Goal: Task Accomplishment & Management: Complete application form

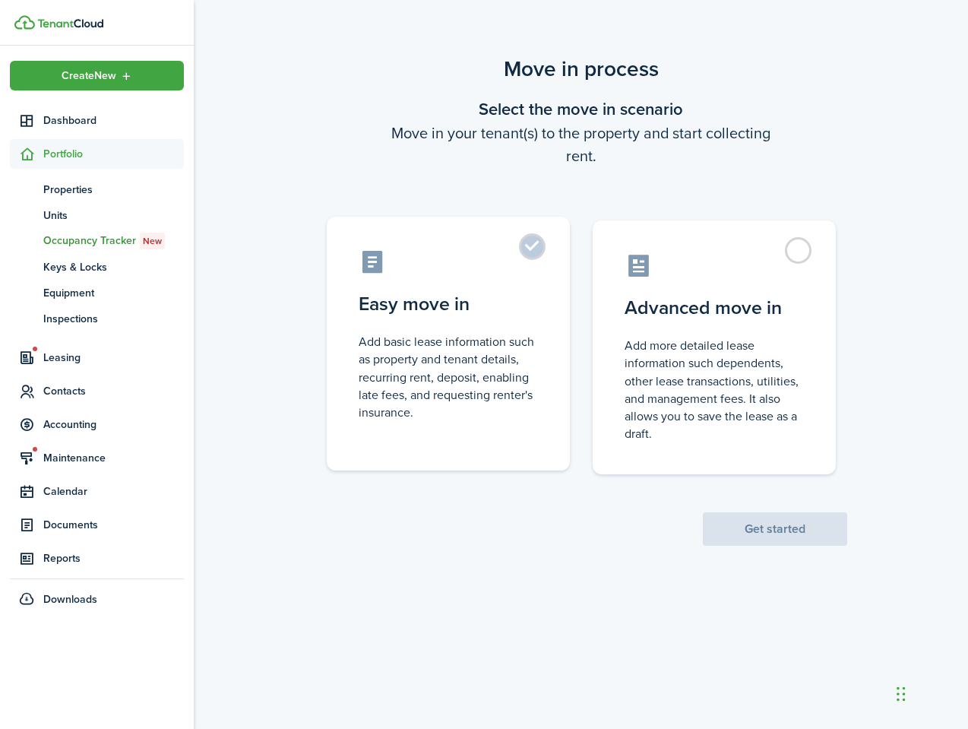
click at [493, 432] on label "Easy move in Add basic lease information such as property and tenant details, r…" at bounding box center [448, 344] width 243 height 254
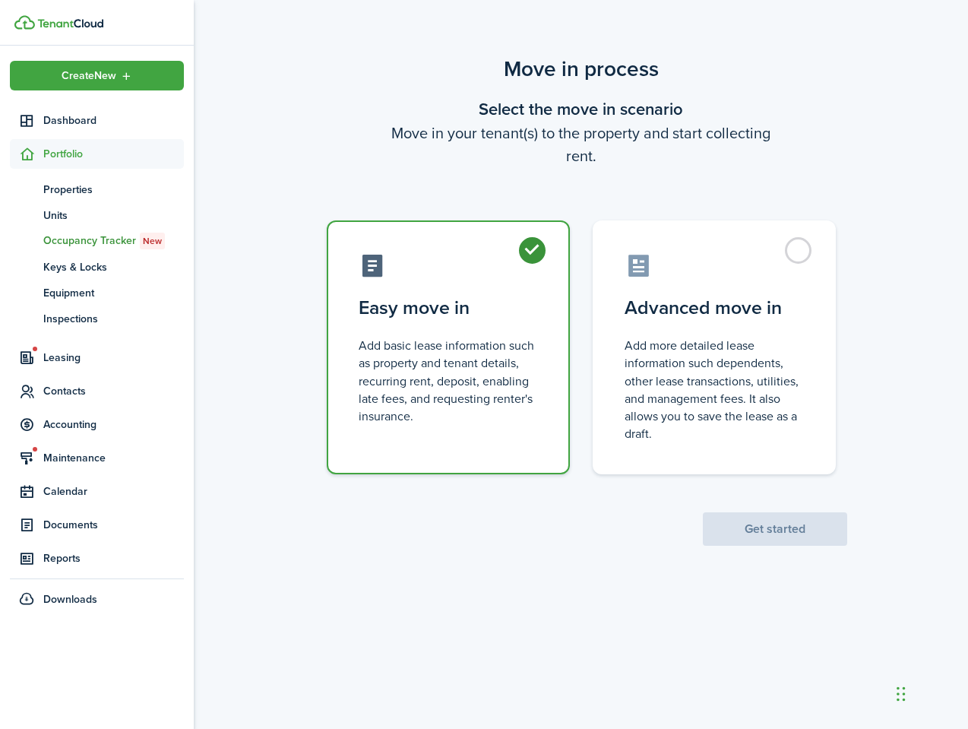
radio input "true"
click at [779, 528] on button "Get started" at bounding box center [775, 528] width 144 height 33
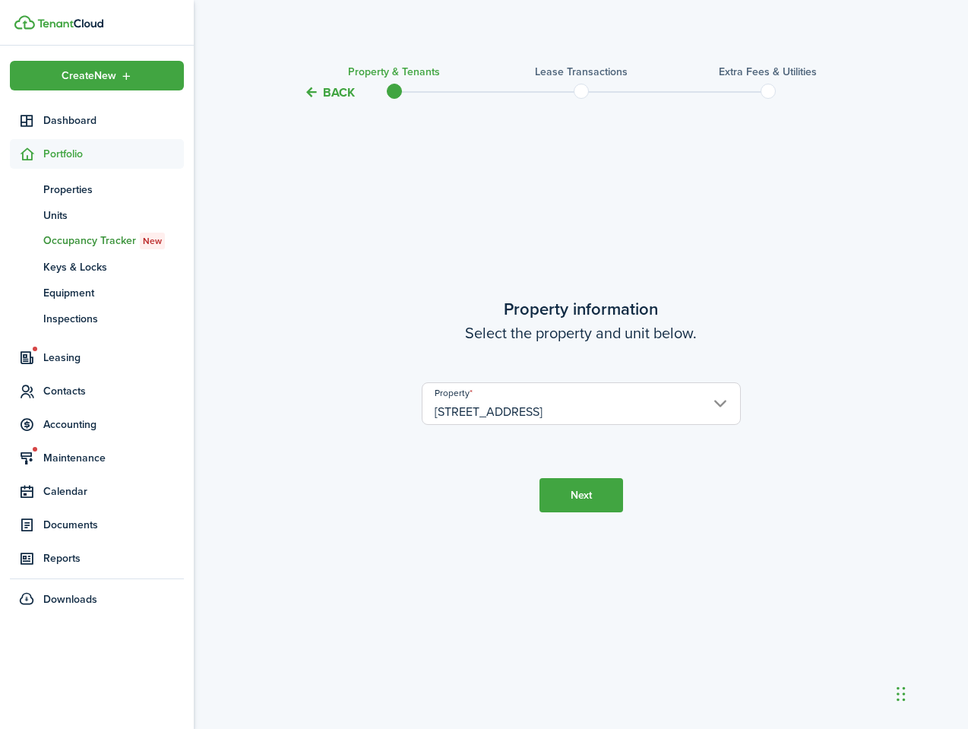
click at [553, 505] on button "Next" at bounding box center [582, 495] width 84 height 34
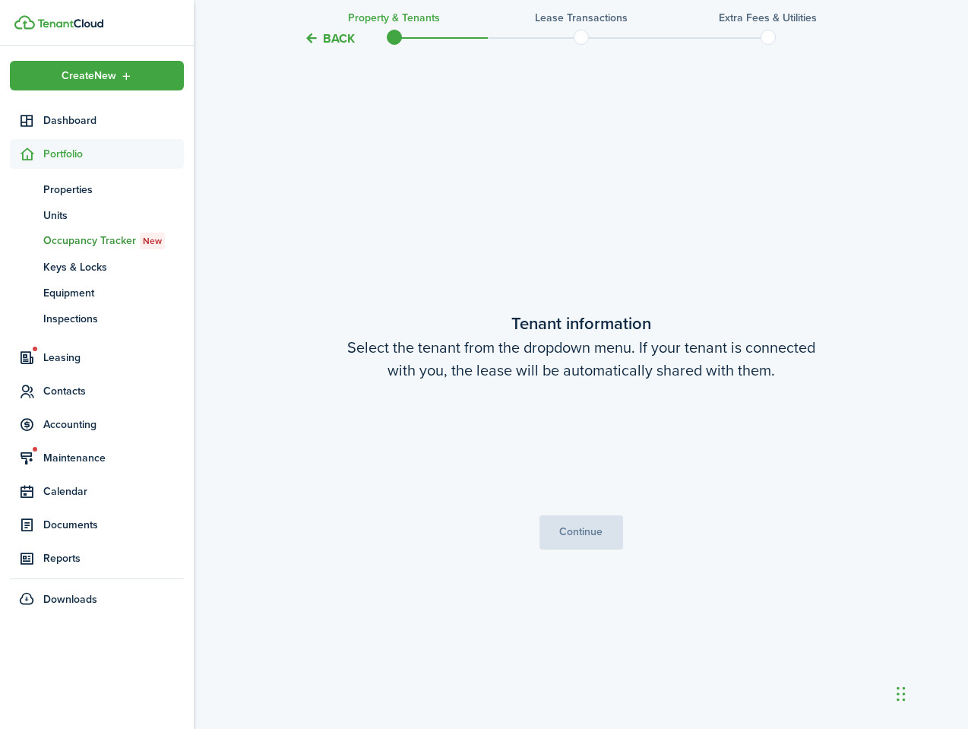
scroll to position [627, 0]
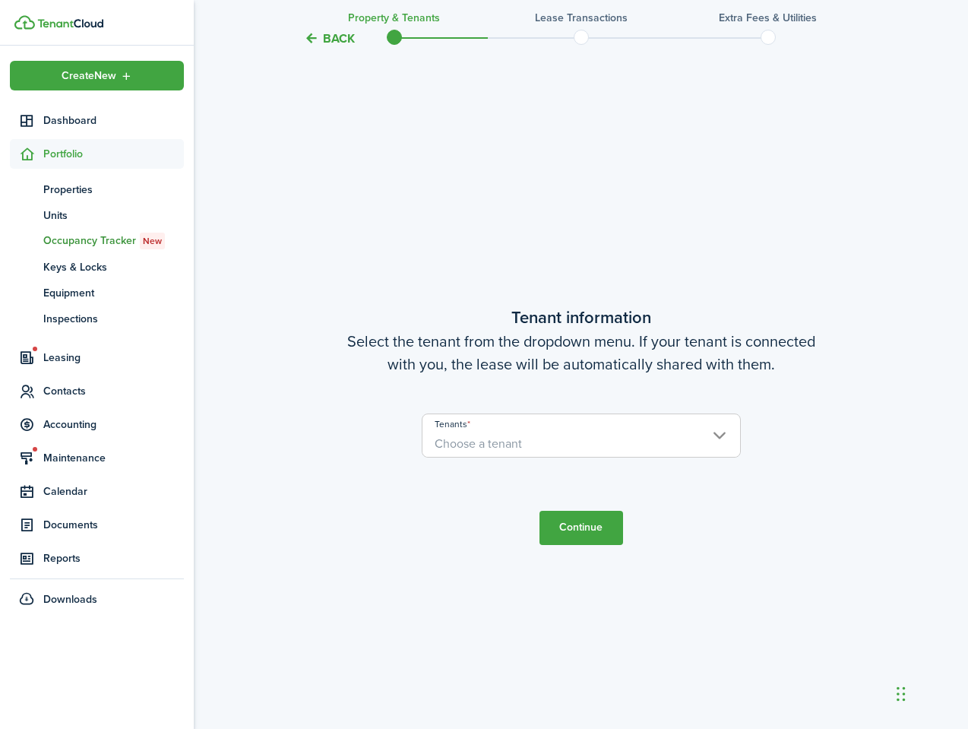
click at [557, 442] on span "Choose a tenant" at bounding box center [582, 444] width 318 height 26
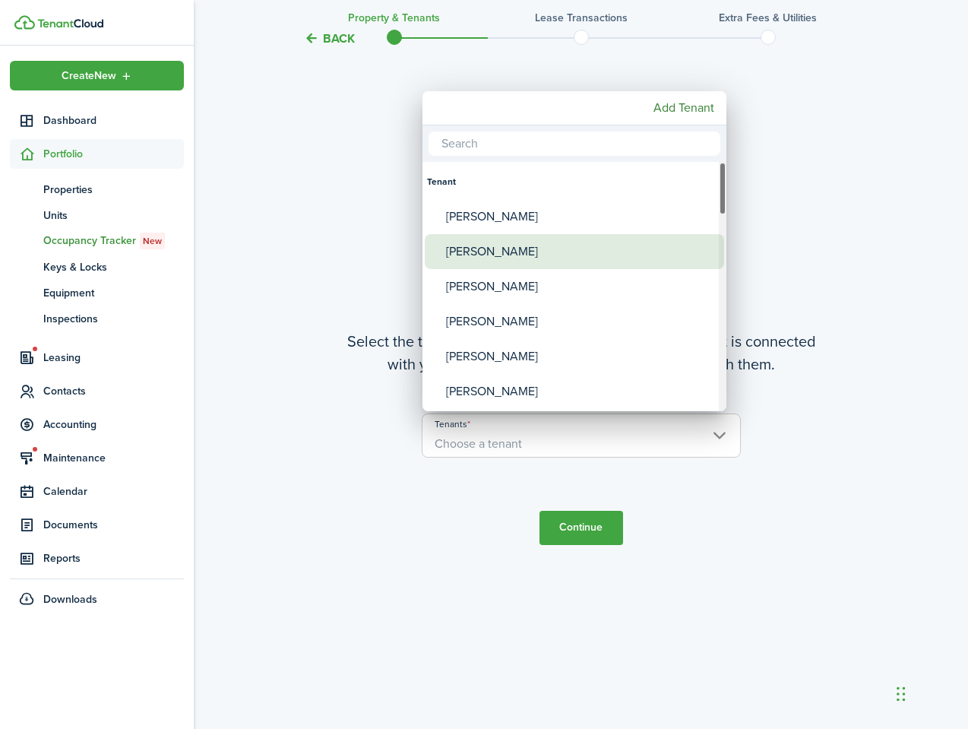
click at [502, 247] on div "[PERSON_NAME]" at bounding box center [580, 251] width 269 height 35
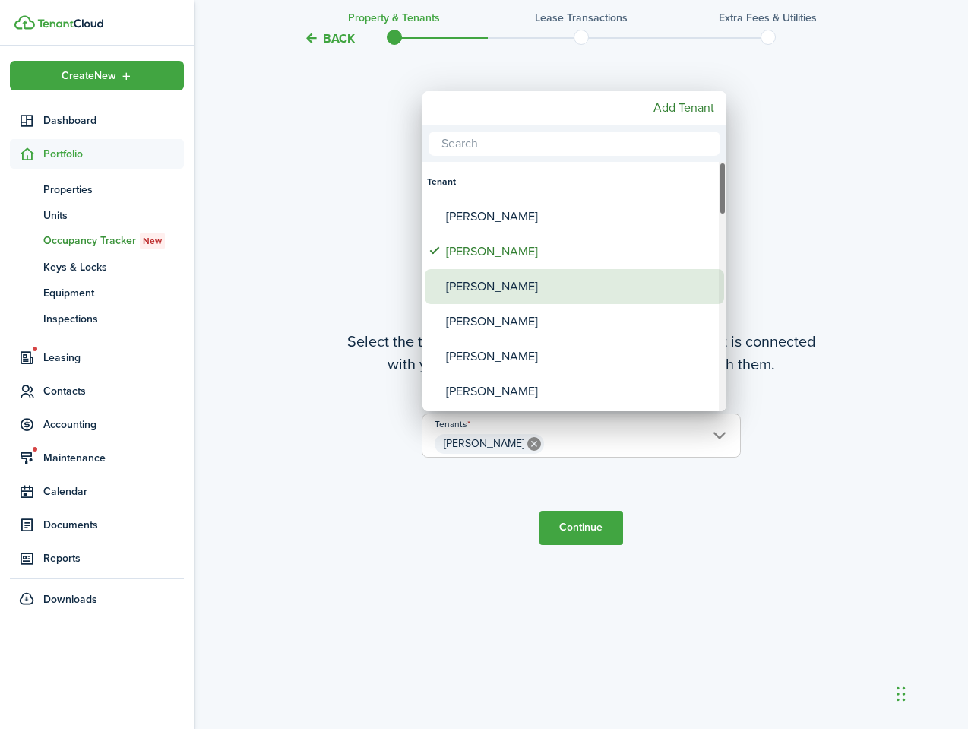
click at [515, 290] on div "[PERSON_NAME]" at bounding box center [580, 286] width 269 height 35
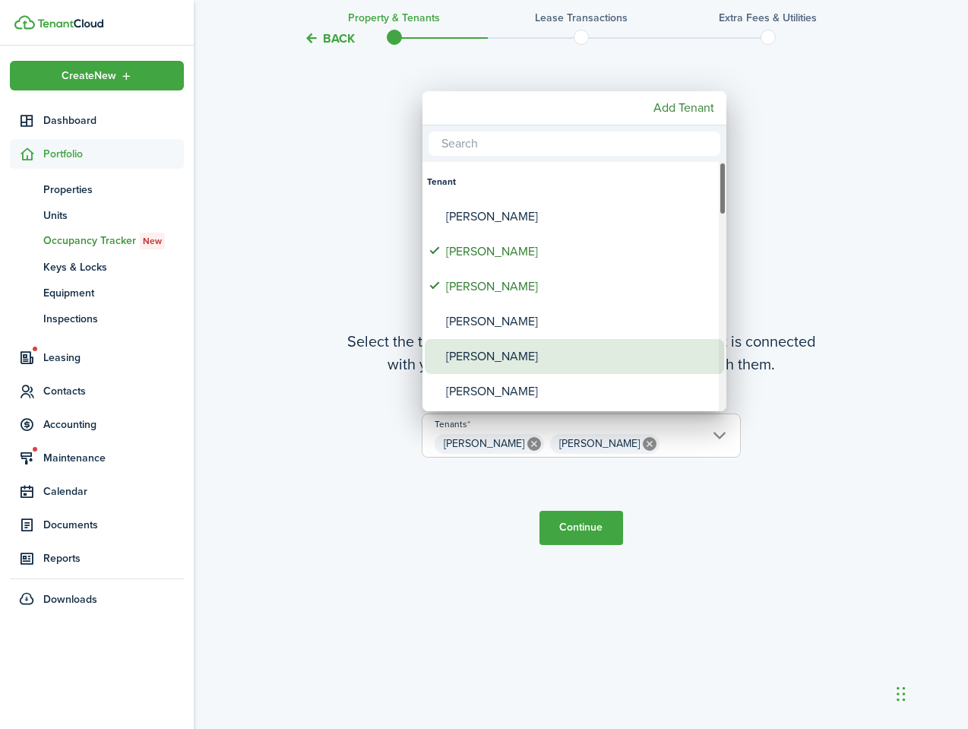
click at [515, 350] on div "[PERSON_NAME]" at bounding box center [580, 356] width 269 height 35
type input "[PERSON_NAME], [PERSON_NAME], [PERSON_NAME]"
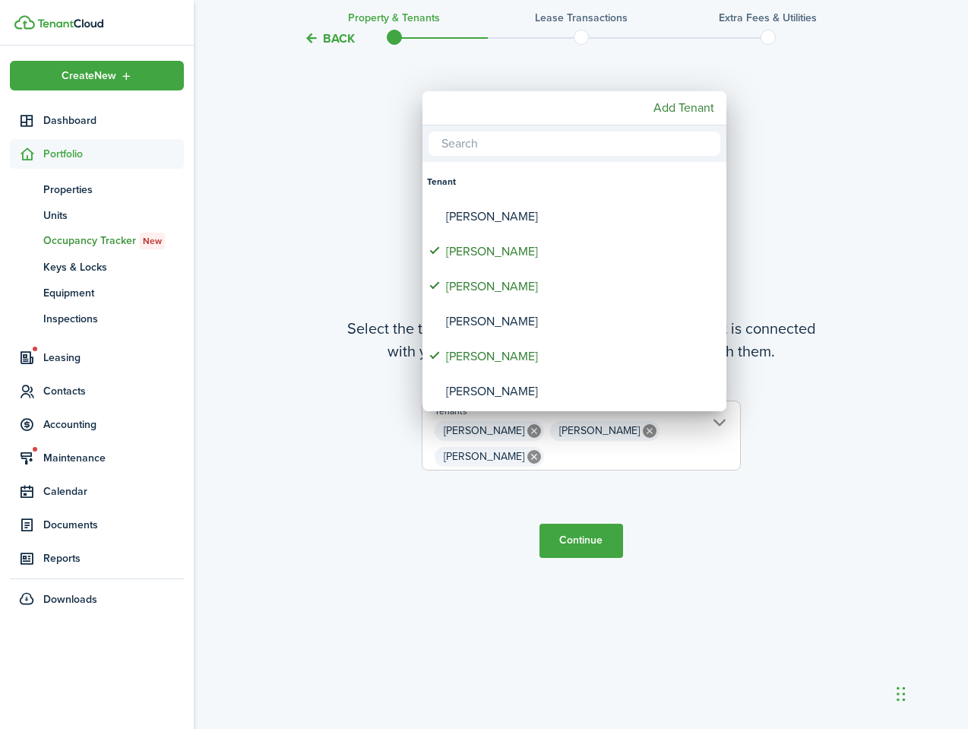
click at [581, 530] on div at bounding box center [484, 364] width 1212 height 972
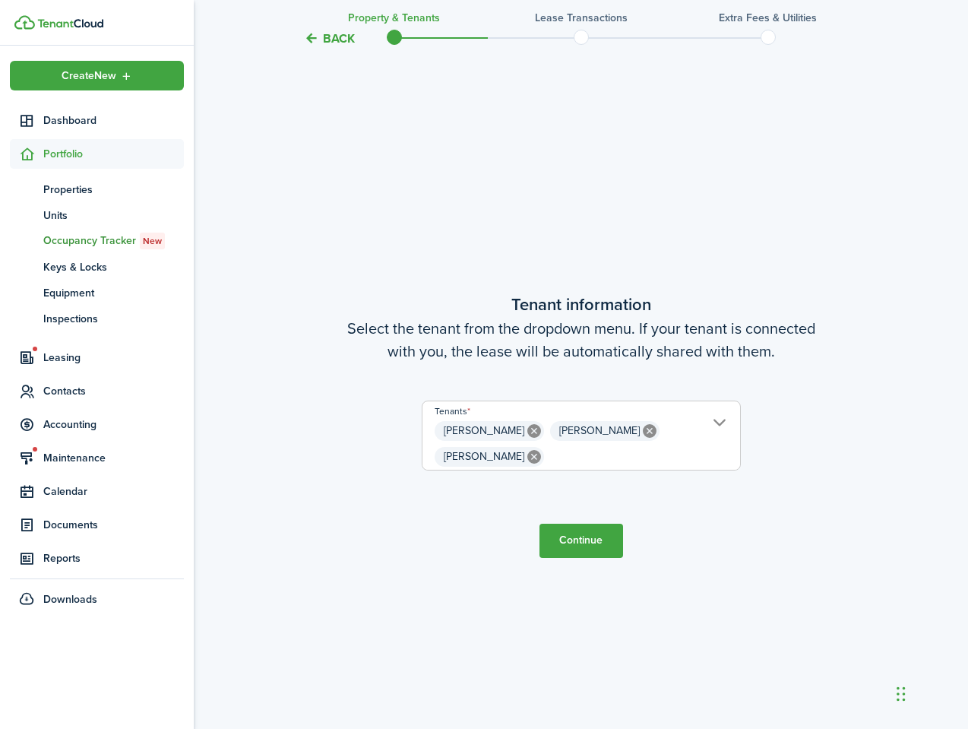
click at [585, 530] on button "Continue" at bounding box center [582, 541] width 84 height 34
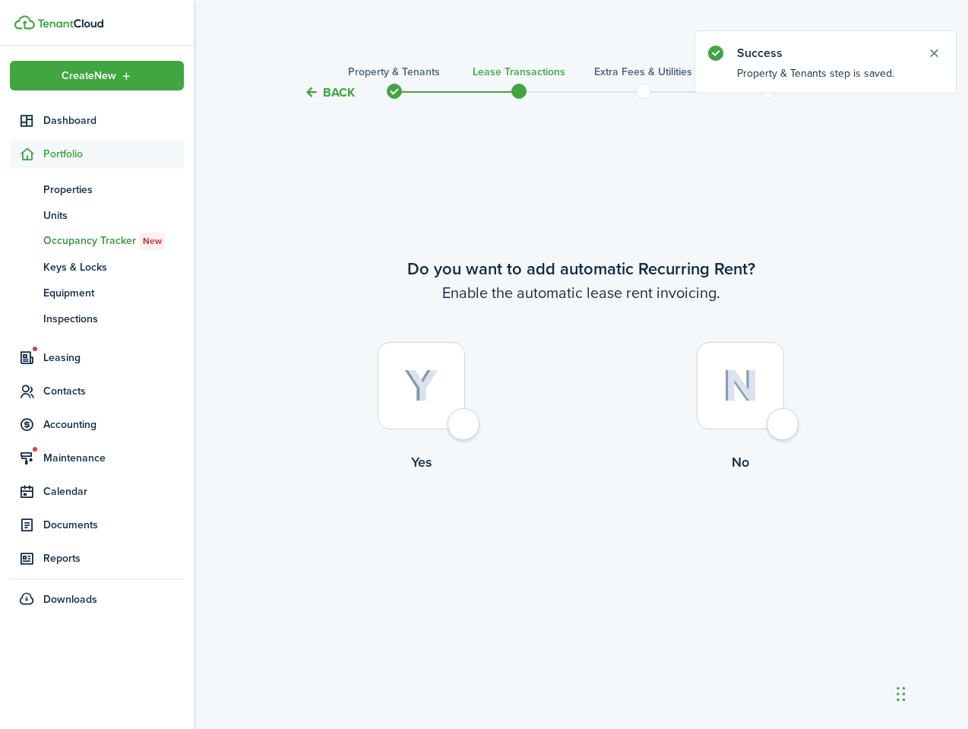
click at [763, 420] on div at bounding box center [740, 385] width 87 height 87
radio input "true"
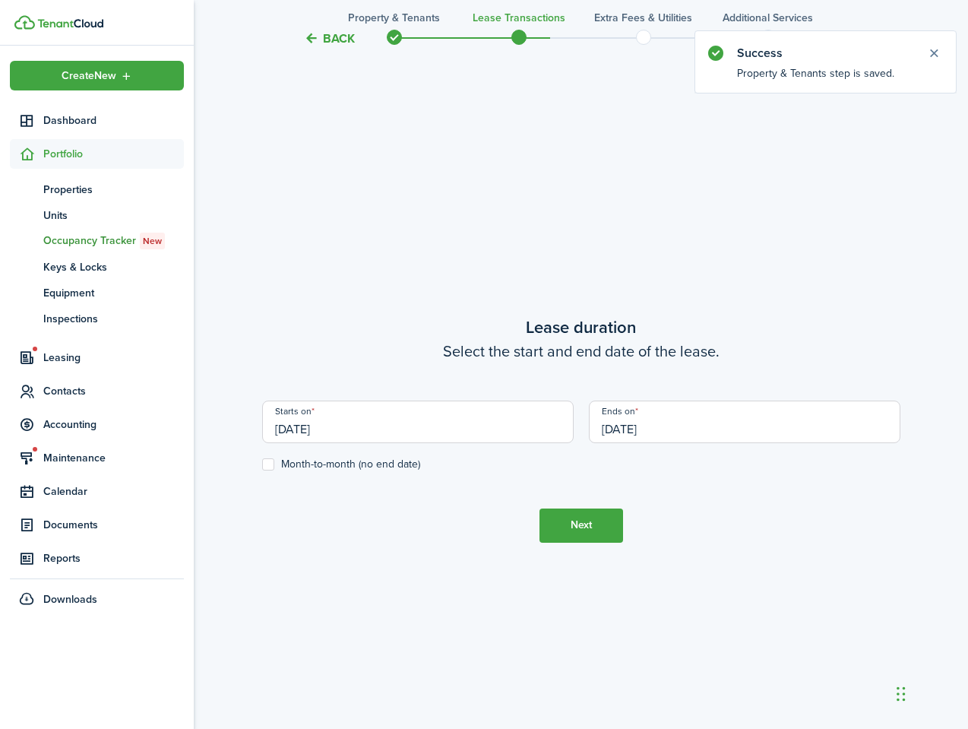
scroll to position [627, 0]
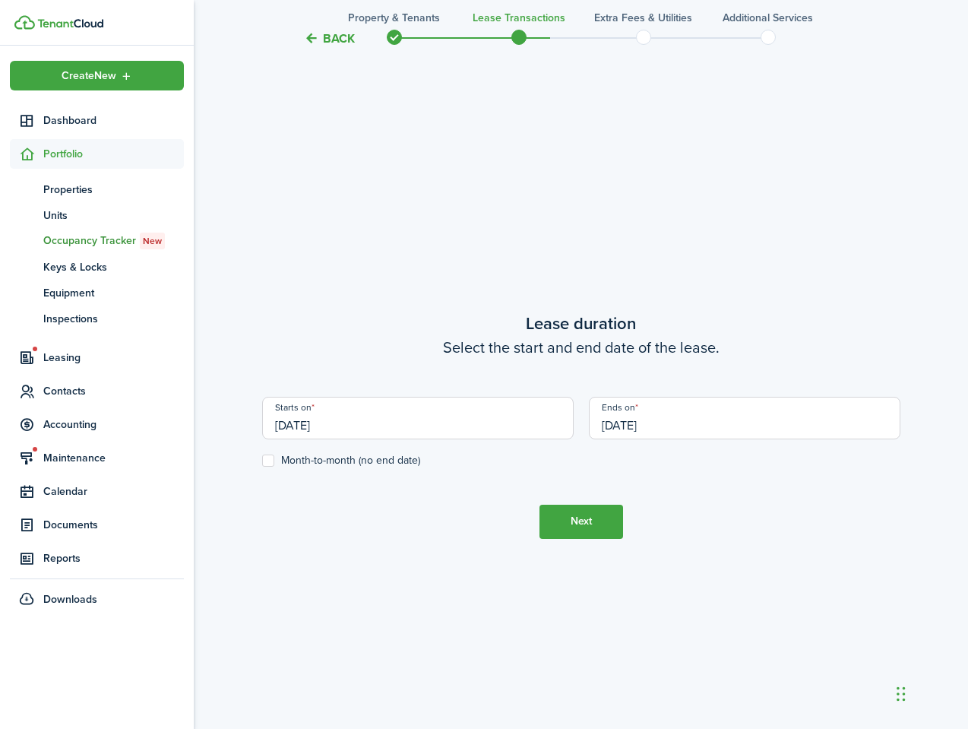
click at [670, 423] on input "[DATE]" at bounding box center [745, 418] width 312 height 43
click at [641, 426] on input "[DATE]" at bounding box center [745, 418] width 312 height 43
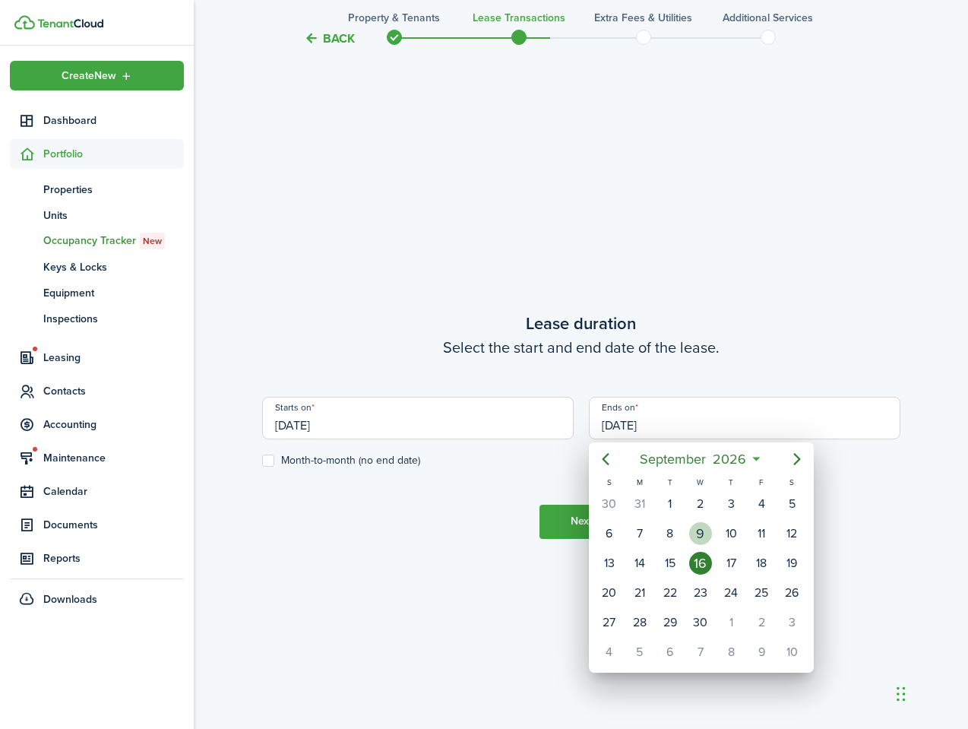
click at [747, 460] on span "2026" at bounding box center [730, 458] width 40 height 27
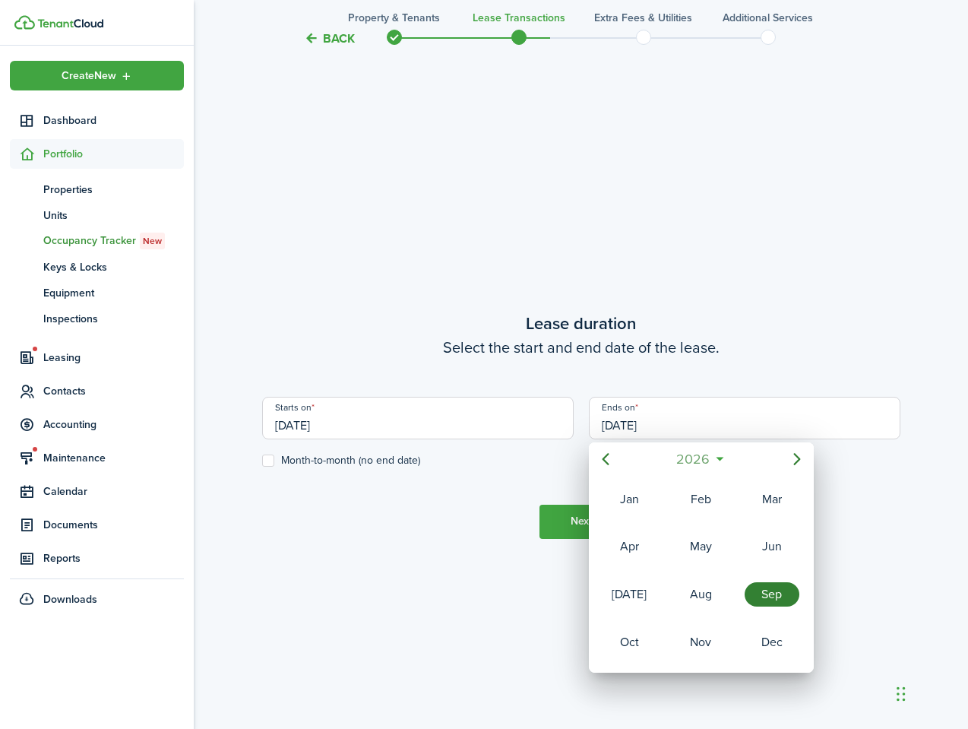
click at [714, 459] on mbsc-button "2026" at bounding box center [693, 458] width 52 height 27
click at [708, 606] on div "2025" at bounding box center [700, 594] width 55 height 24
click at [767, 607] on div "Sep" at bounding box center [772, 594] width 55 height 24
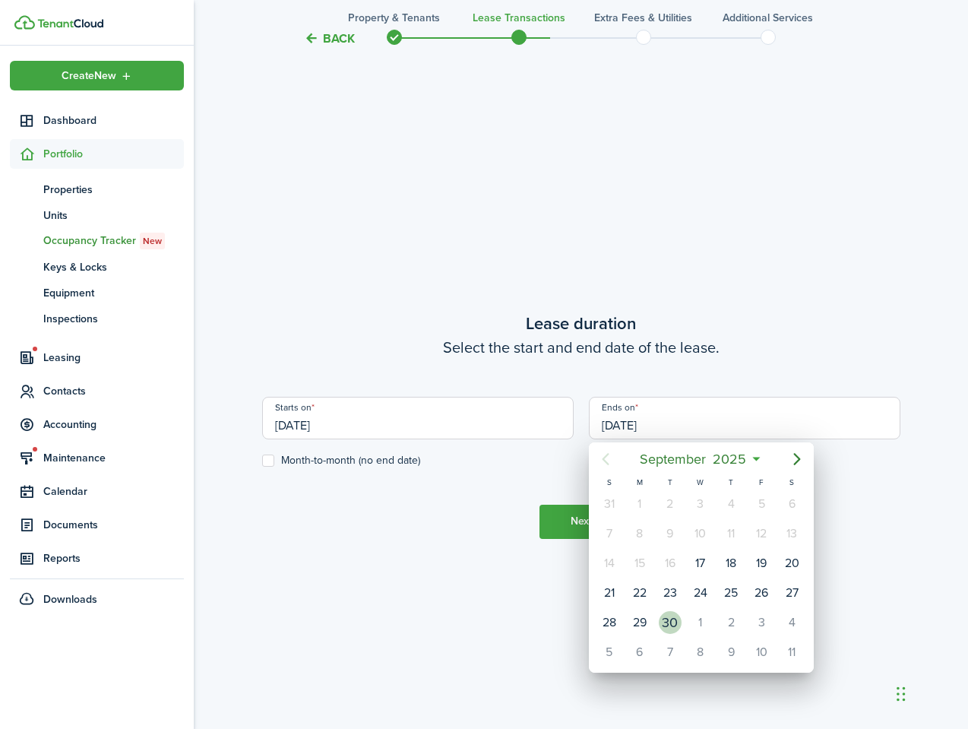
click at [670, 620] on div "30" at bounding box center [670, 622] width 23 height 23
type input "[DATE]"
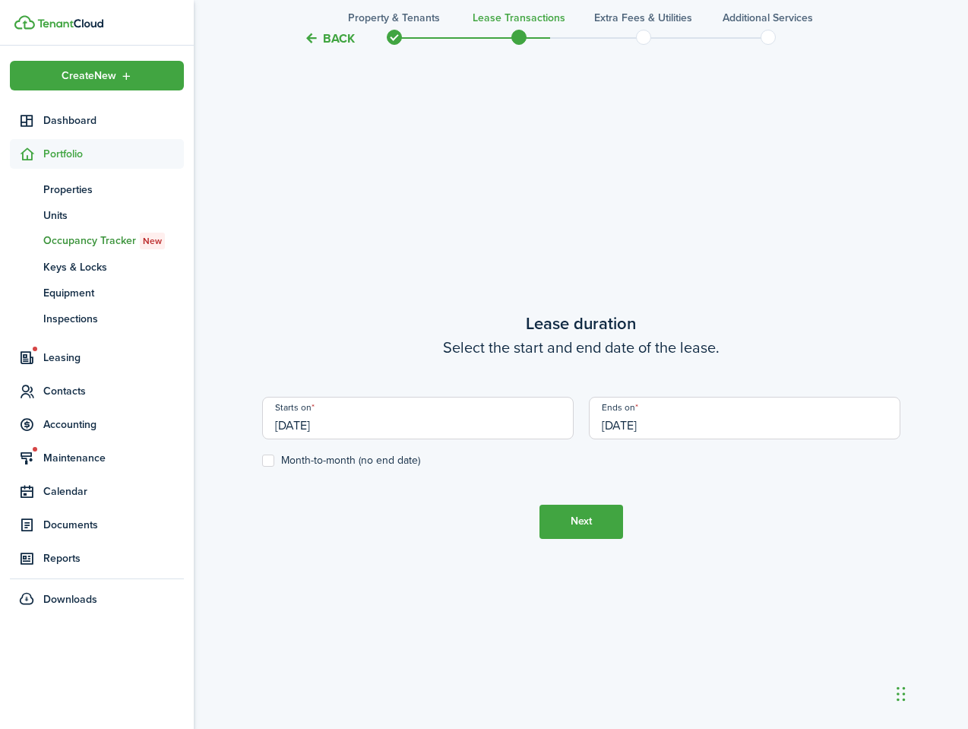
click at [578, 515] on button "Next" at bounding box center [582, 522] width 84 height 34
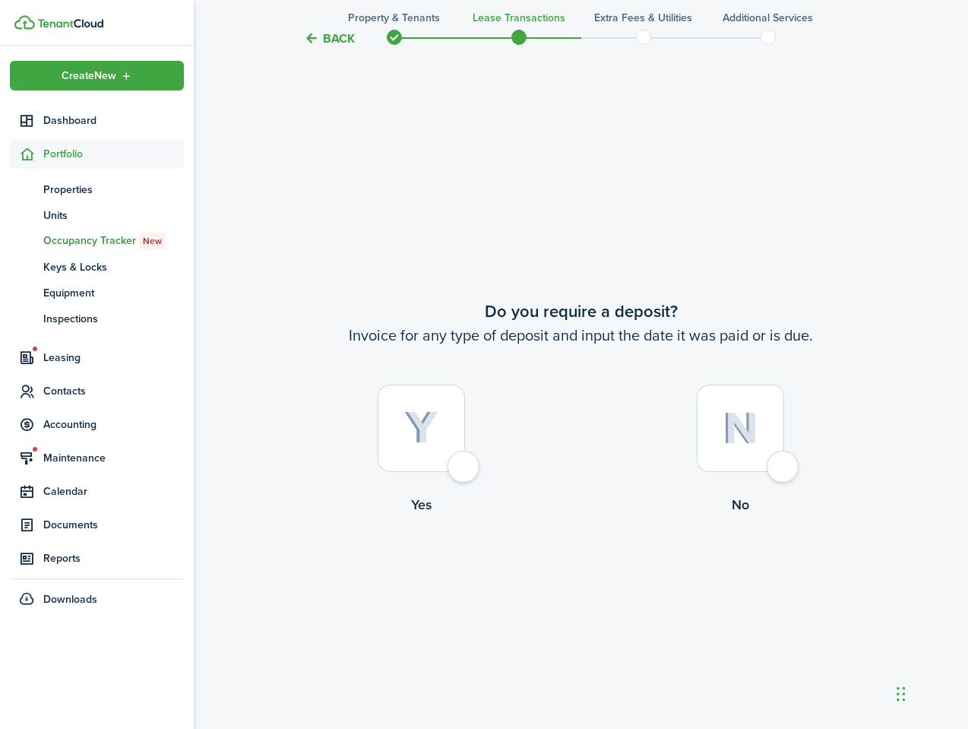
scroll to position [1356, 0]
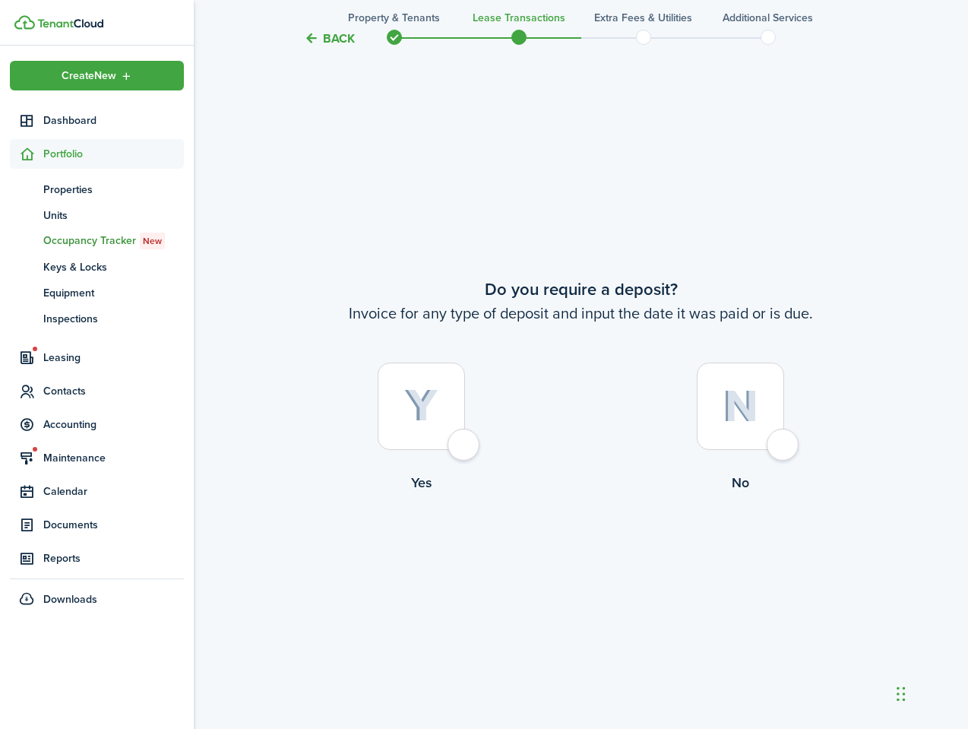
click at [779, 433] on div at bounding box center [740, 406] width 87 height 87
radio input "true"
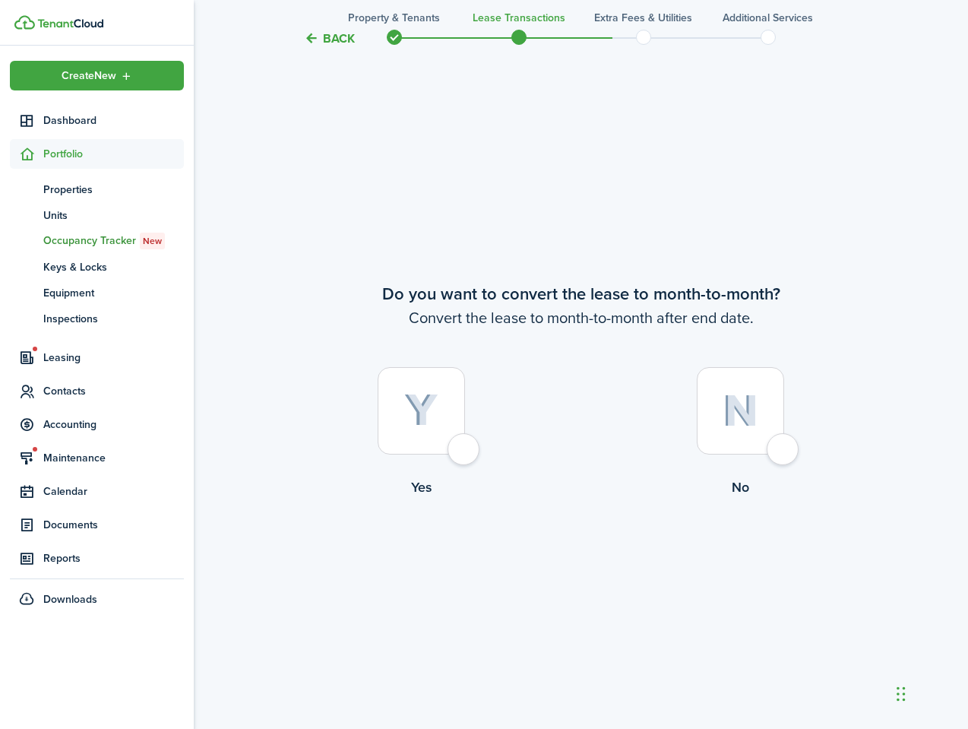
scroll to position [2085, 0]
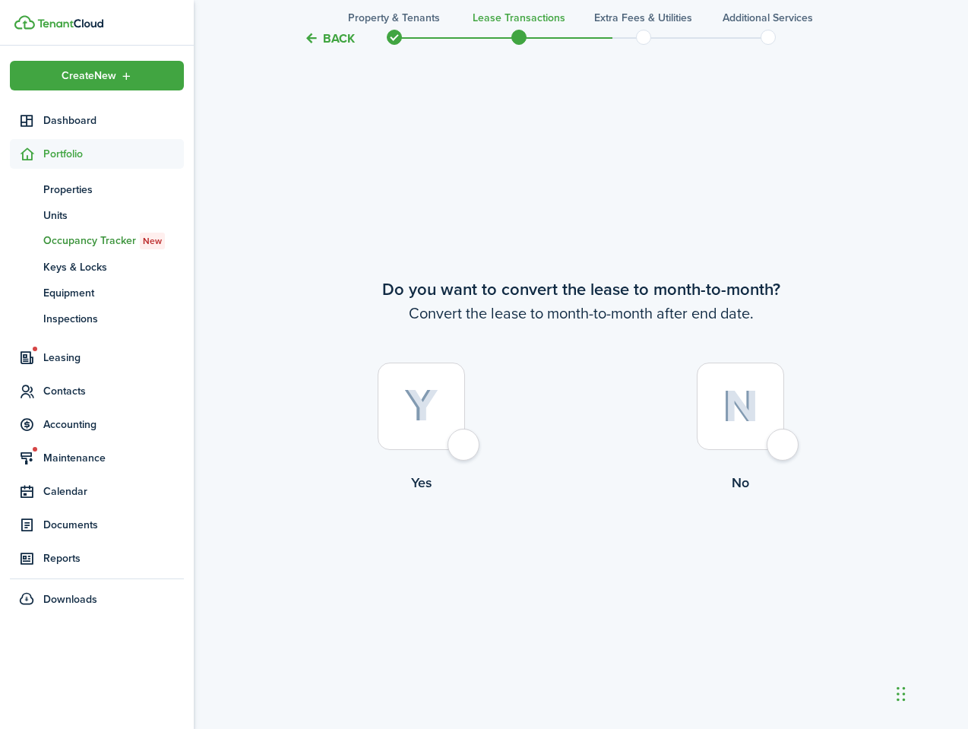
click at [746, 442] on div at bounding box center [740, 406] width 87 height 87
radio input "true"
click at [573, 555] on button "Continue" at bounding box center [582, 555] width 84 height 34
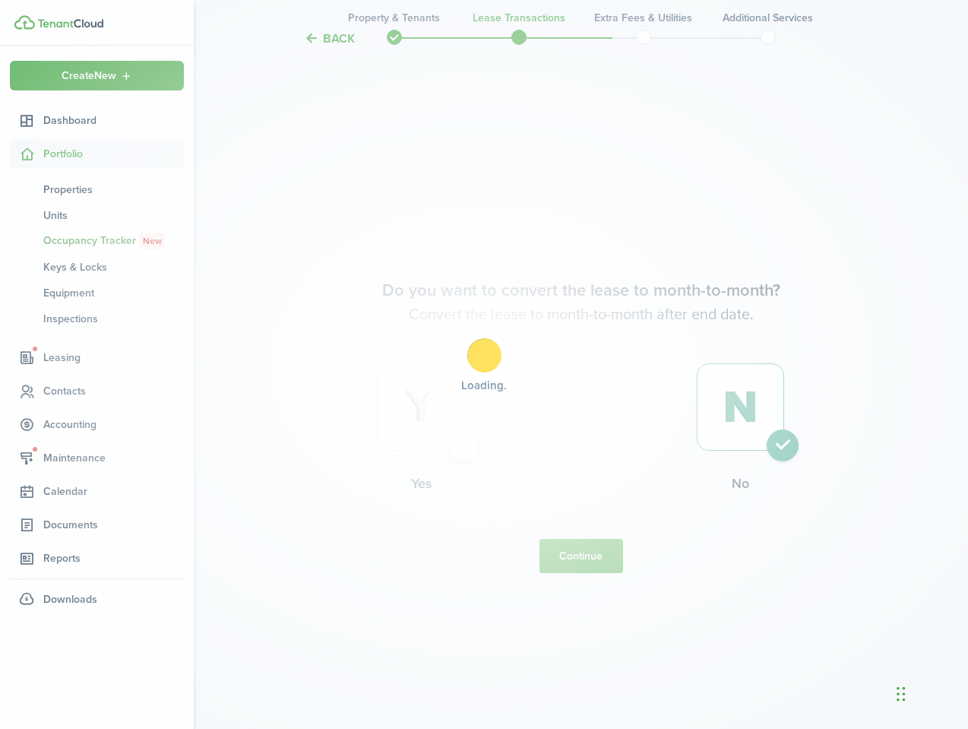
scroll to position [0, 0]
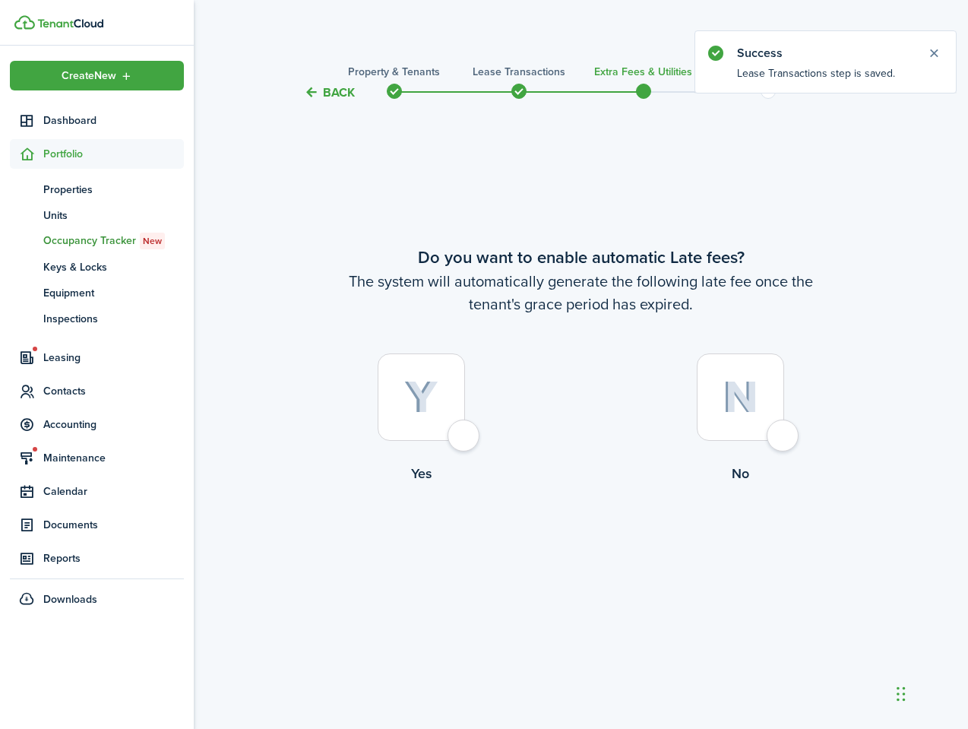
click at [767, 451] on label "No" at bounding box center [740, 422] width 319 height 138
radio input "true"
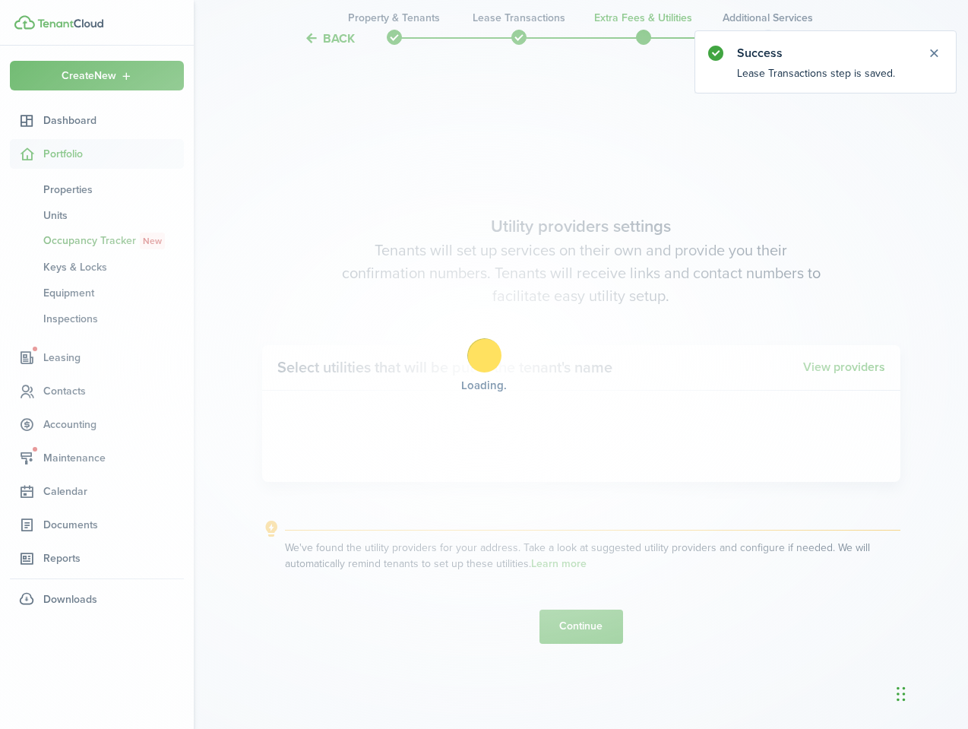
scroll to position [627, 0]
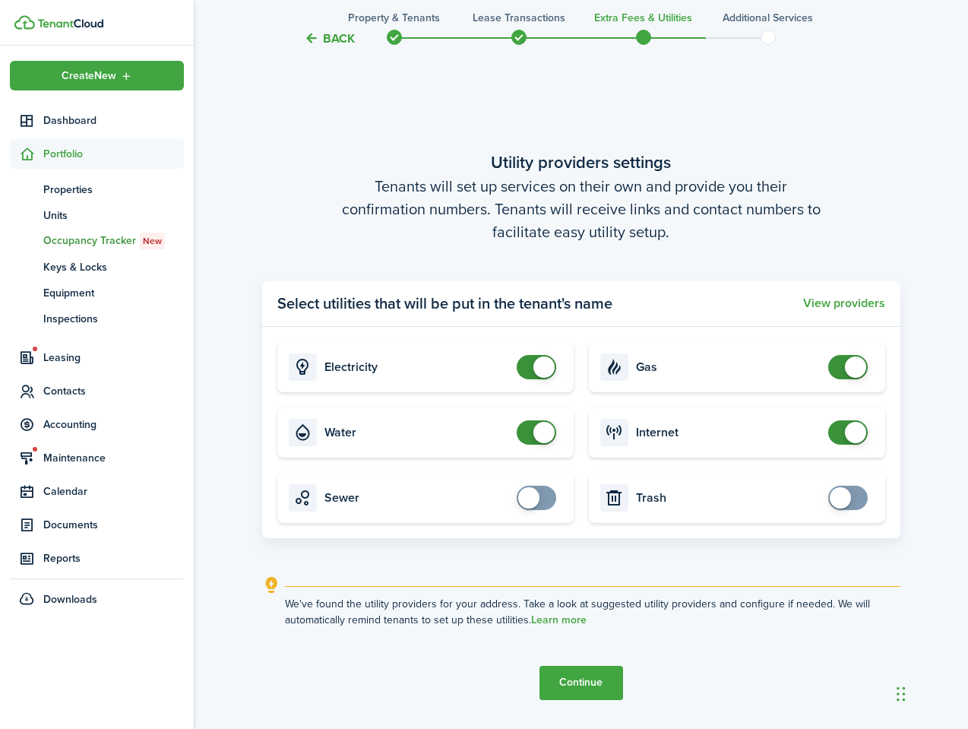
checkbox input "true"
click at [544, 503] on span at bounding box center [536, 498] width 15 height 24
checkbox input "true"
click at [854, 495] on span at bounding box center [848, 498] width 15 height 24
click at [568, 681] on button "Continue" at bounding box center [582, 683] width 84 height 34
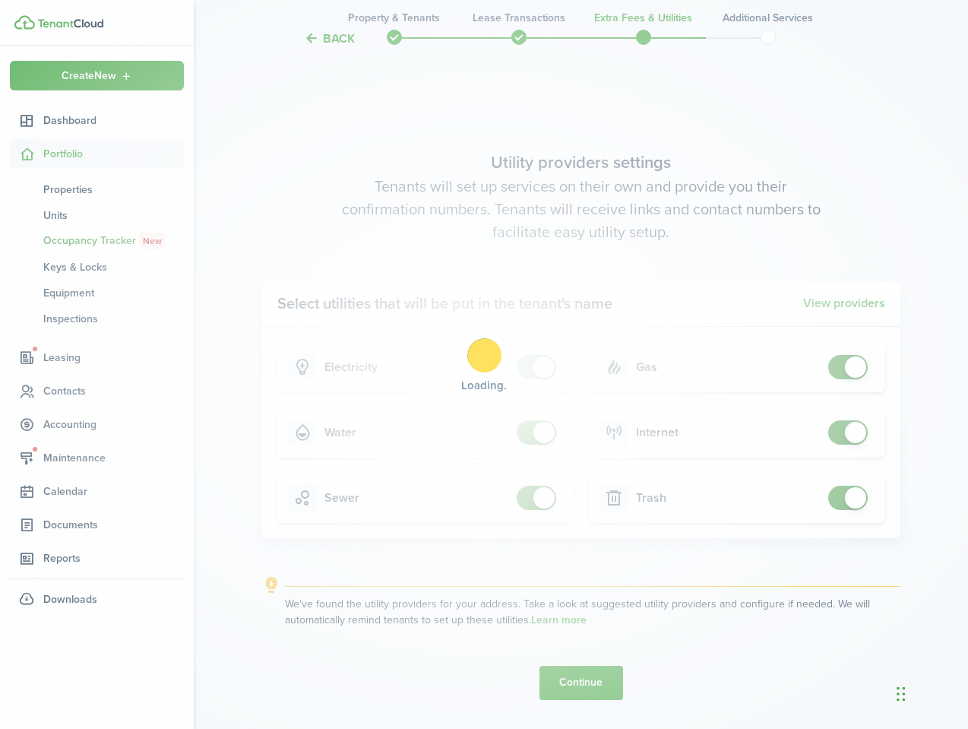
scroll to position [0, 0]
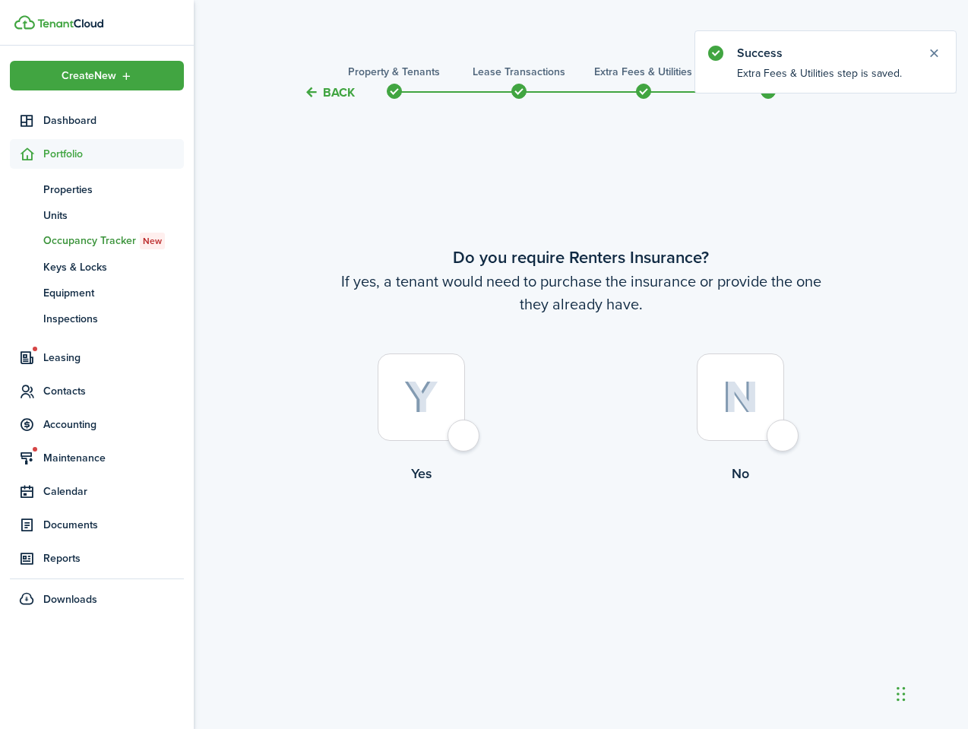
click at [754, 420] on div at bounding box center [740, 396] width 87 height 87
radio input "true"
click at [597, 547] on button "Complete move in" at bounding box center [581, 547] width 112 height 34
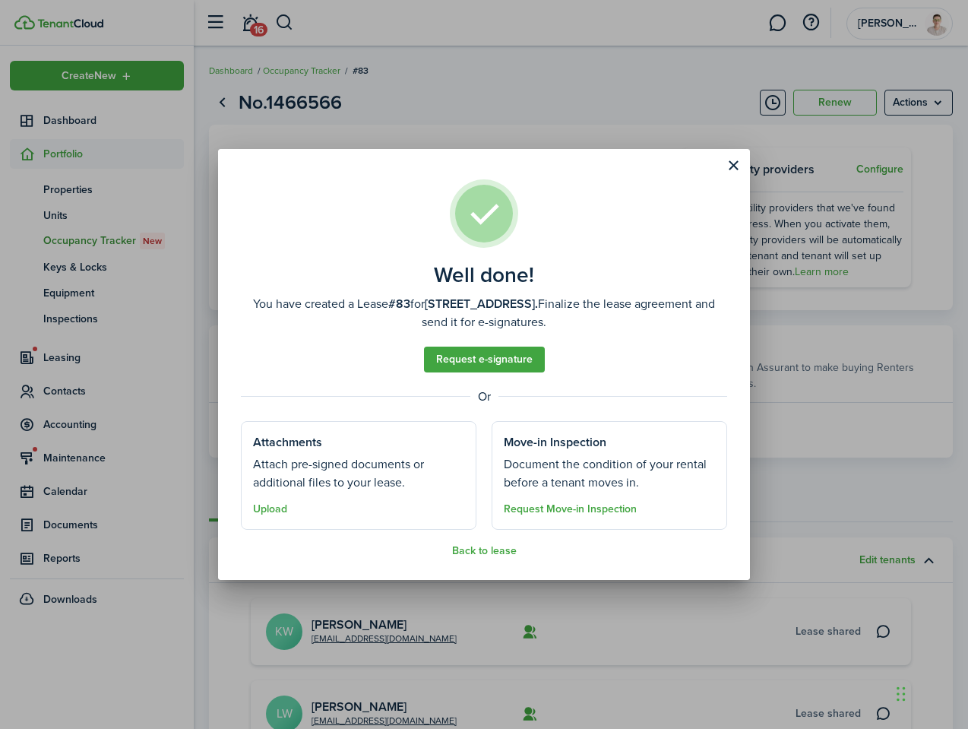
click at [734, 167] on button "Close modal" at bounding box center [734, 166] width 26 height 26
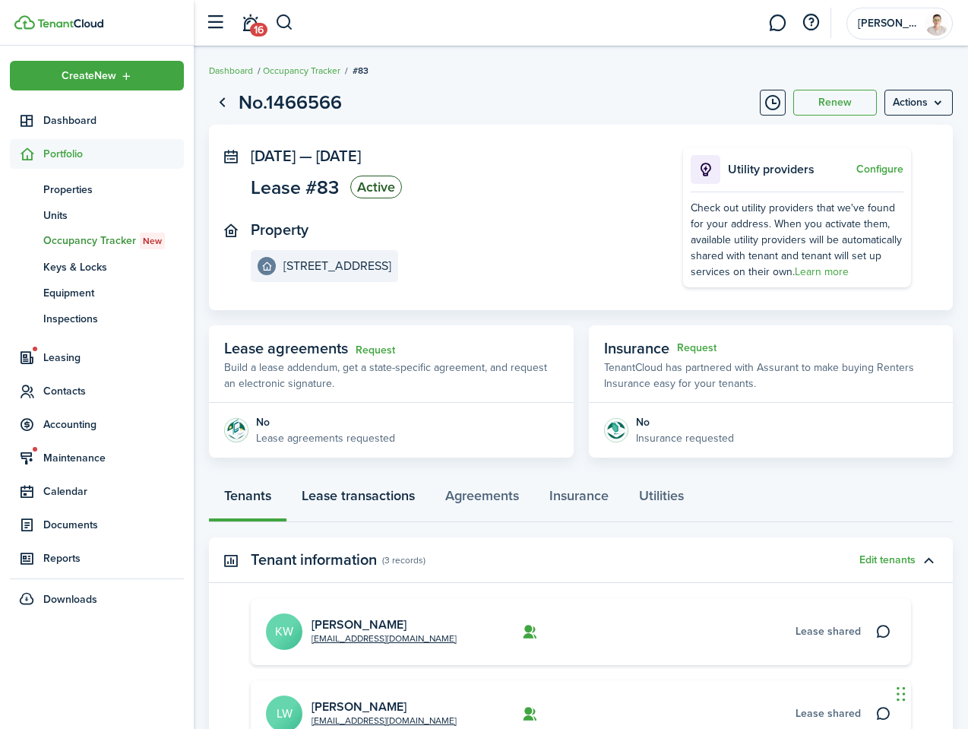
click at [397, 497] on link "Lease transactions" at bounding box center [359, 500] width 144 height 46
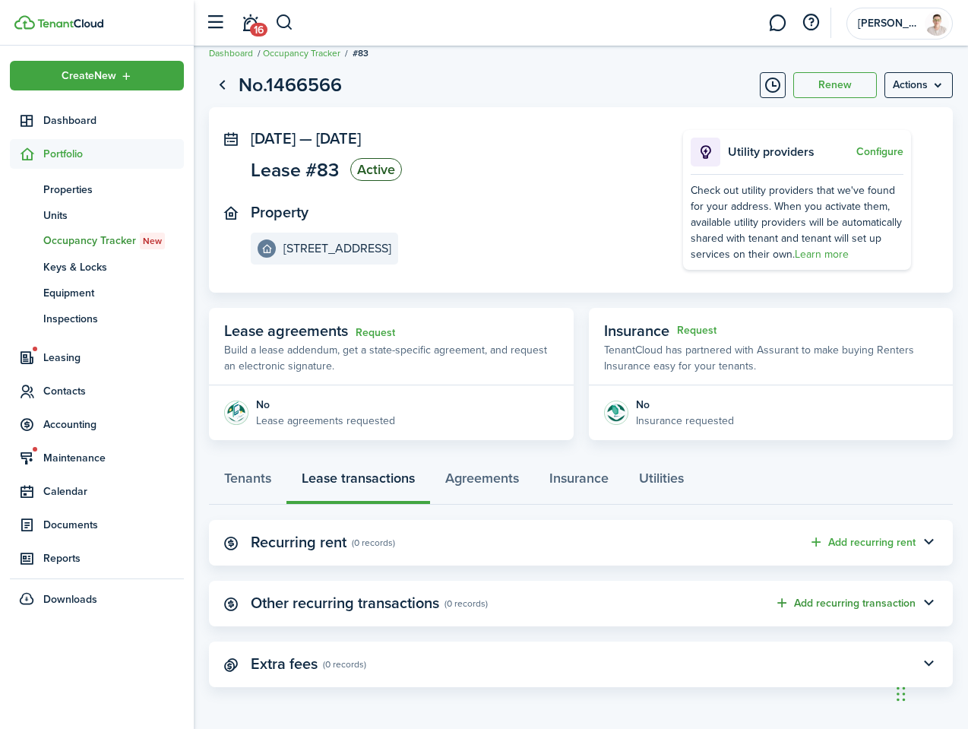
scroll to position [17, 0]
click at [930, 90] on menu-btn "Actions" at bounding box center [919, 86] width 68 height 26
click at [284, 546] on panel-main-title "Recurring rent" at bounding box center [299, 542] width 96 height 17
click at [245, 474] on link "Tenants" at bounding box center [248, 483] width 78 height 46
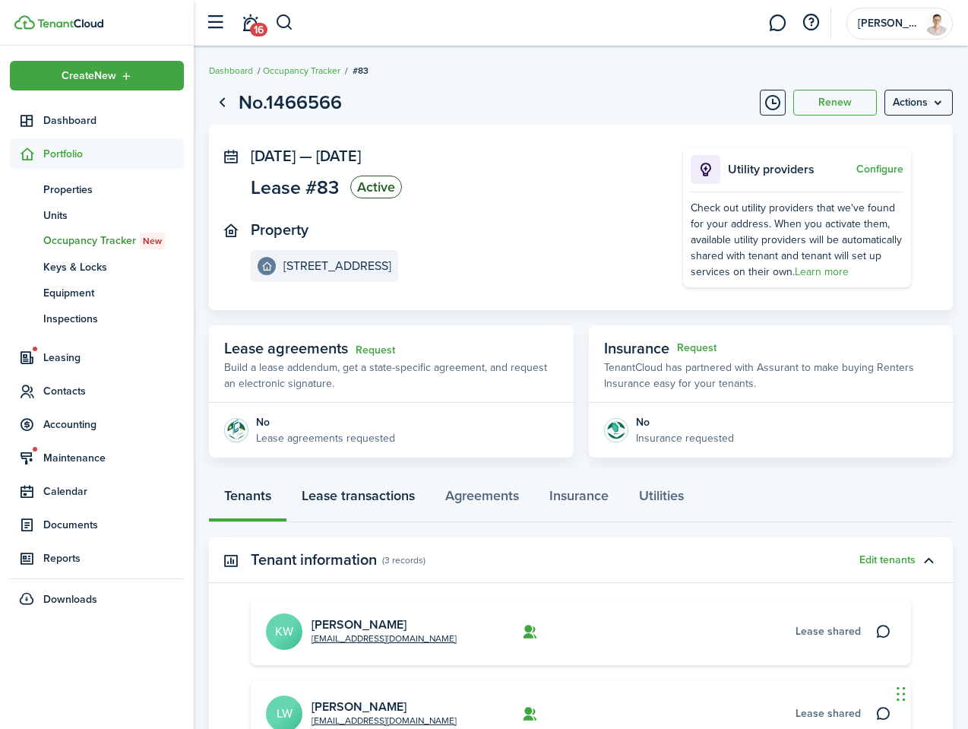
click at [328, 489] on link "Lease transactions" at bounding box center [359, 500] width 144 height 46
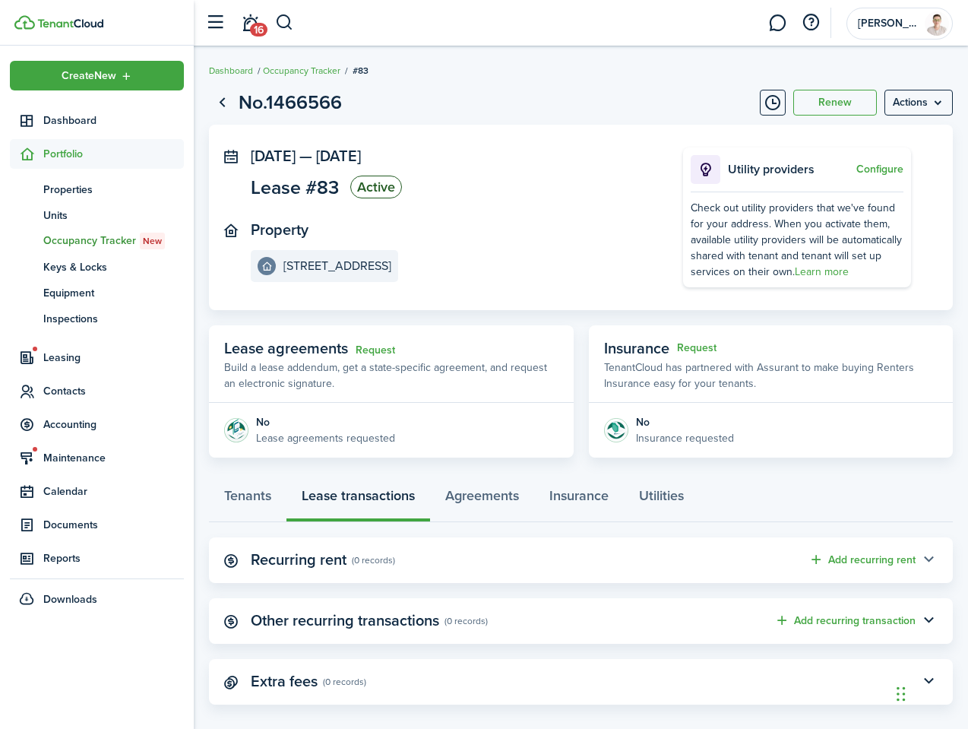
click at [921, 556] on button "button" at bounding box center [929, 560] width 26 height 26
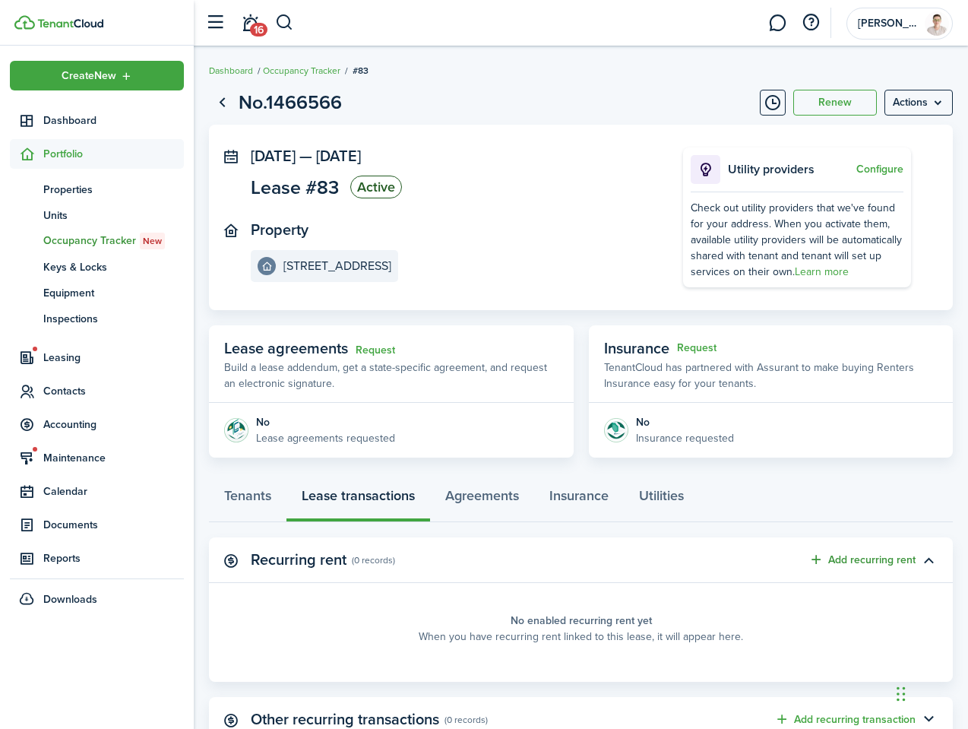
click at [846, 558] on button "Add recurring rent" at bounding box center [862, 559] width 107 height 17
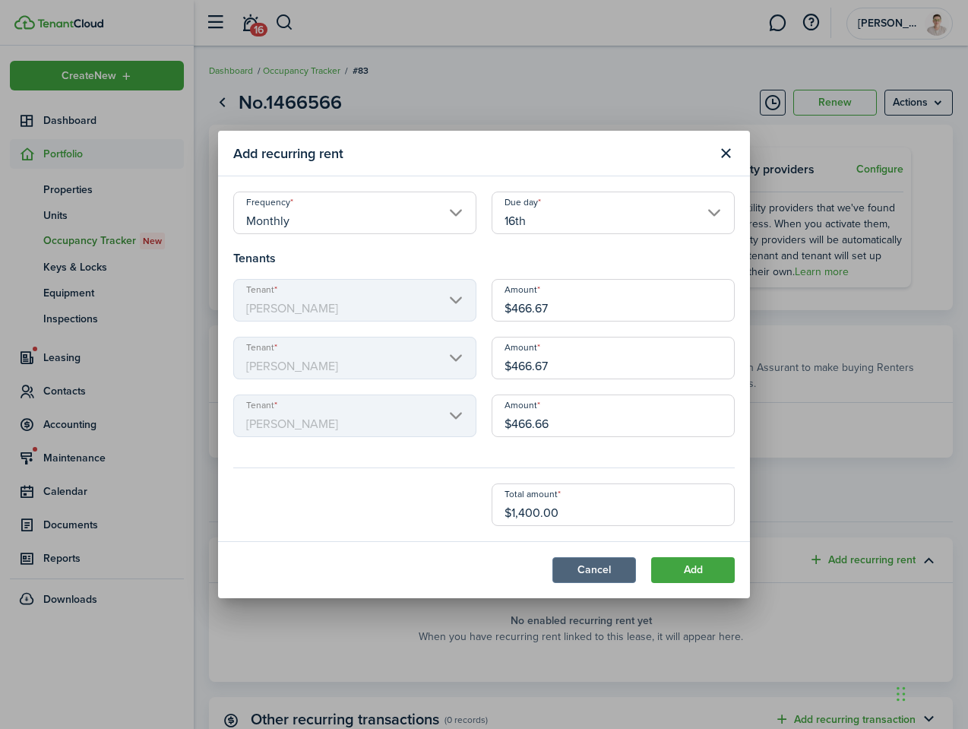
click at [588, 571] on button "Cancel" at bounding box center [595, 570] width 84 height 26
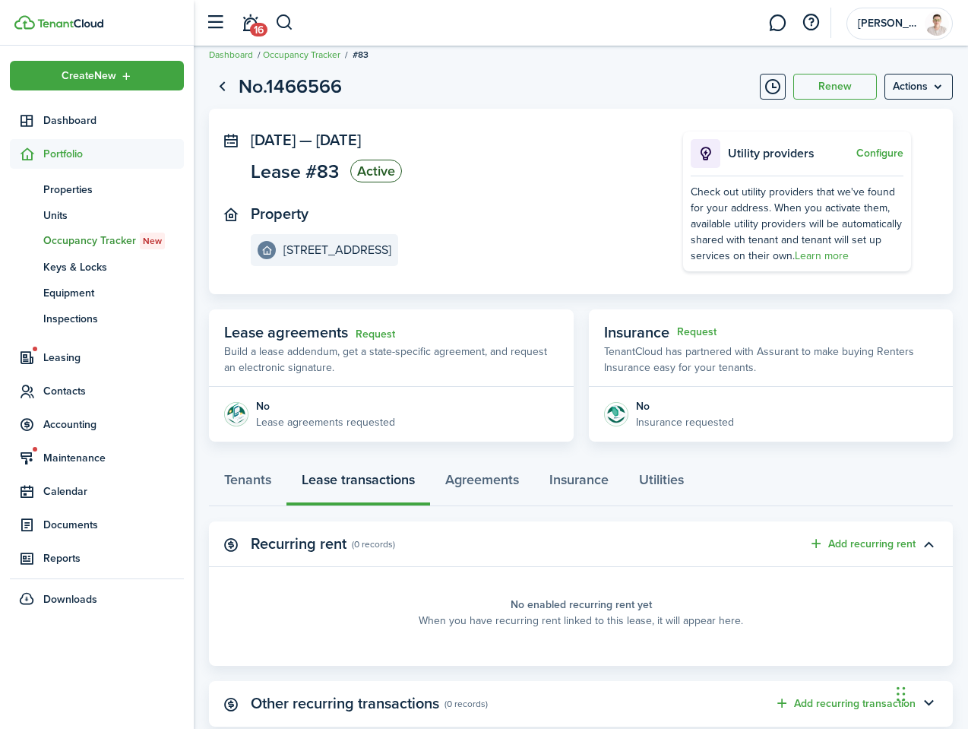
scroll to position [17, 0]
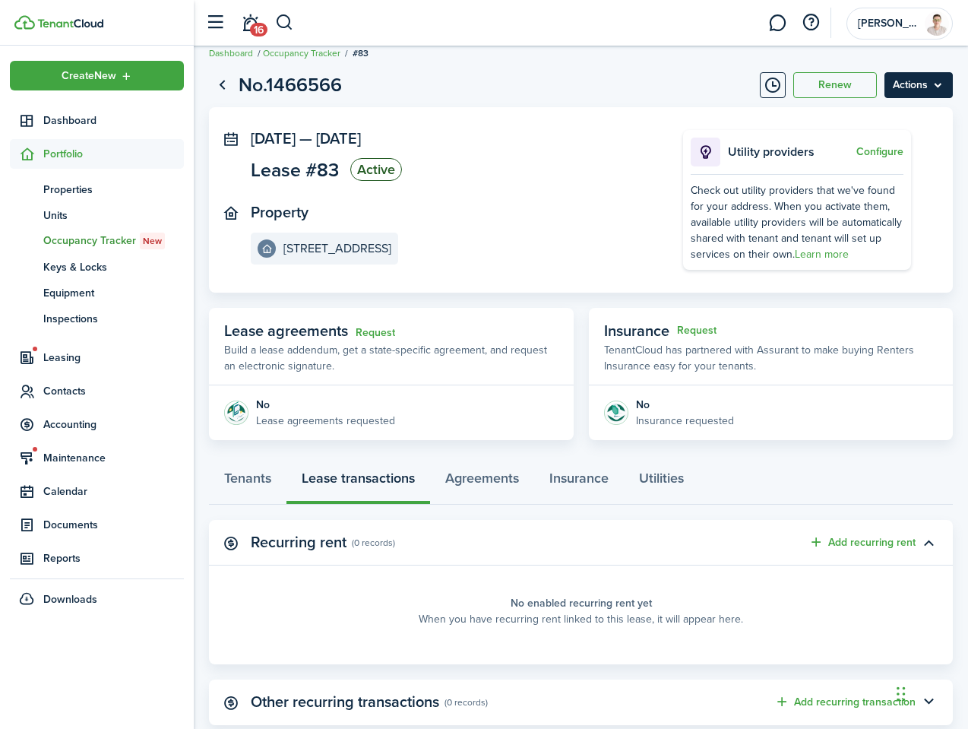
click at [901, 88] on menu-btn "Actions" at bounding box center [919, 85] width 68 height 26
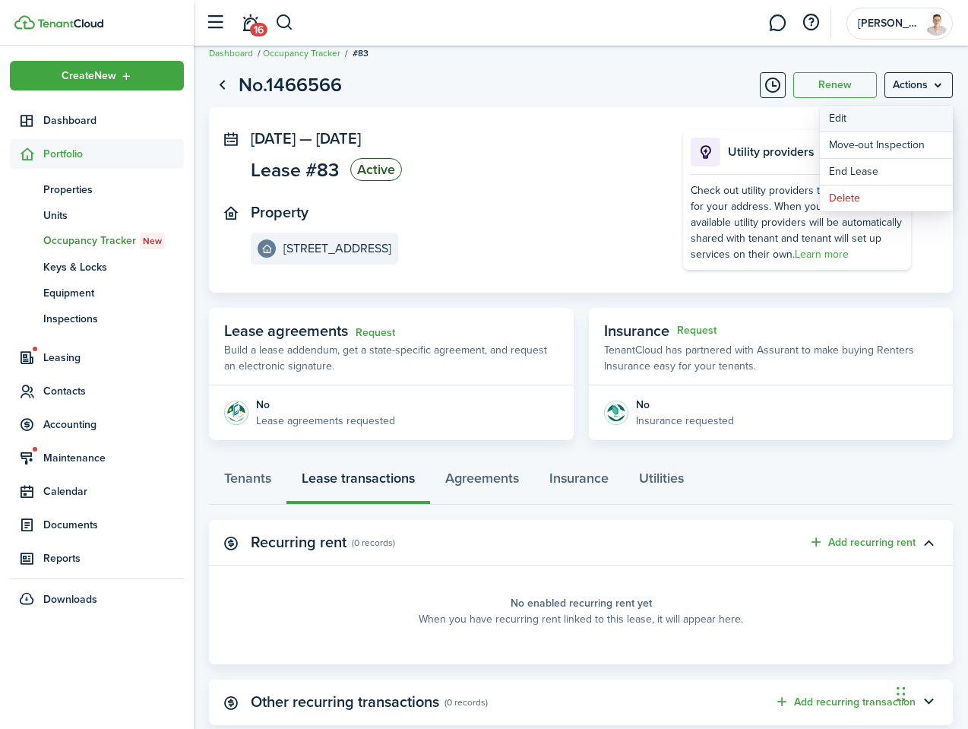
click at [863, 114] on button "Edit" at bounding box center [886, 119] width 133 height 26
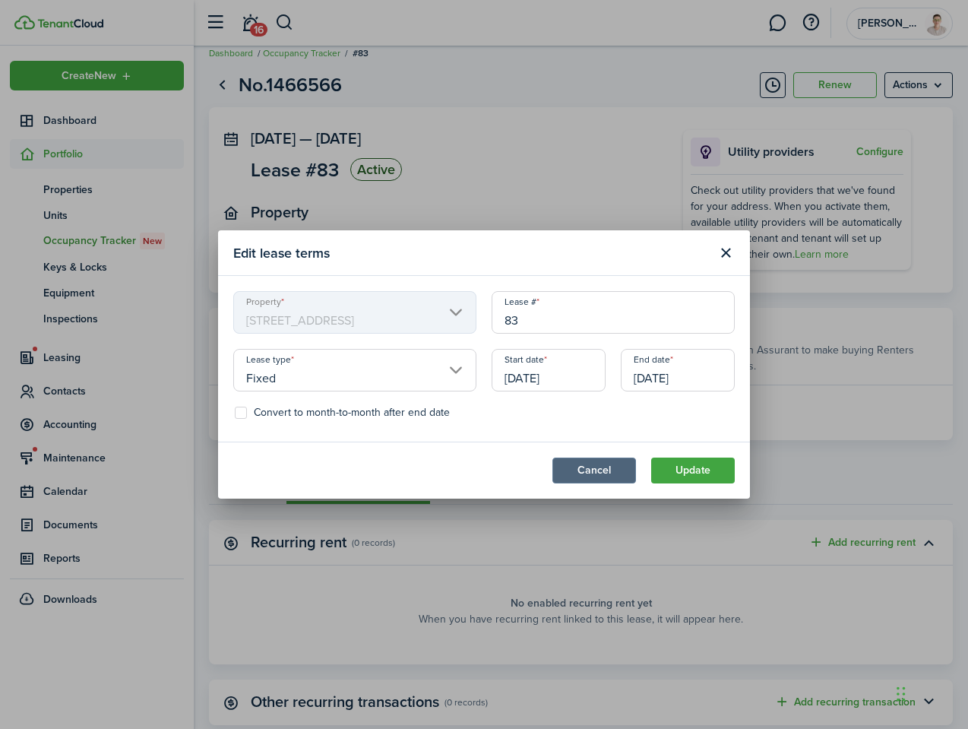
click at [597, 474] on button "Cancel" at bounding box center [595, 471] width 84 height 26
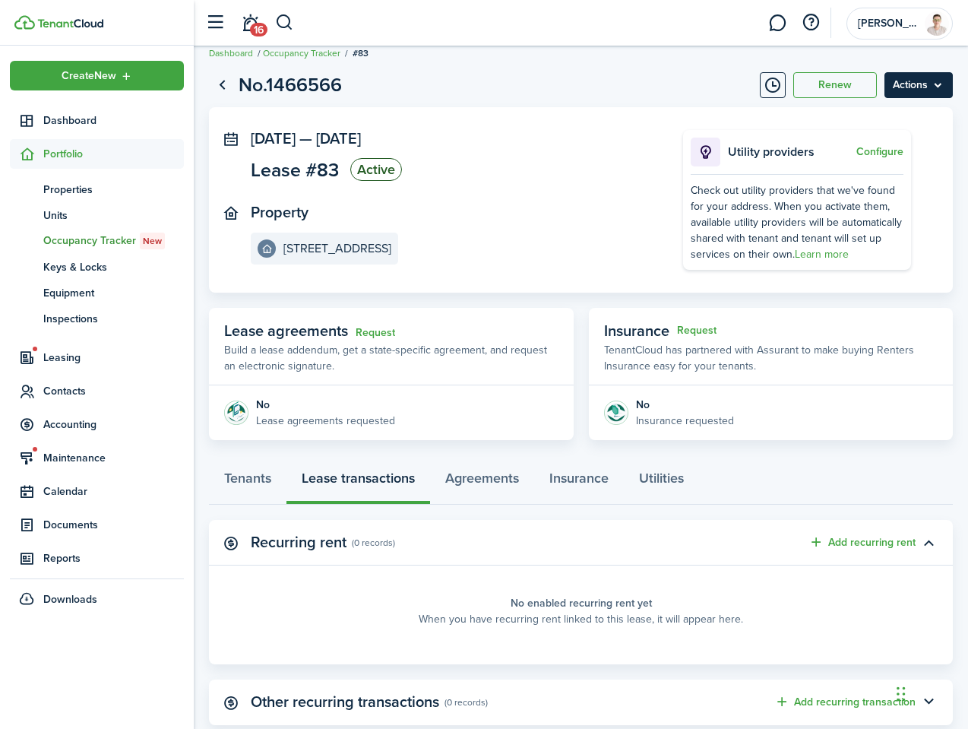
click at [913, 73] on menu-btn "Actions" at bounding box center [919, 85] width 68 height 26
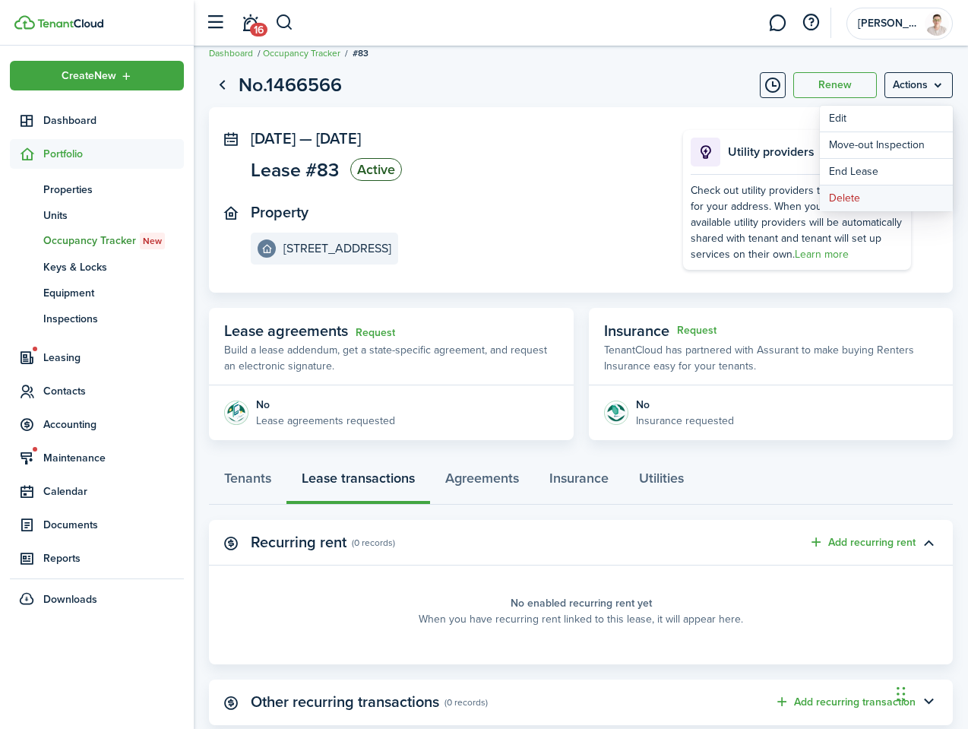
click at [850, 204] on button "Delete" at bounding box center [886, 198] width 133 height 26
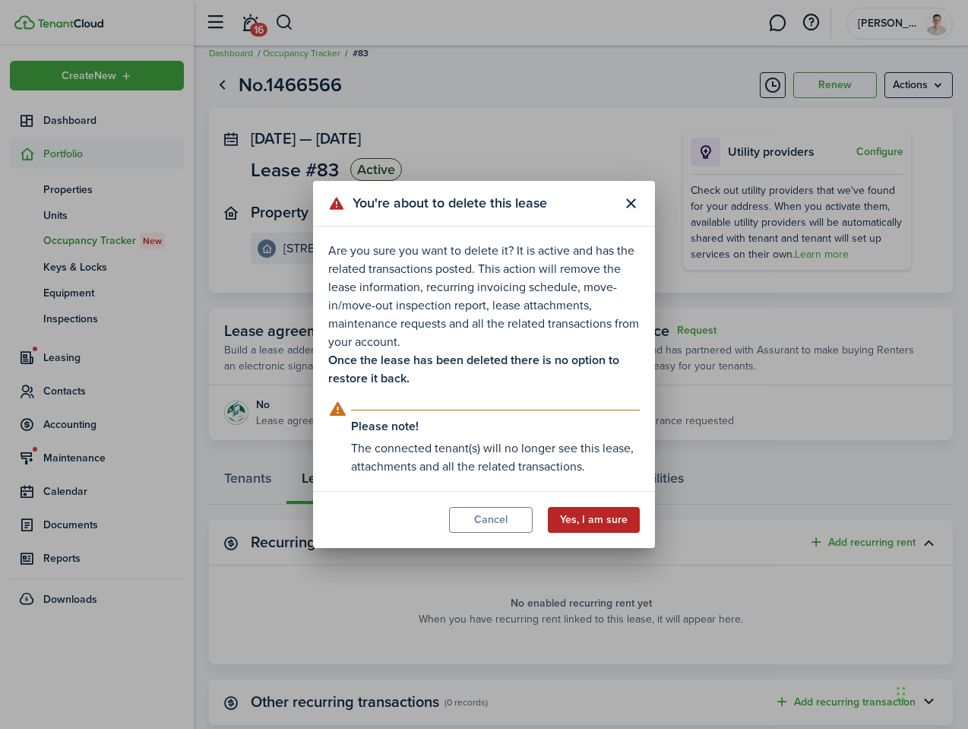
click at [610, 531] on button "Yes, I am sure" at bounding box center [594, 520] width 92 height 26
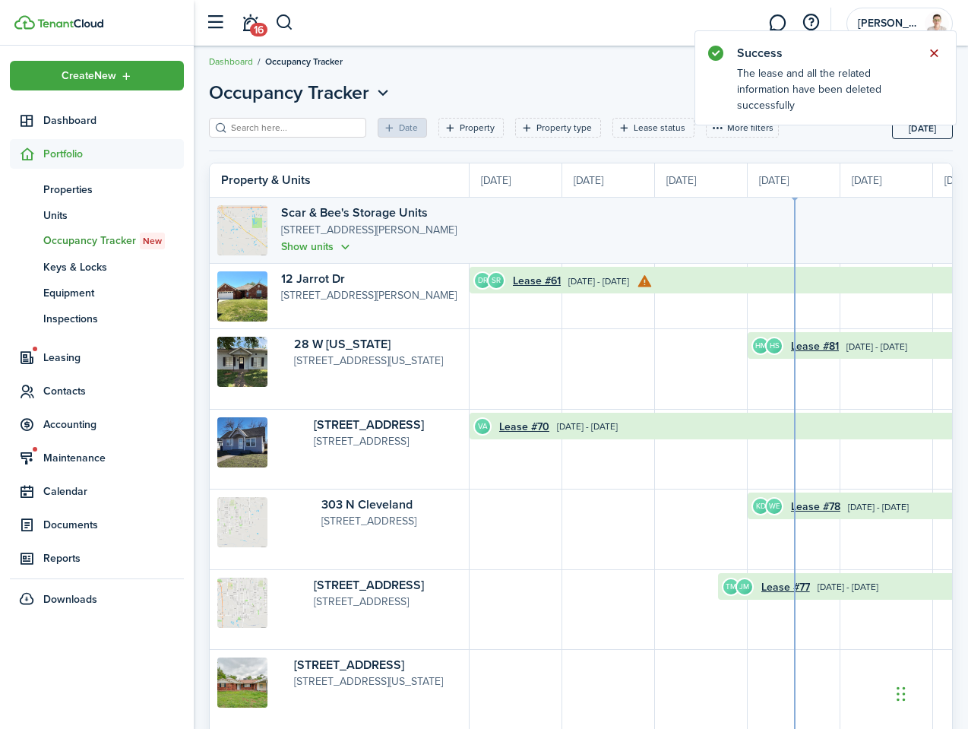
scroll to position [0, 278]
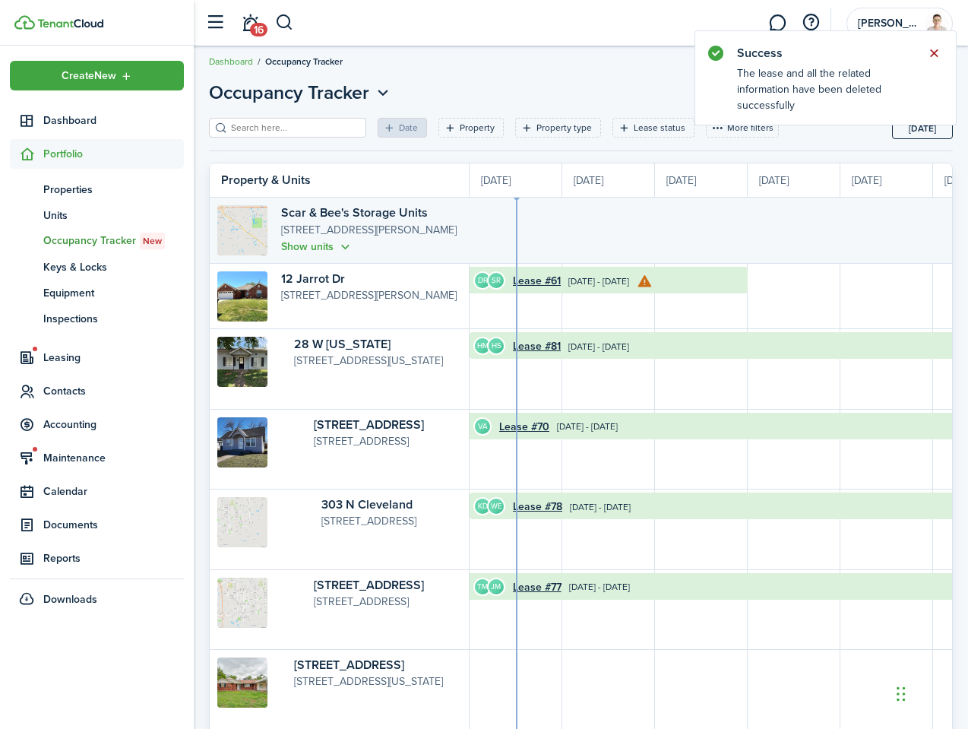
click at [932, 52] on button "Close notify" at bounding box center [933, 53] width 21 height 21
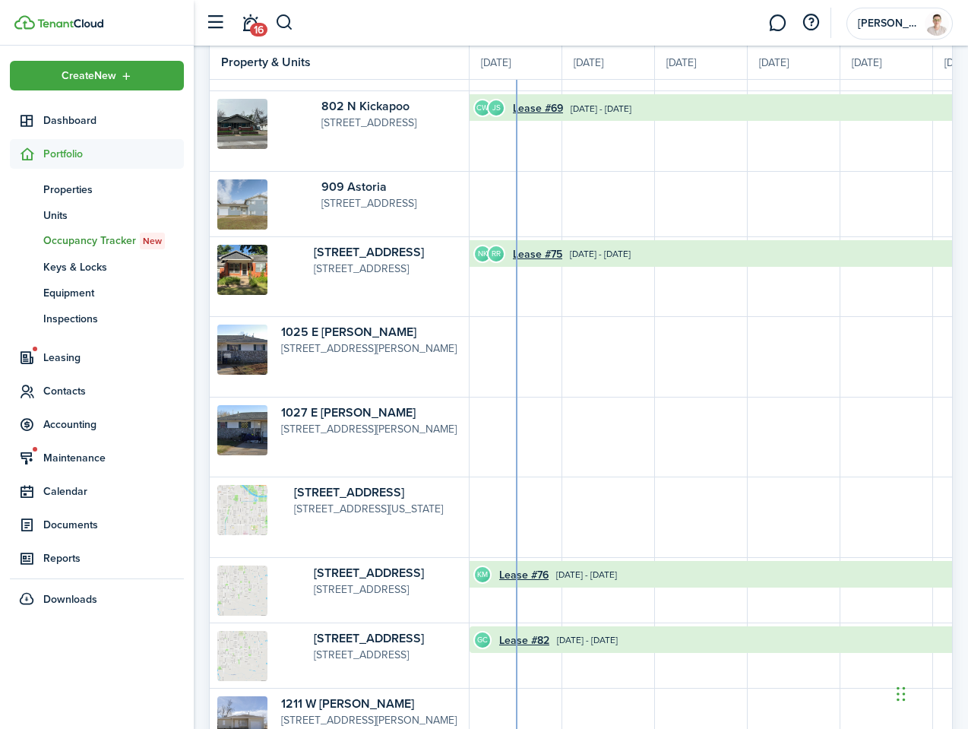
click at [354, 506] on p "[STREET_ADDRESS][US_STATE]" at bounding box center [378, 509] width 168 height 16
click at [294, 493] on link "[STREET_ADDRESS]" at bounding box center [349, 492] width 110 height 17
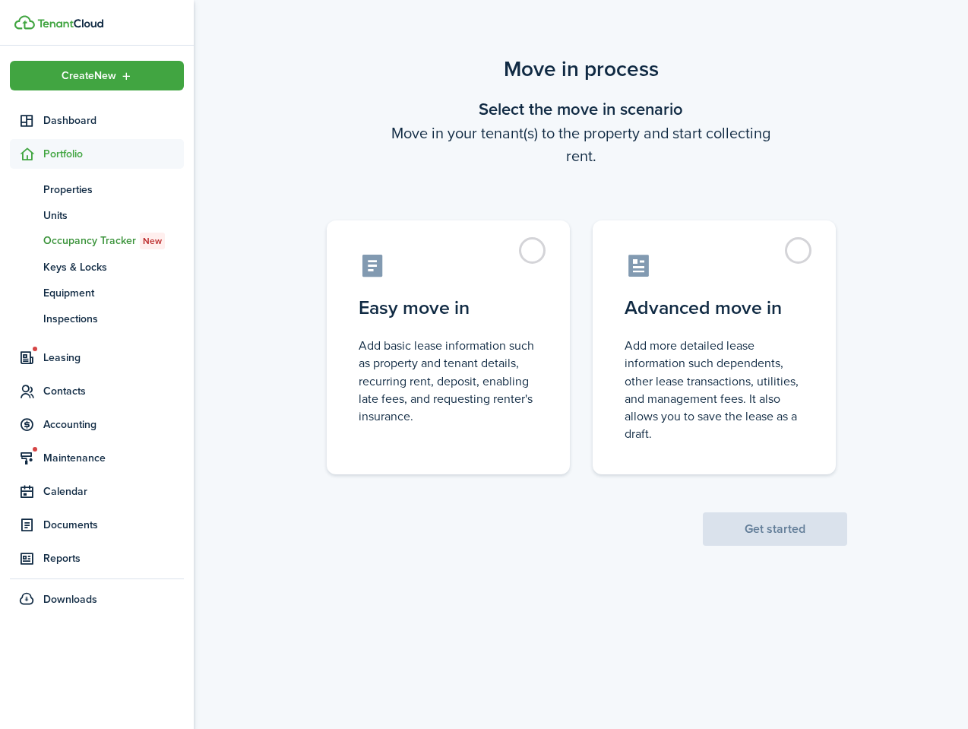
click at [581, 273] on control-radio-group "Easy move in Add basic lease information such as property and tenant details, r…" at bounding box center [581, 339] width 555 height 269
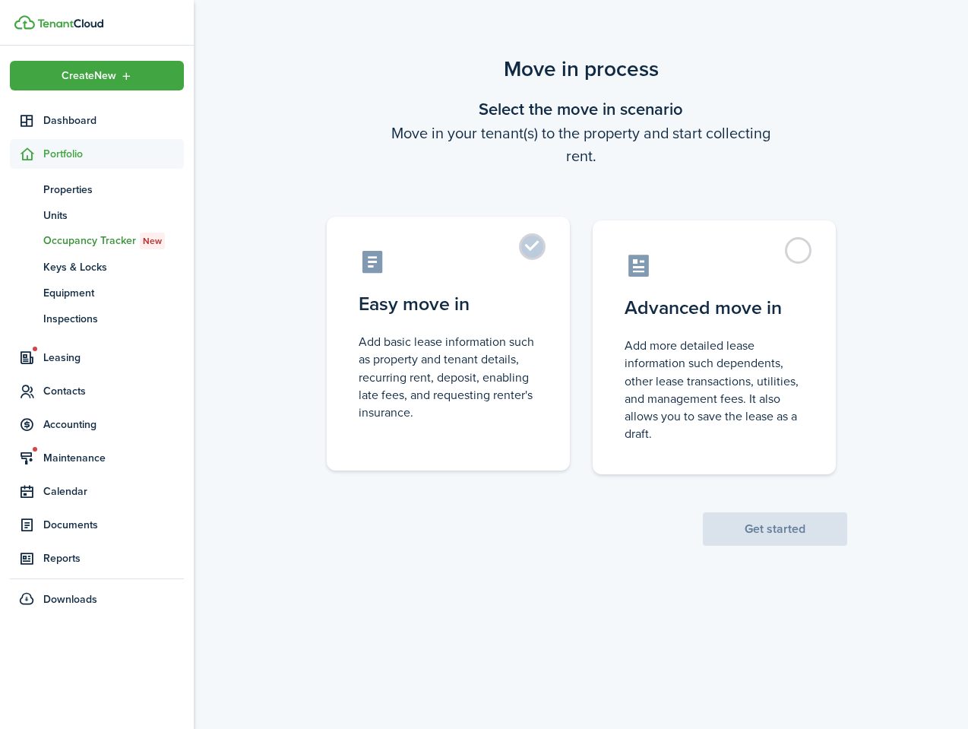
click at [536, 278] on label "Easy move in Add basic lease information such as property and tenant details, r…" at bounding box center [448, 344] width 243 height 254
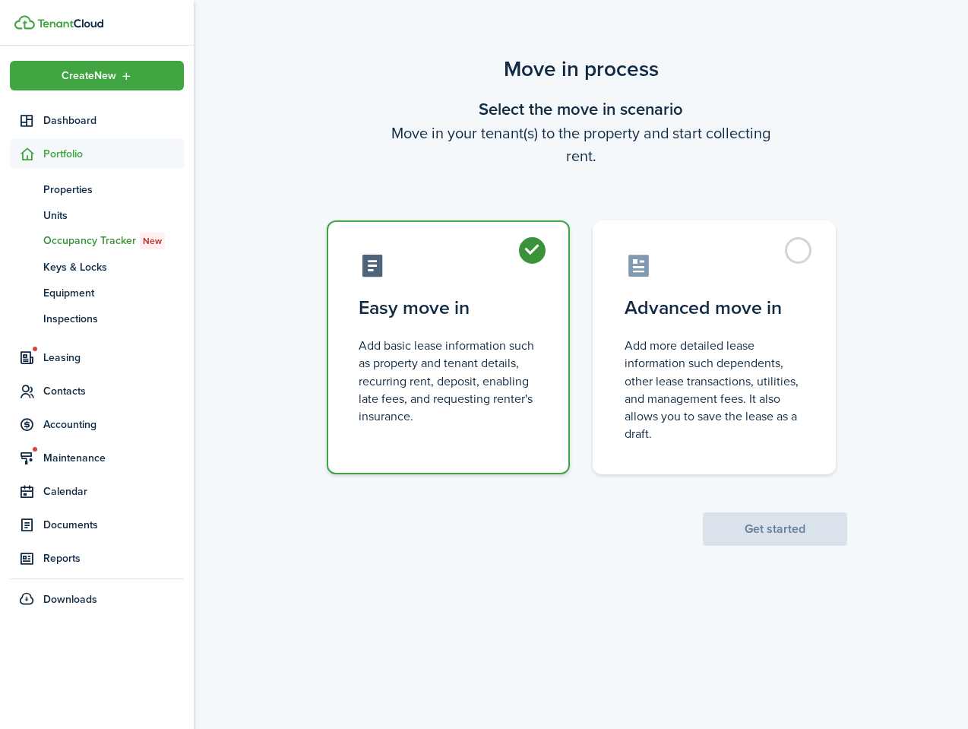
radio input "true"
click at [756, 529] on button "Get started" at bounding box center [775, 528] width 144 height 33
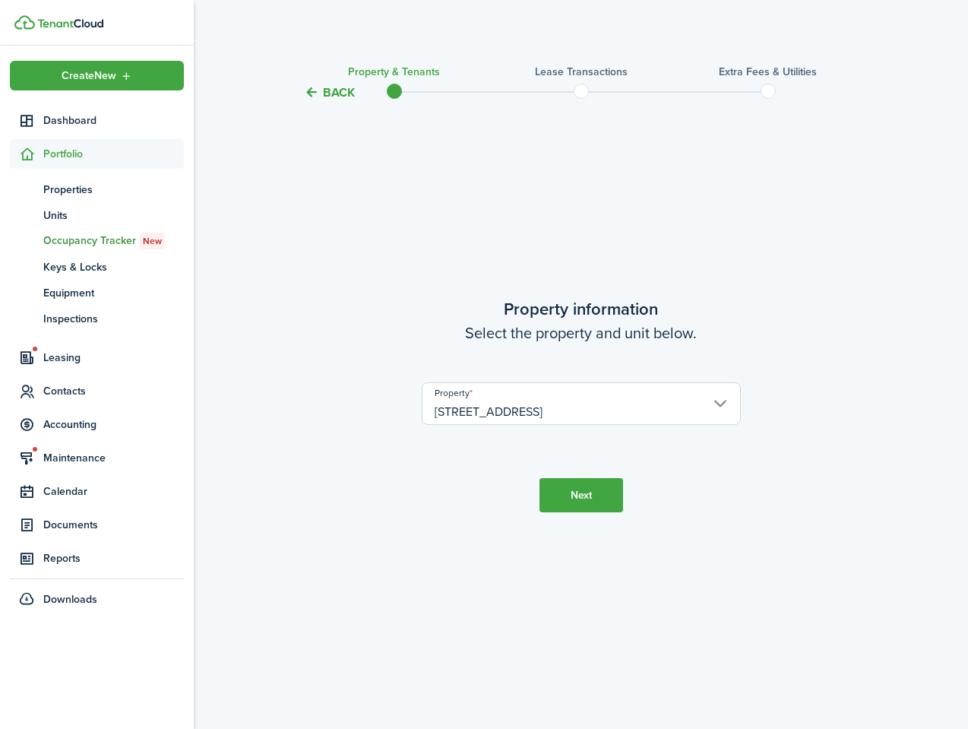
click at [572, 484] on button "Next" at bounding box center [582, 495] width 84 height 34
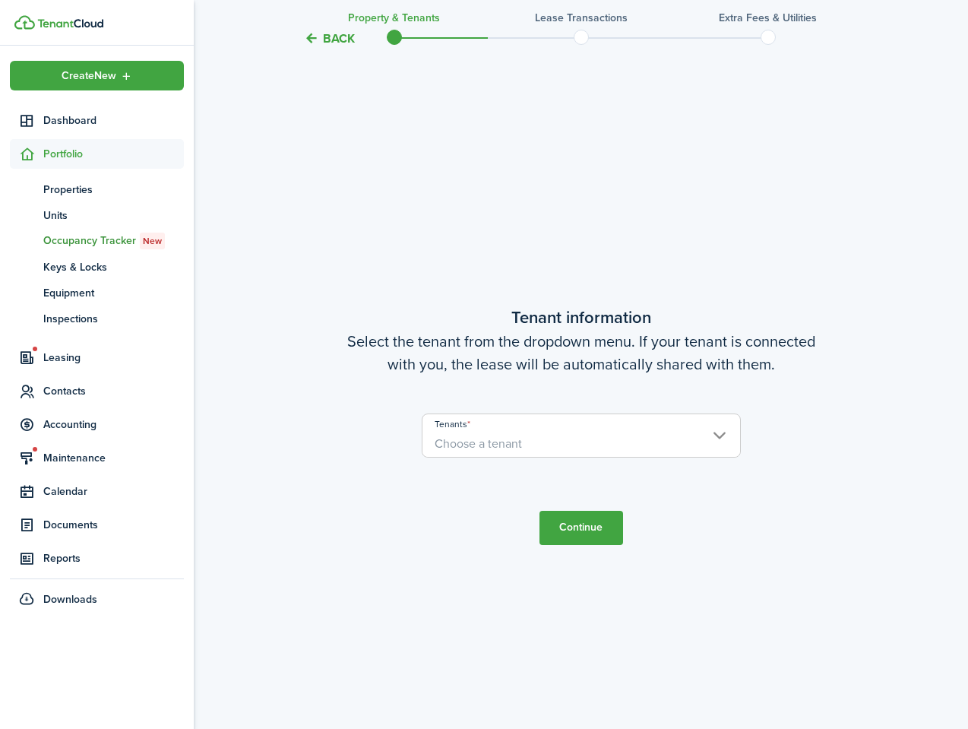
click at [555, 450] on span "Choose a tenant" at bounding box center [582, 444] width 318 height 26
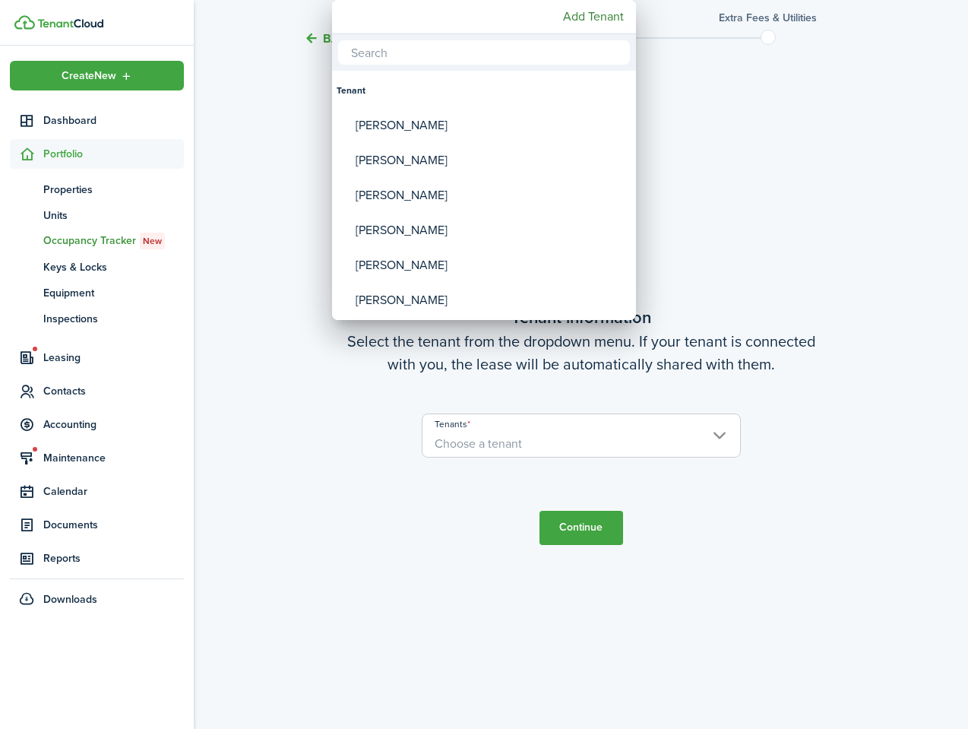
scroll to position [626, 0]
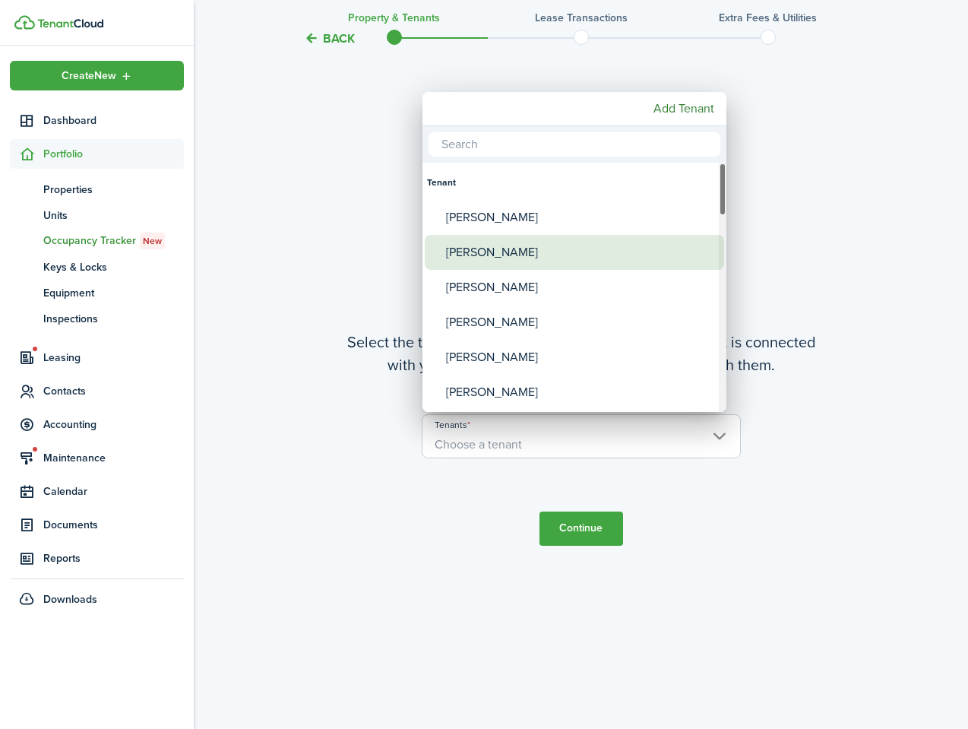
drag, startPoint x: 515, startPoint y: 254, endPoint x: 517, endPoint y: 272, distance: 18.4
click at [514, 254] on div "[PERSON_NAME]" at bounding box center [580, 252] width 269 height 35
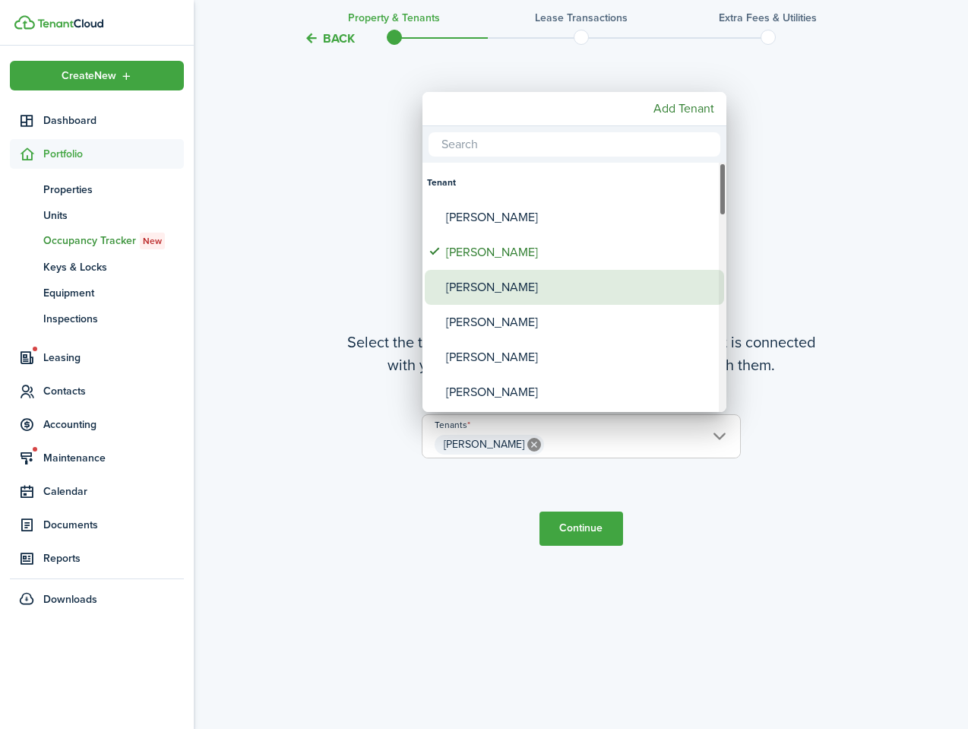
click at [521, 291] on div "[PERSON_NAME]" at bounding box center [580, 287] width 269 height 35
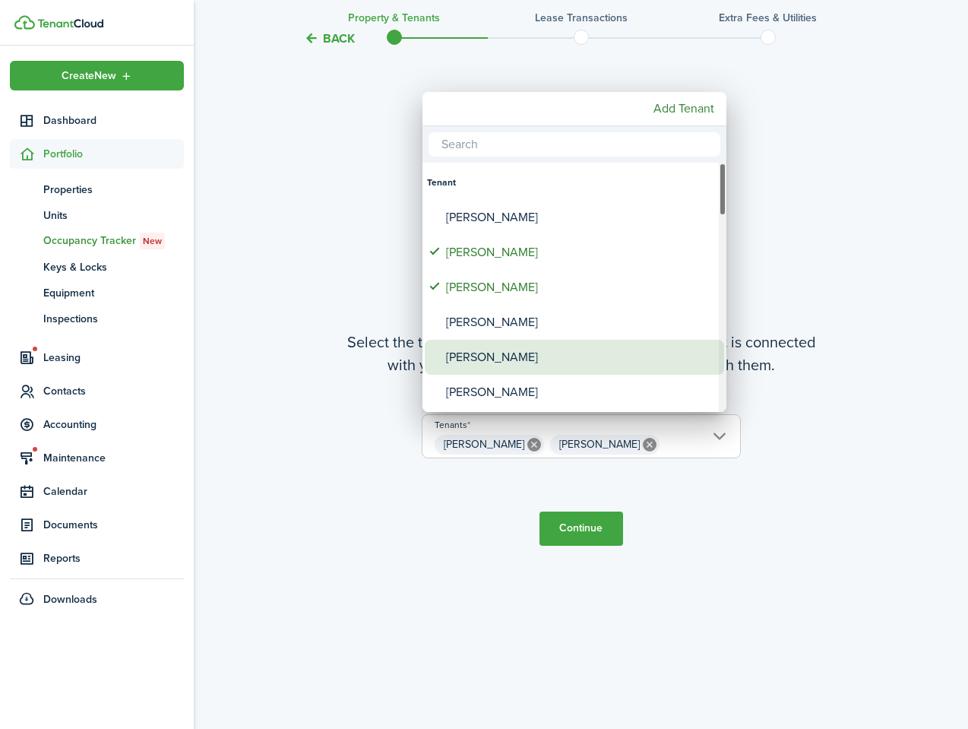
click at [527, 353] on div "[PERSON_NAME]" at bounding box center [580, 357] width 269 height 35
type input "[PERSON_NAME], [PERSON_NAME], [PERSON_NAME]"
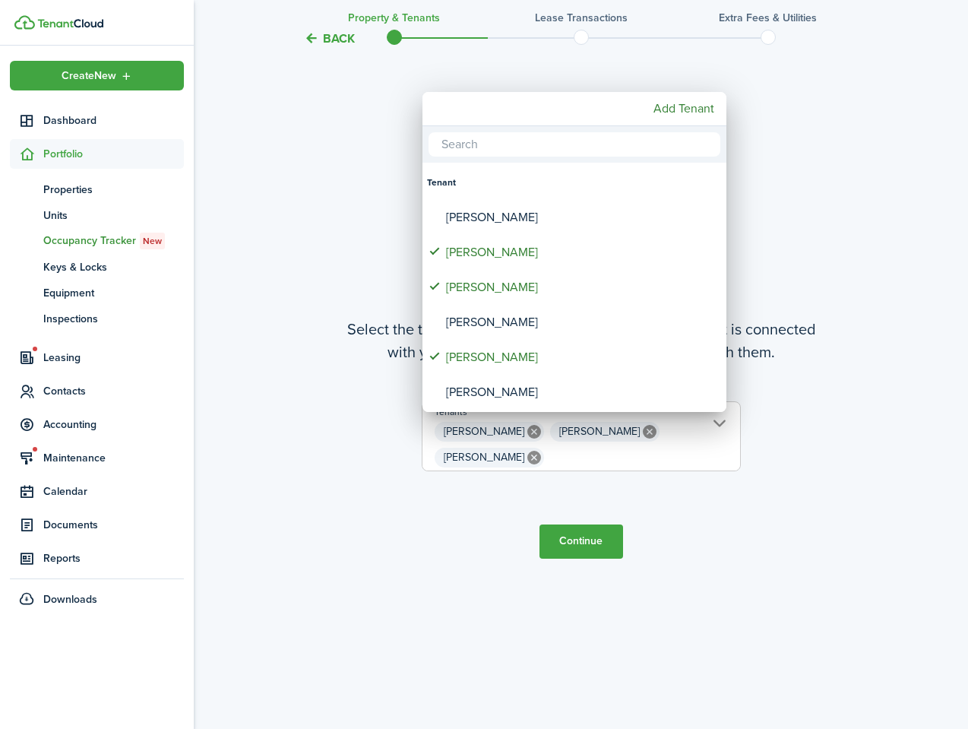
click at [581, 527] on div at bounding box center [484, 364] width 1212 height 972
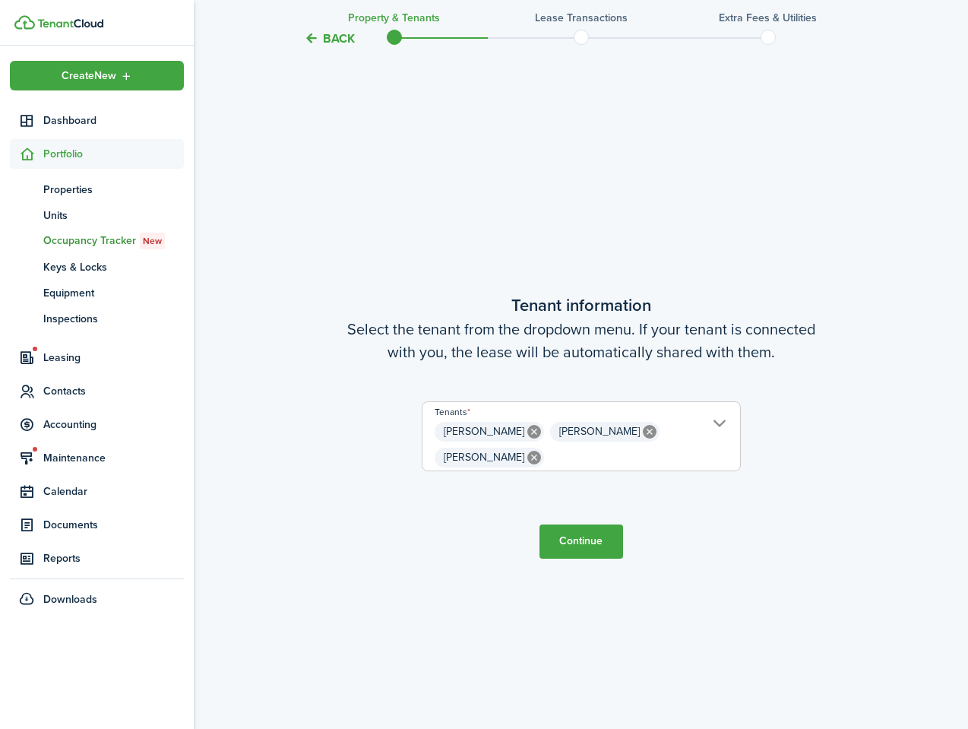
click at [584, 535] on button "Continue" at bounding box center [582, 541] width 84 height 34
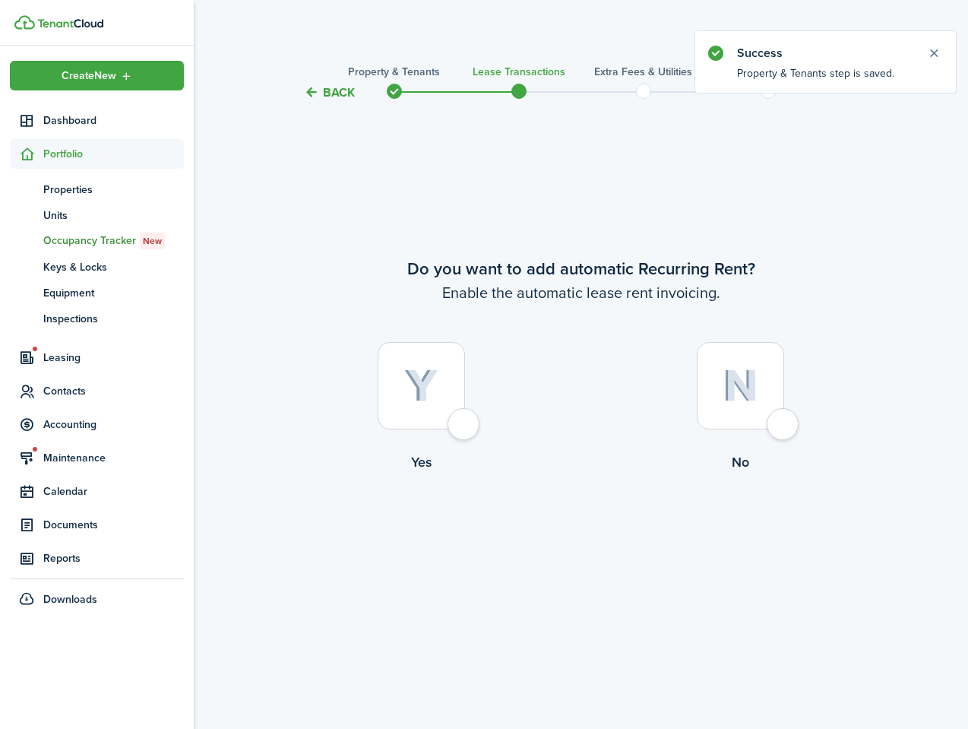
click at [441, 423] on div at bounding box center [421, 385] width 87 height 87
radio input "true"
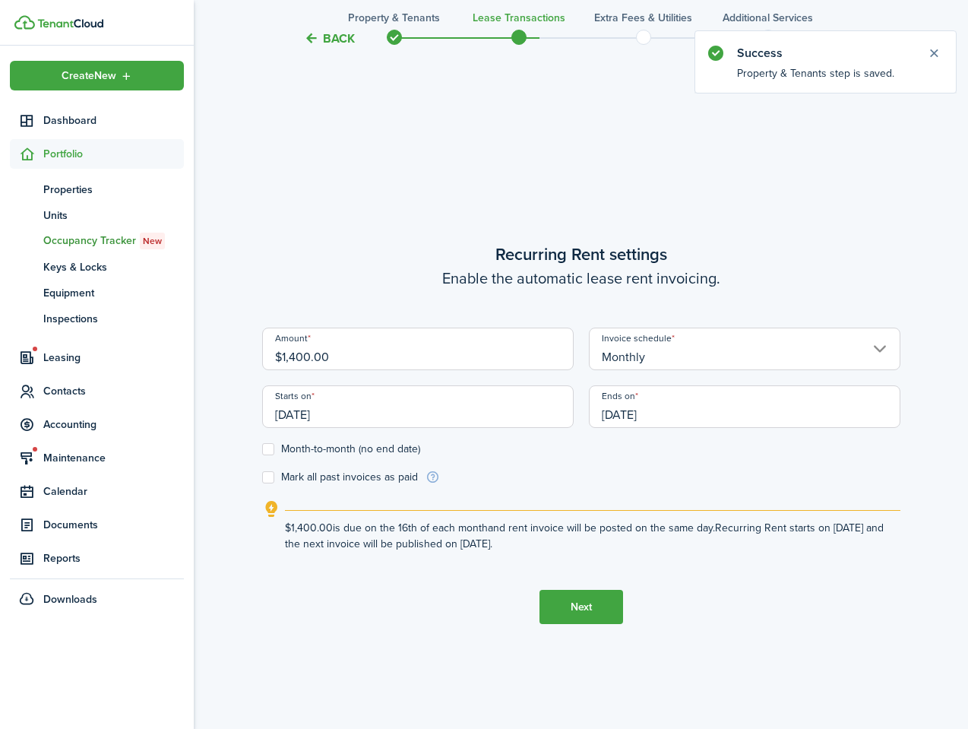
scroll to position [627, 0]
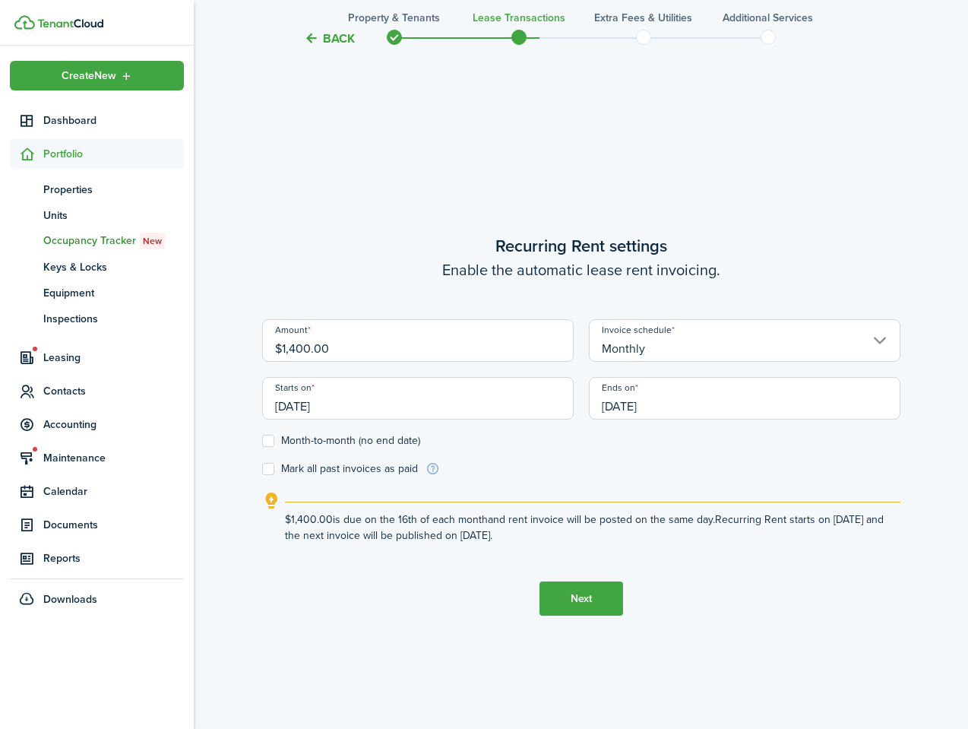
click at [635, 400] on input "[DATE]" at bounding box center [745, 398] width 312 height 43
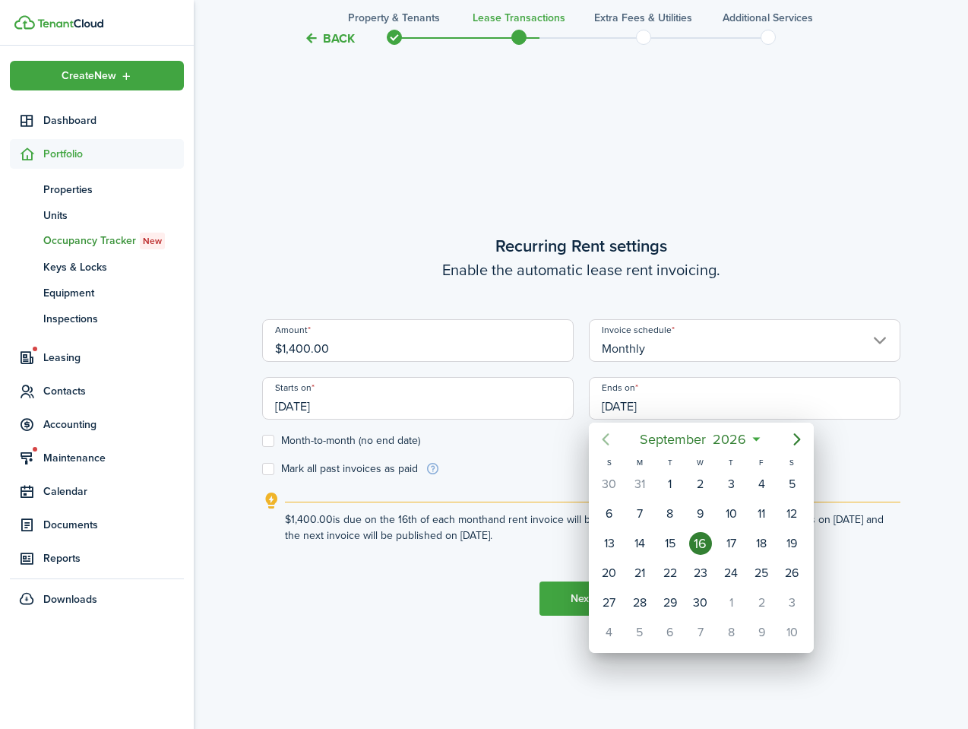
click at [608, 434] on icon "Previous page" at bounding box center [605, 439] width 7 height 12
click at [553, 451] on div at bounding box center [484, 364] width 1212 height 972
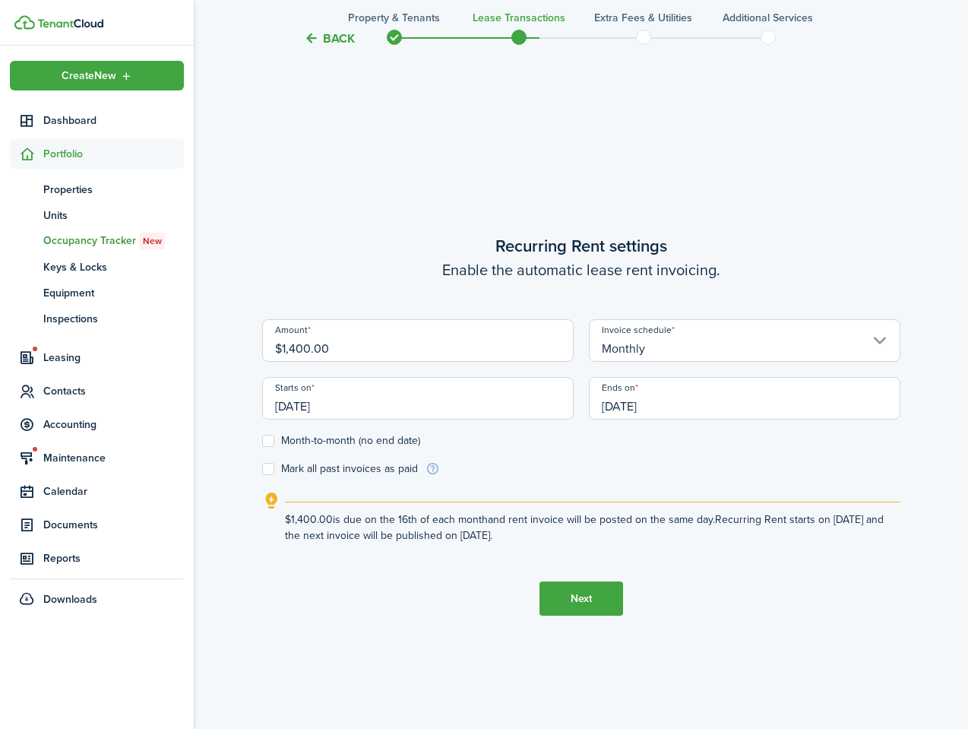
click at [397, 33] on span at bounding box center [394, 37] width 23 height 23
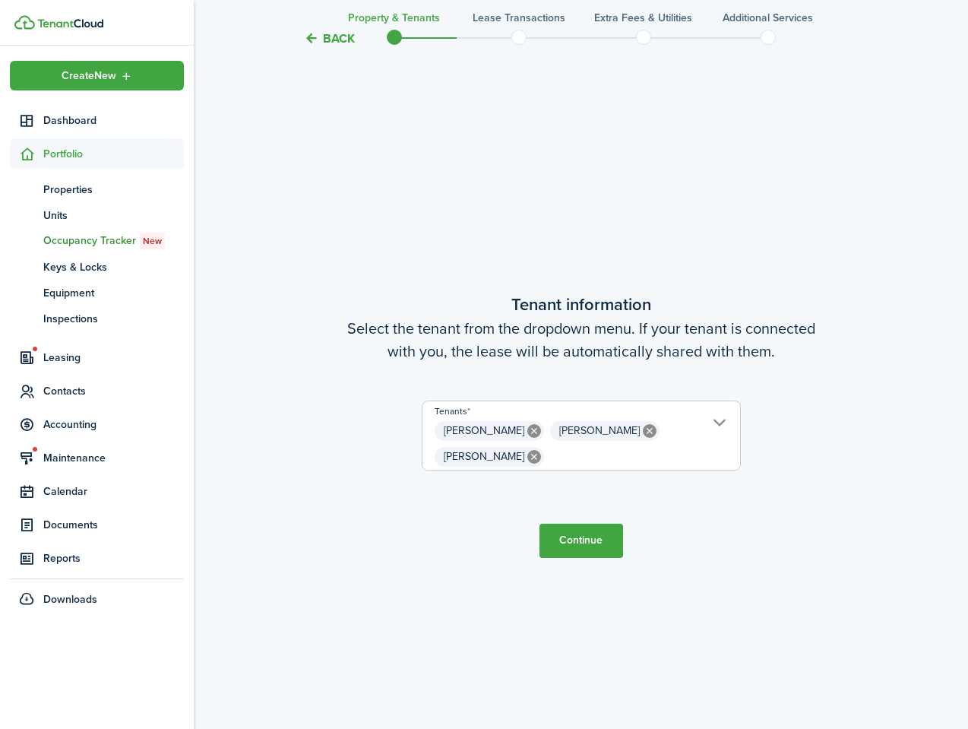
click at [590, 524] on button "Continue" at bounding box center [582, 541] width 84 height 34
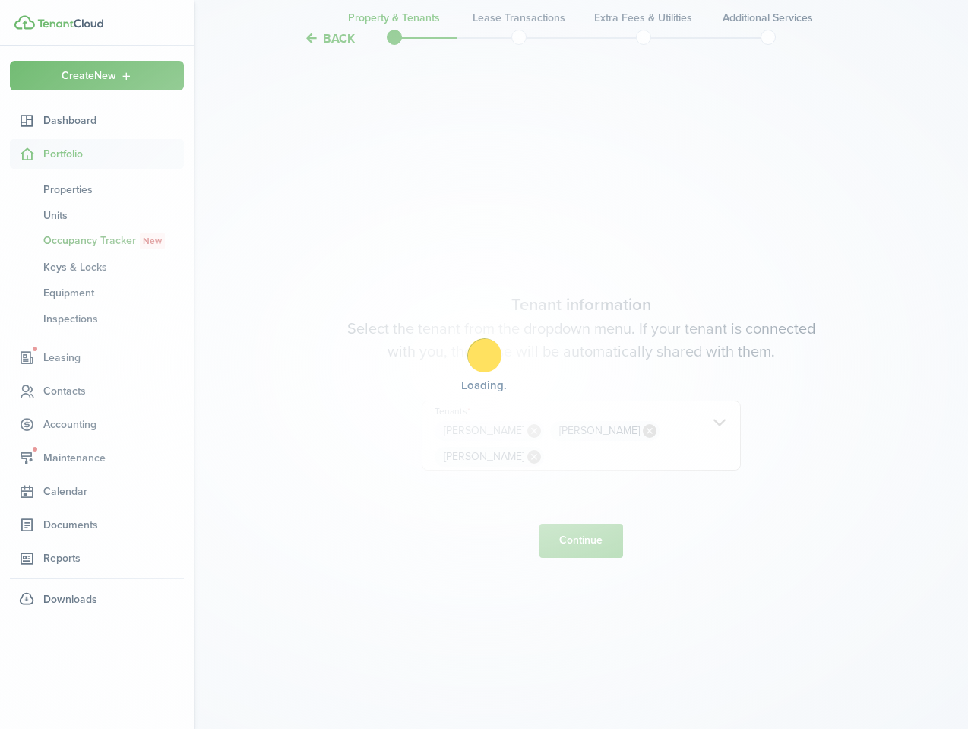
scroll to position [0, 0]
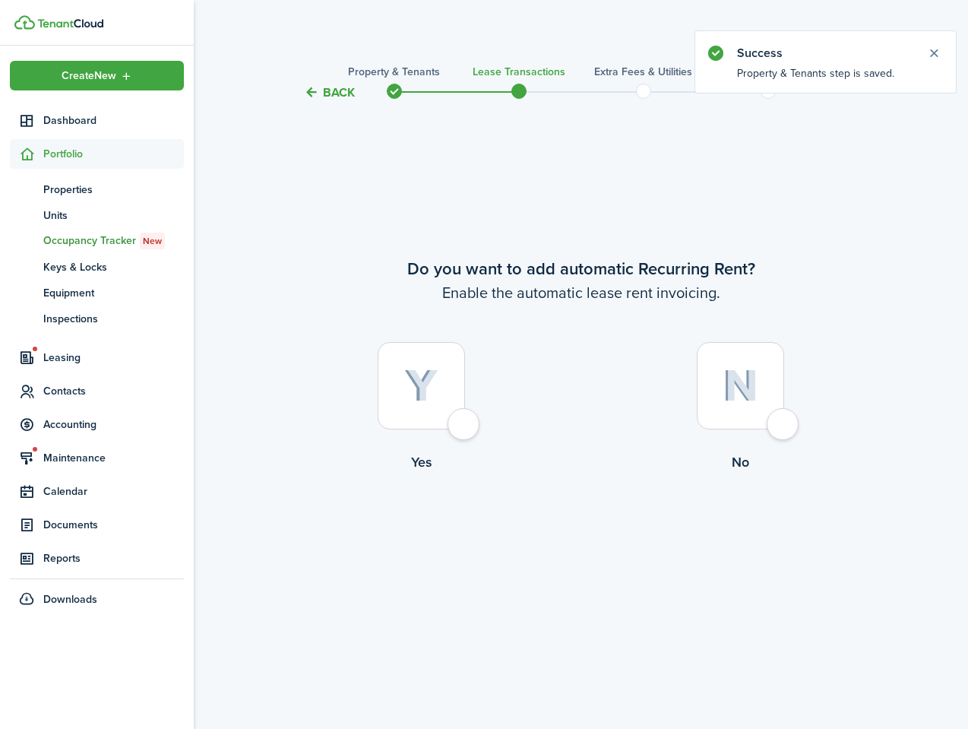
click at [450, 416] on div at bounding box center [421, 385] width 87 height 87
radio input "true"
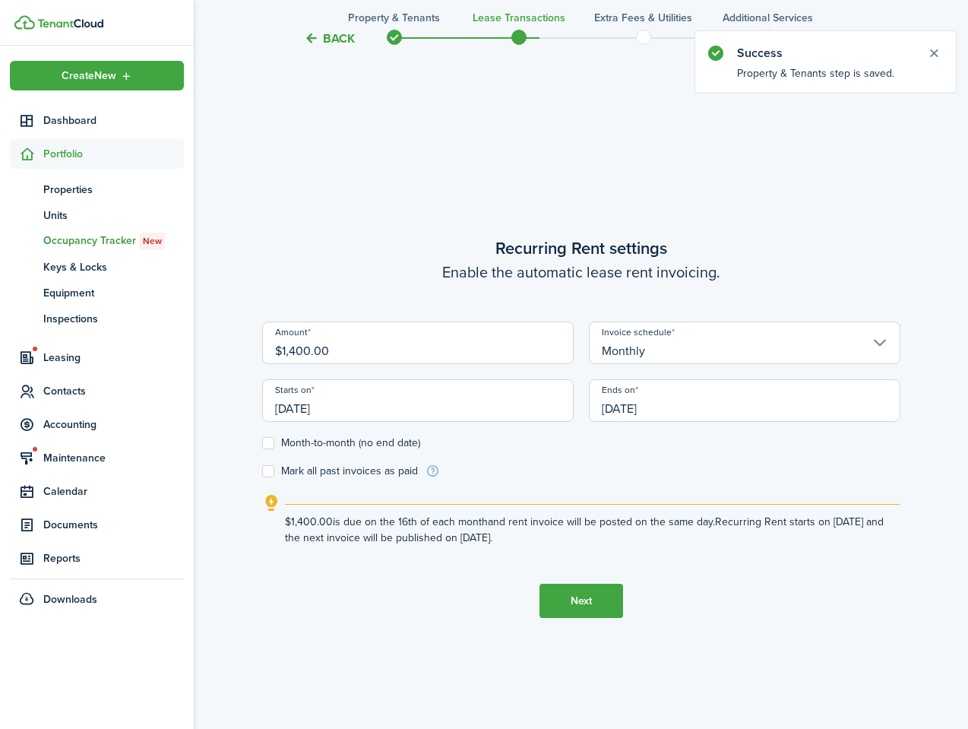
scroll to position [627, 0]
click at [309, 440] on label "Month-to-month (no end date)" at bounding box center [341, 441] width 158 height 12
click at [262, 441] on input "Month-to-month (no end date)" at bounding box center [261, 441] width 1 height 1
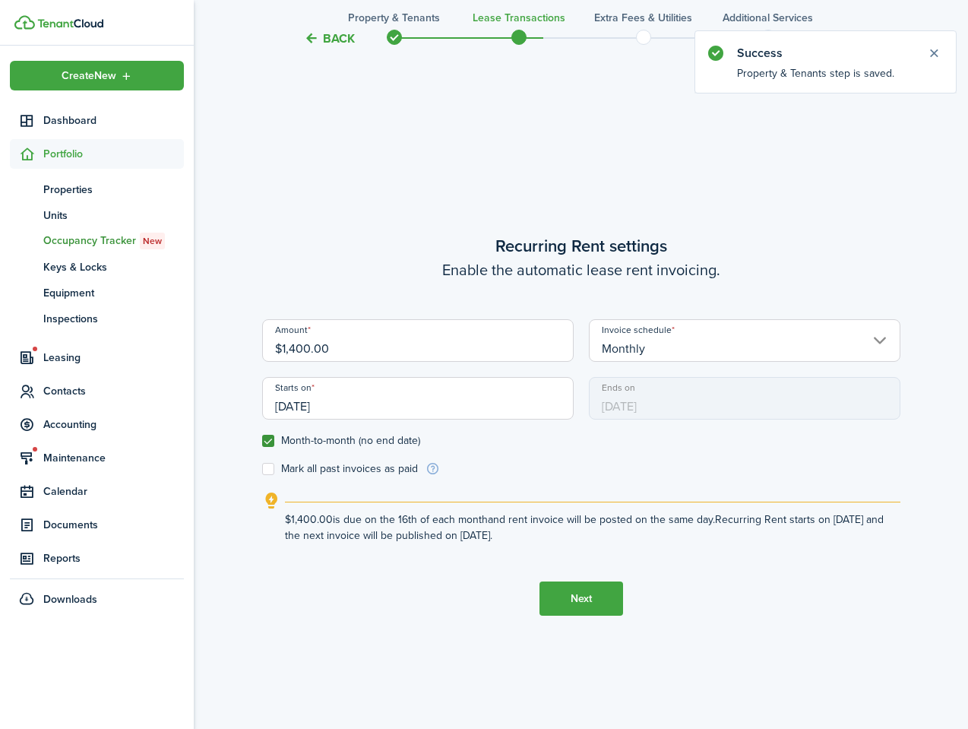
click at [309, 440] on label "Month-to-month (no end date)" at bounding box center [341, 441] width 158 height 12
click at [262, 441] on input "Month-to-month (no end date)" at bounding box center [261, 441] width 1 height 1
checkbox input "false"
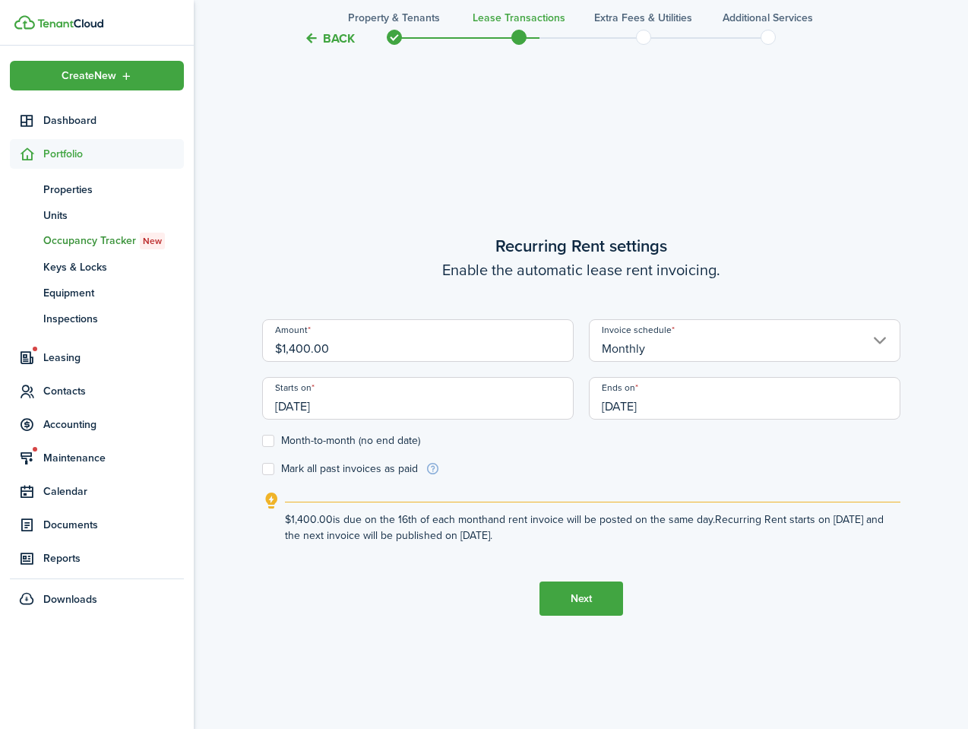
click at [635, 401] on input "[DATE]" at bounding box center [745, 398] width 312 height 43
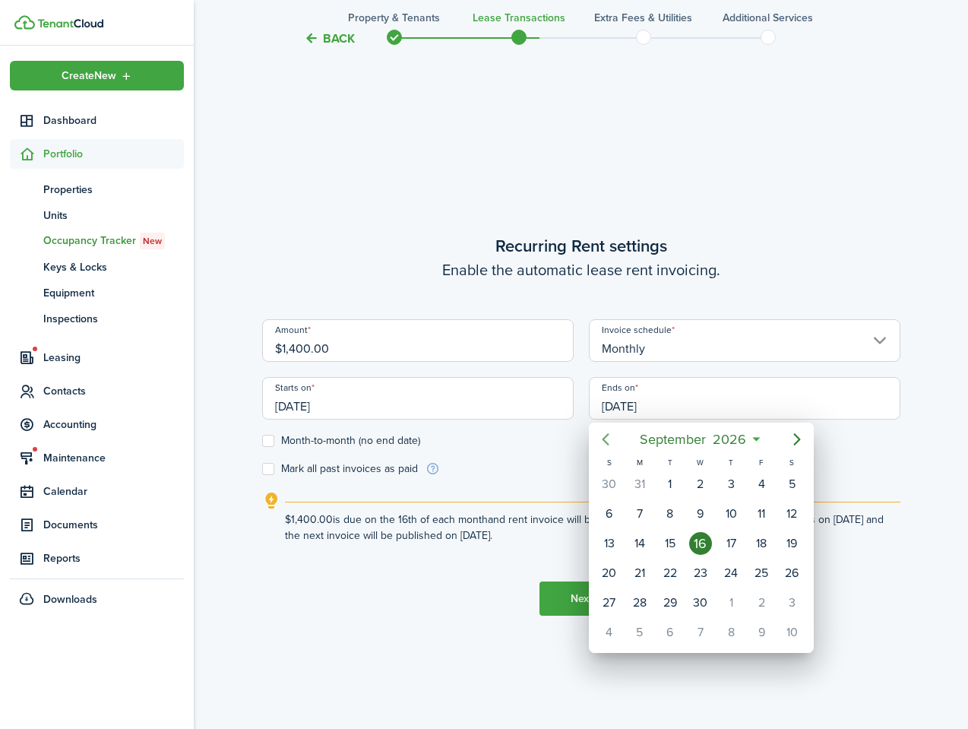
click at [610, 438] on icon "Previous page" at bounding box center [606, 439] width 18 height 18
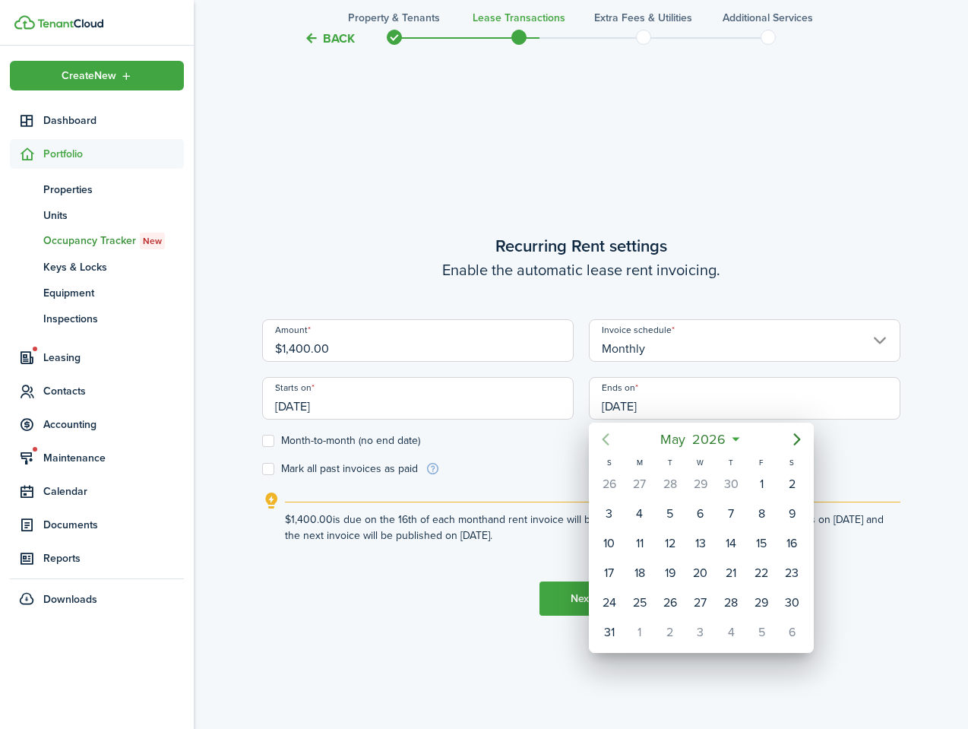
click at [610, 438] on icon "Previous page" at bounding box center [606, 439] width 18 height 18
click at [609, 438] on icon "Previous page" at bounding box center [606, 439] width 18 height 18
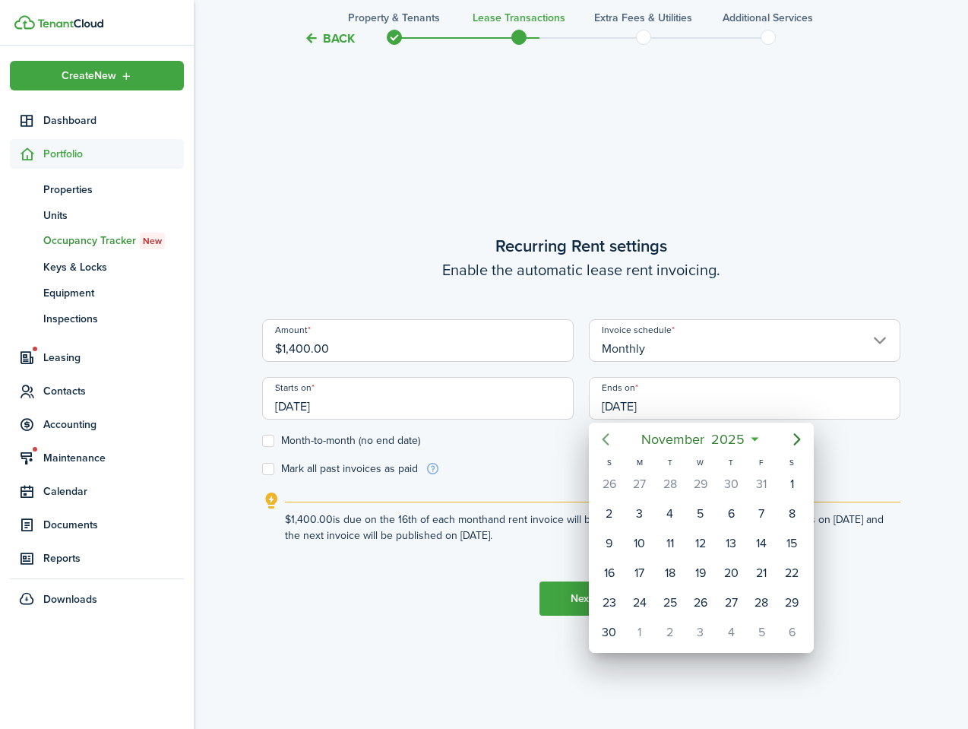
click at [609, 438] on icon "Previous page" at bounding box center [606, 439] width 18 height 18
click at [698, 597] on div "30" at bounding box center [700, 602] width 23 height 23
type input "09/30/2026"
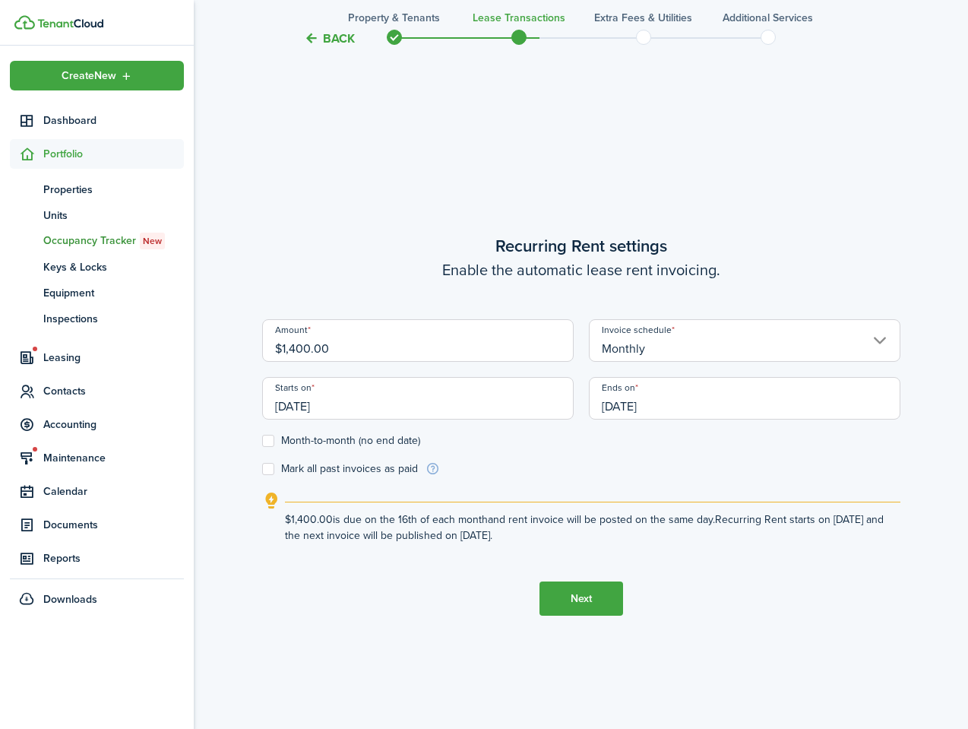
click at [577, 597] on button "Next" at bounding box center [582, 598] width 84 height 34
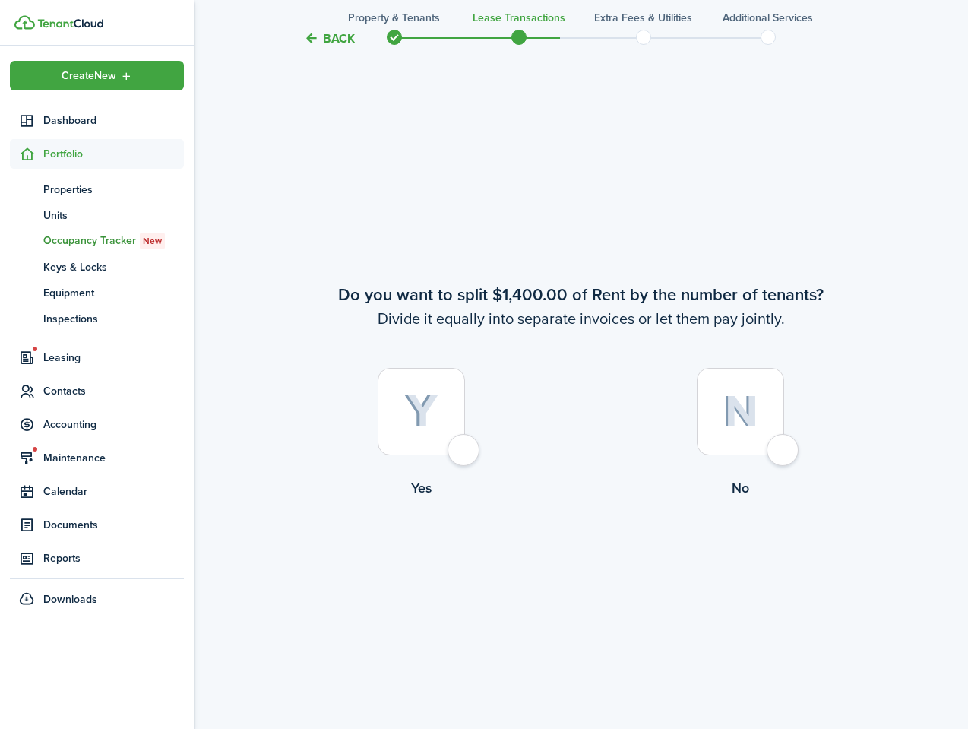
scroll to position [1356, 0]
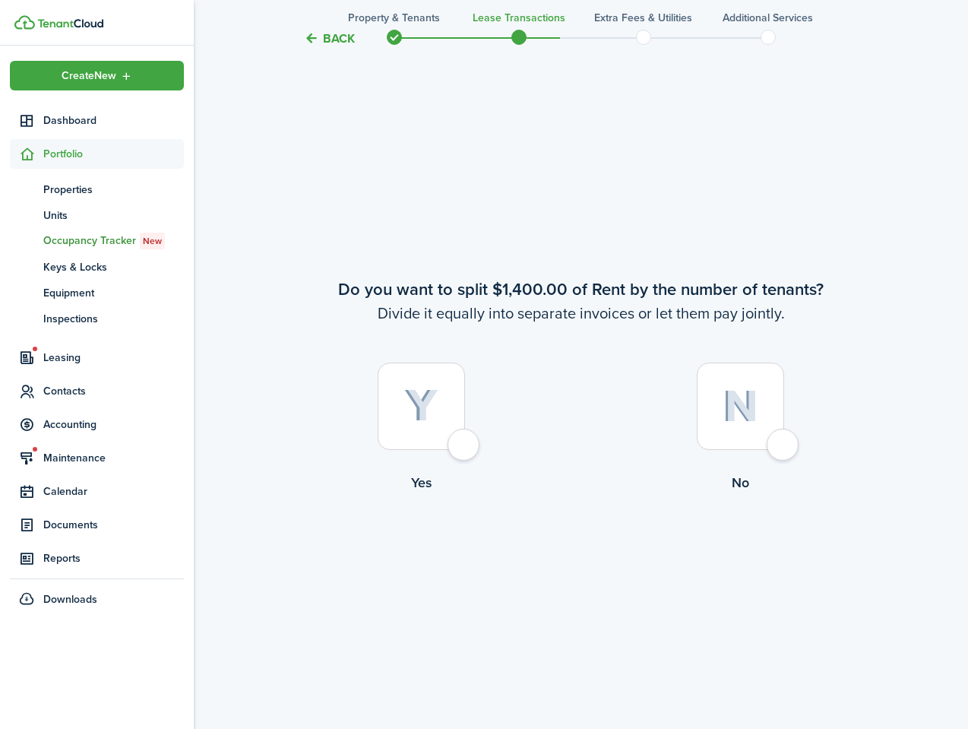
click at [742, 425] on div at bounding box center [740, 406] width 87 height 87
radio input "true"
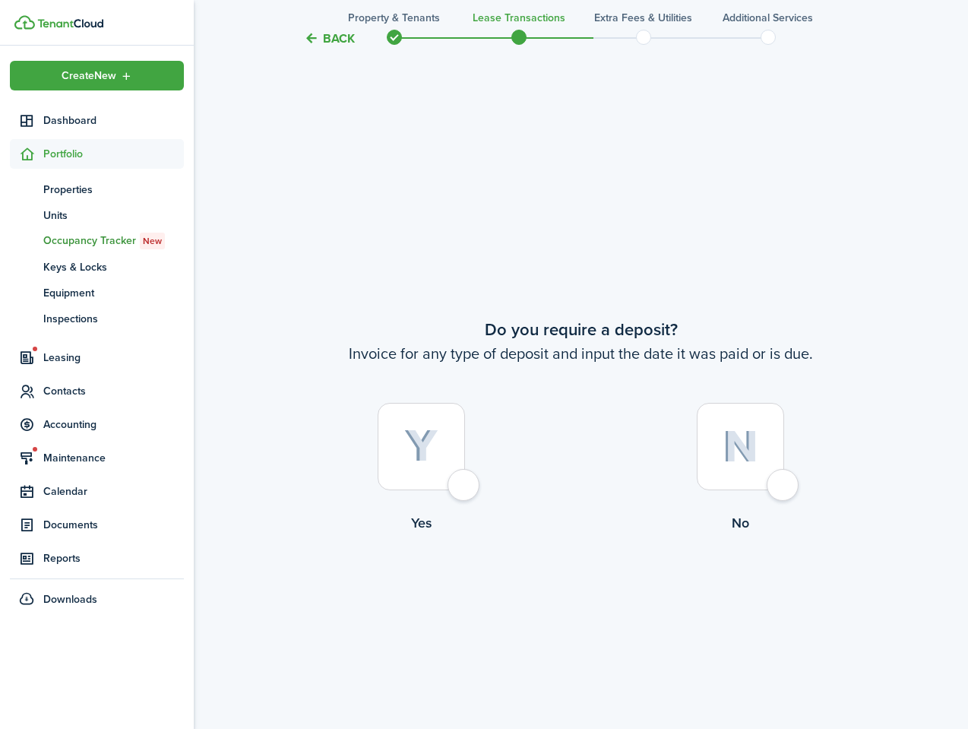
scroll to position [2085, 0]
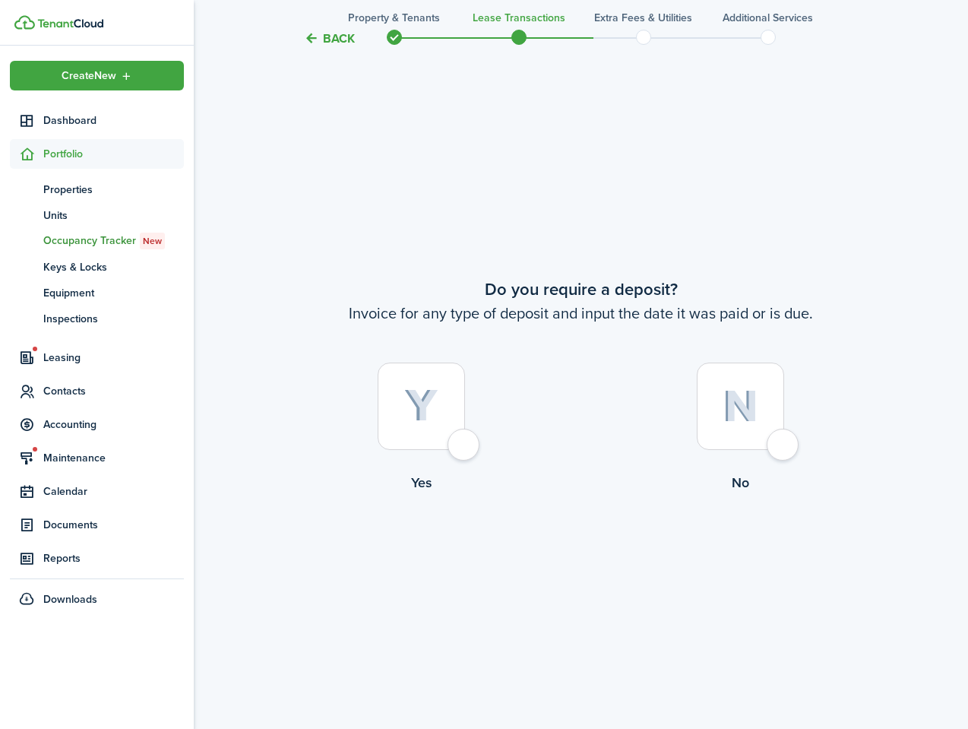
click at [763, 429] on div at bounding box center [740, 406] width 87 height 87
radio input "true"
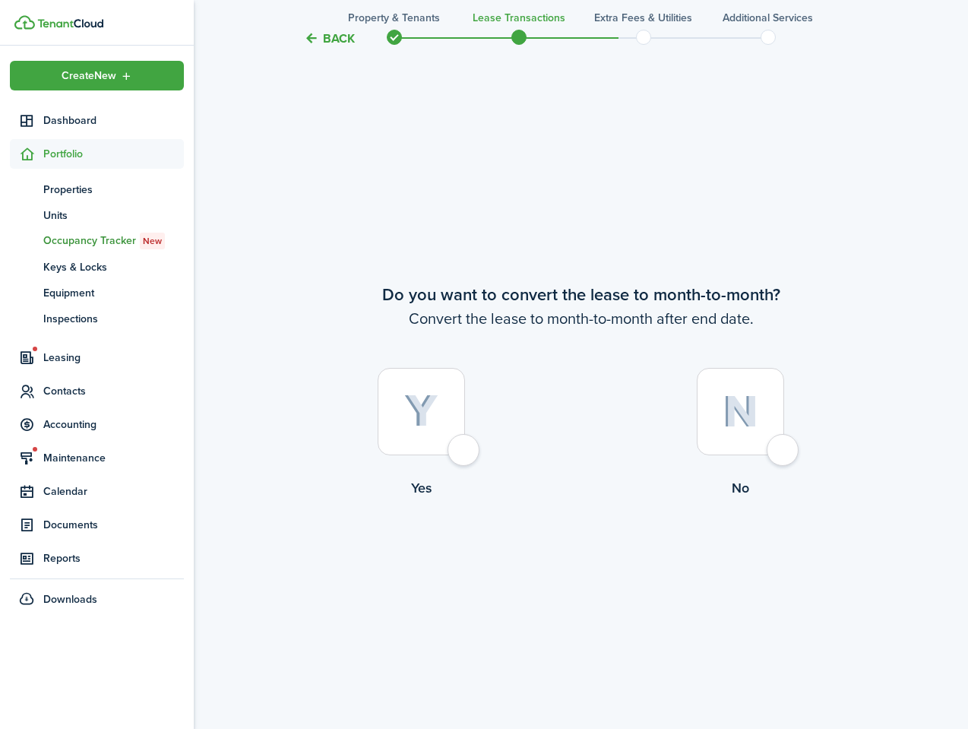
scroll to position [2814, 0]
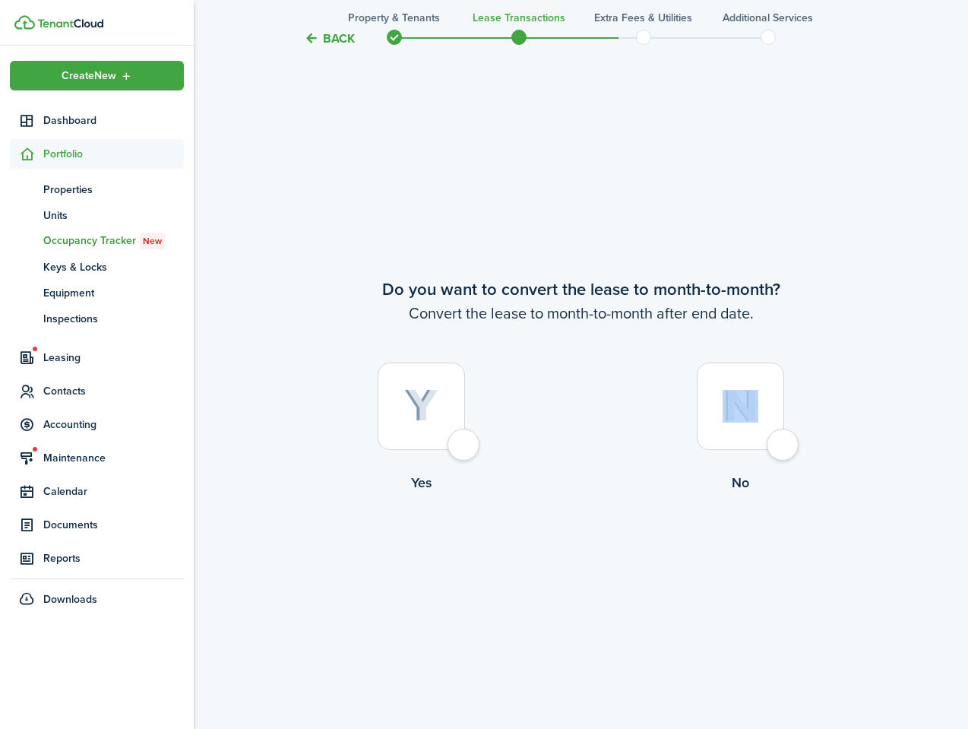
drag, startPoint x: 749, startPoint y: 436, endPoint x: 755, endPoint y: 388, distance: 47.5
click at [755, 388] on div at bounding box center [740, 406] width 87 height 87
radio input "true"
click at [755, 388] on div at bounding box center [740, 406] width 87 height 87
click at [600, 559] on button "Continue" at bounding box center [582, 555] width 84 height 34
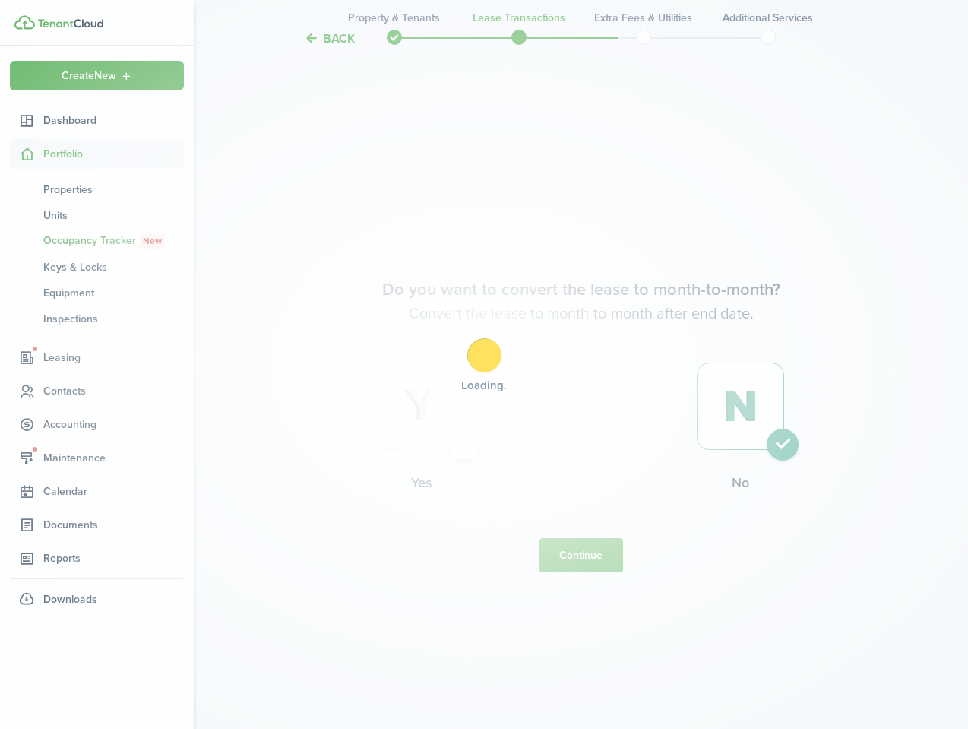
scroll to position [0, 0]
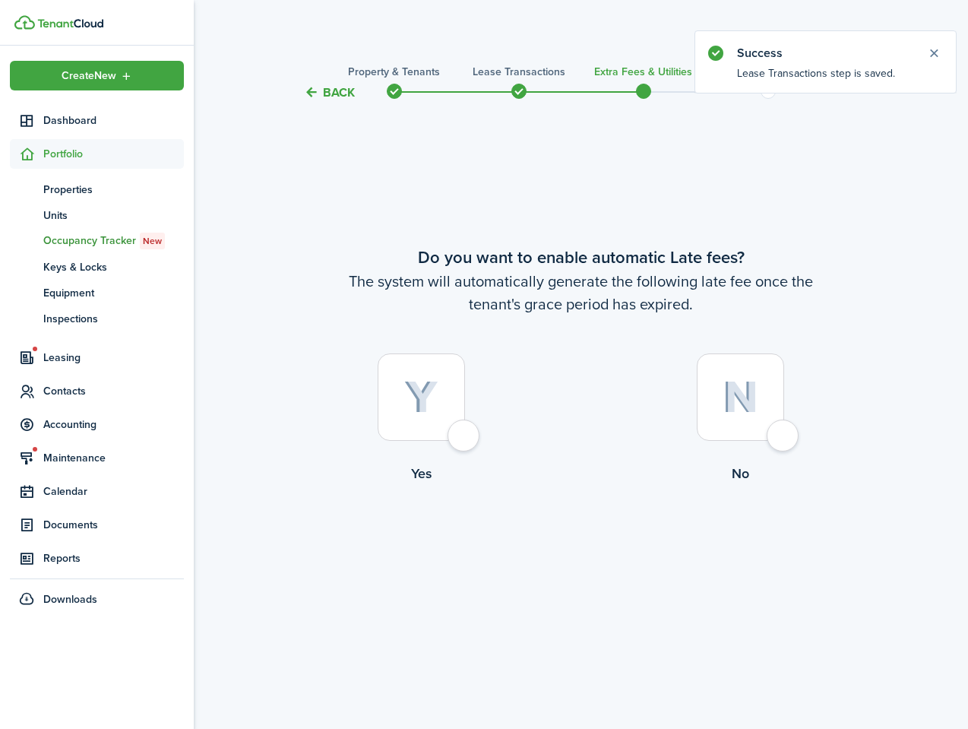
click at [742, 420] on div at bounding box center [740, 396] width 87 height 87
radio input "true"
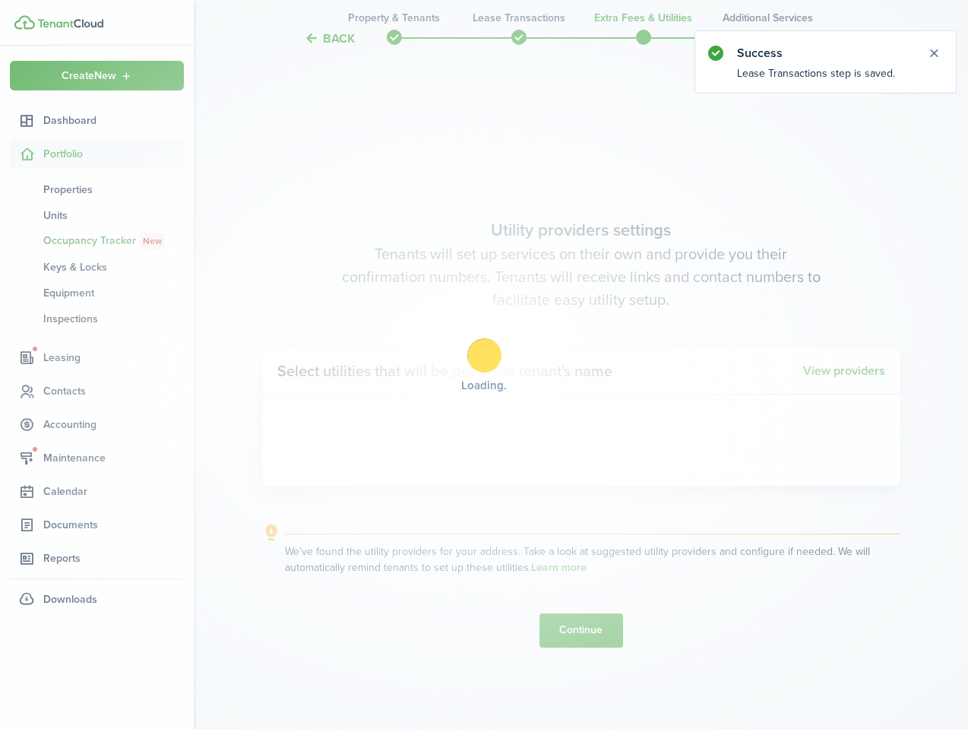
scroll to position [627, 0]
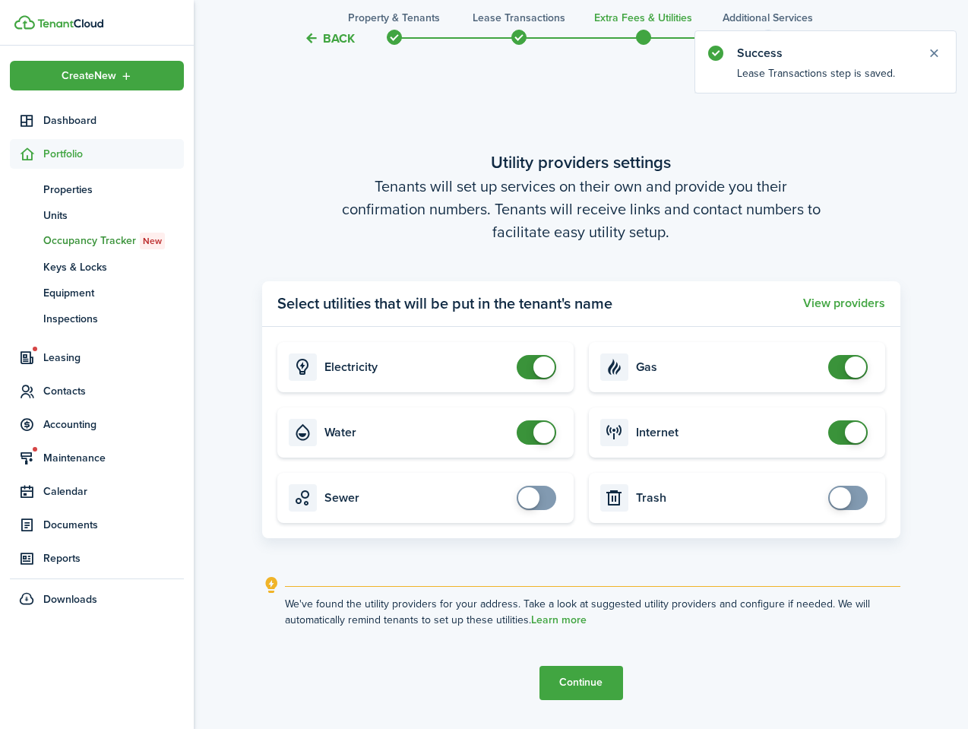
checkbox input "true"
click at [544, 500] on span at bounding box center [536, 498] width 15 height 24
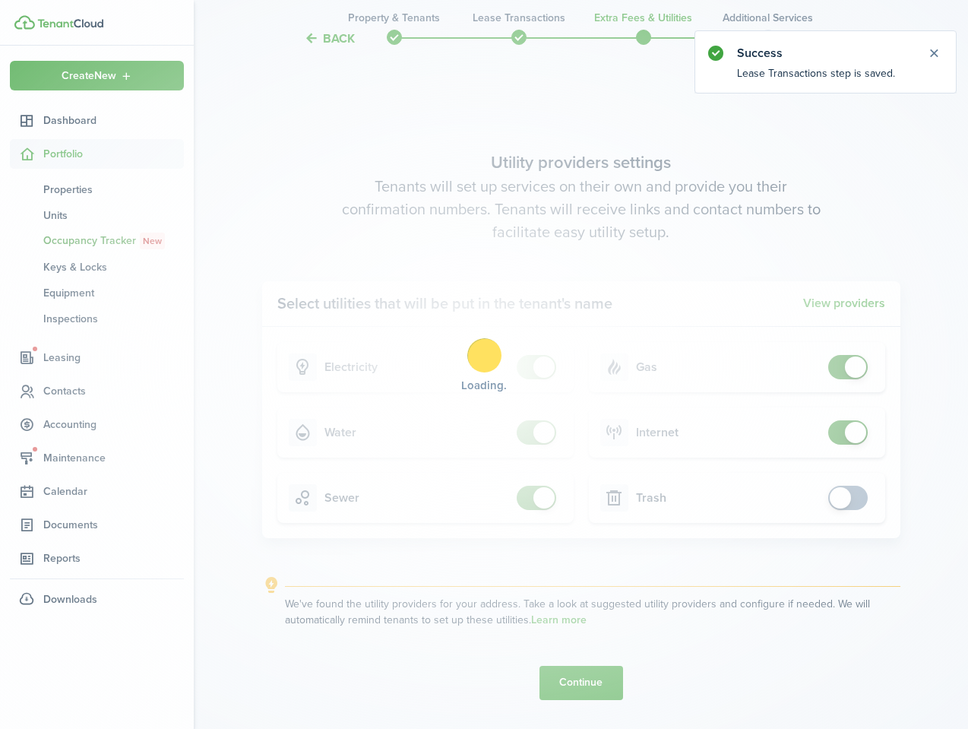
click at [845, 494] on div "Loading" at bounding box center [484, 364] width 968 height 729
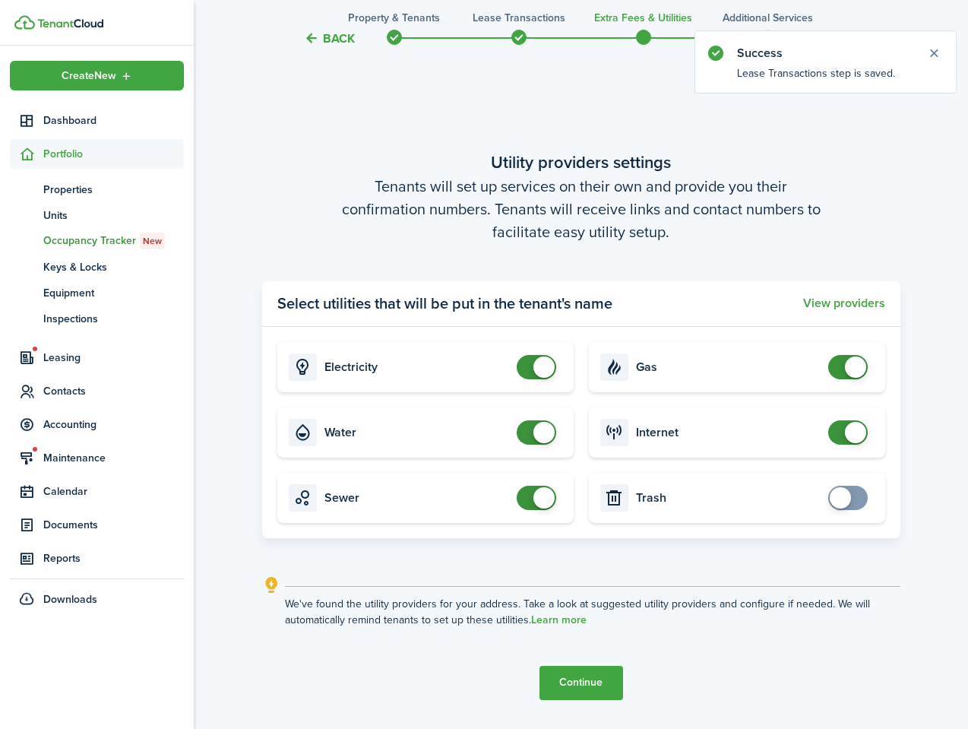
checkbox input "true"
click at [850, 494] on span at bounding box center [848, 498] width 15 height 24
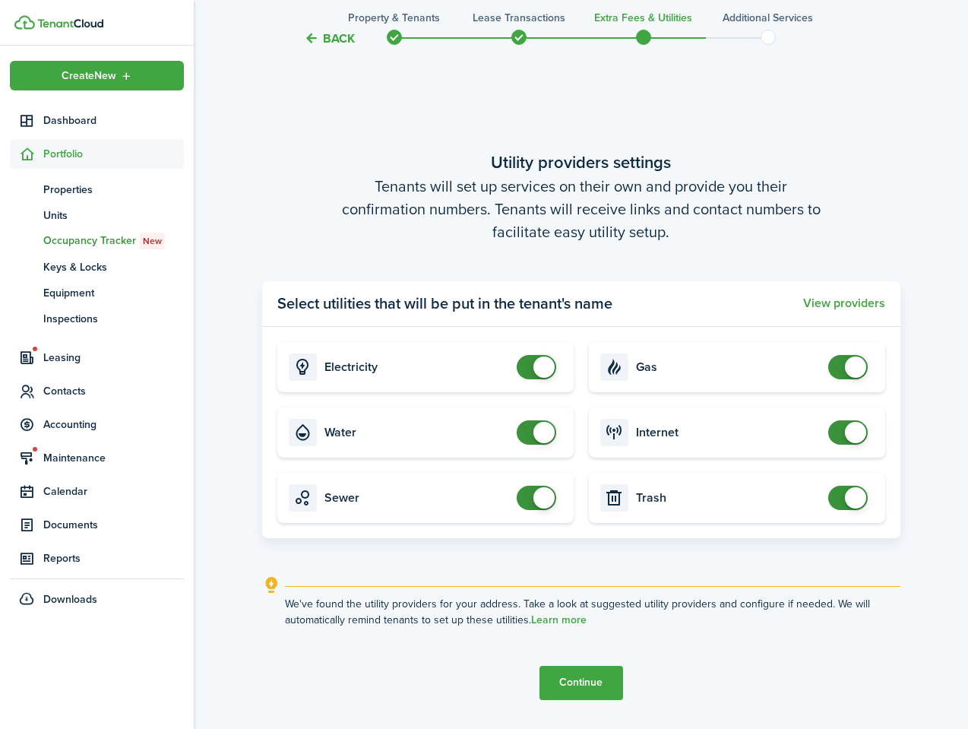
click at [577, 683] on button "Continue" at bounding box center [582, 683] width 84 height 34
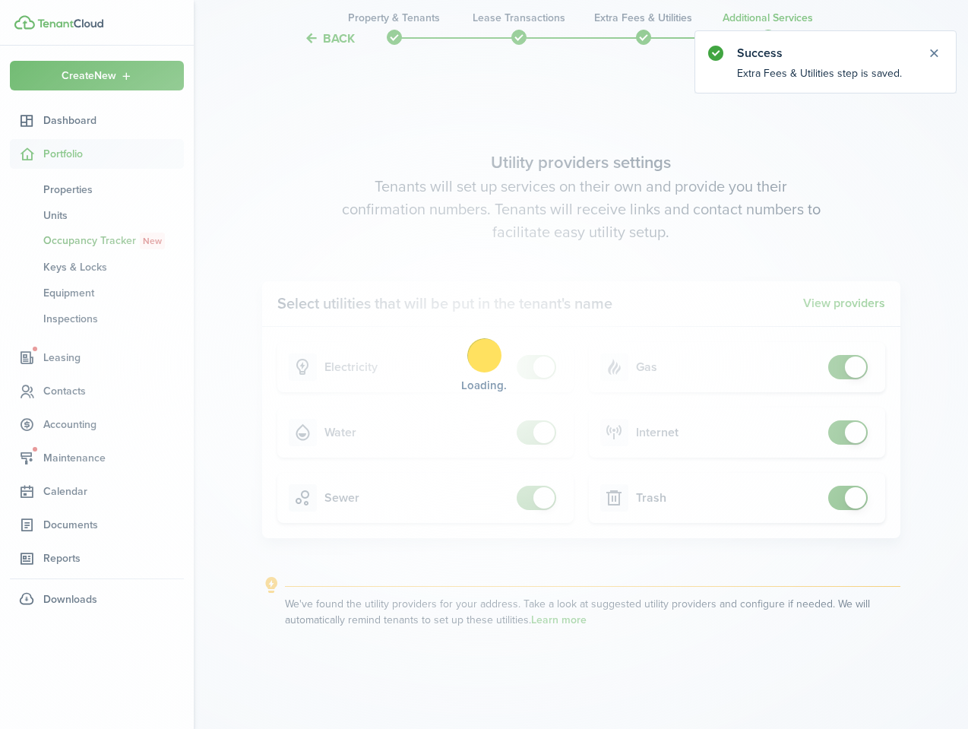
scroll to position [0, 0]
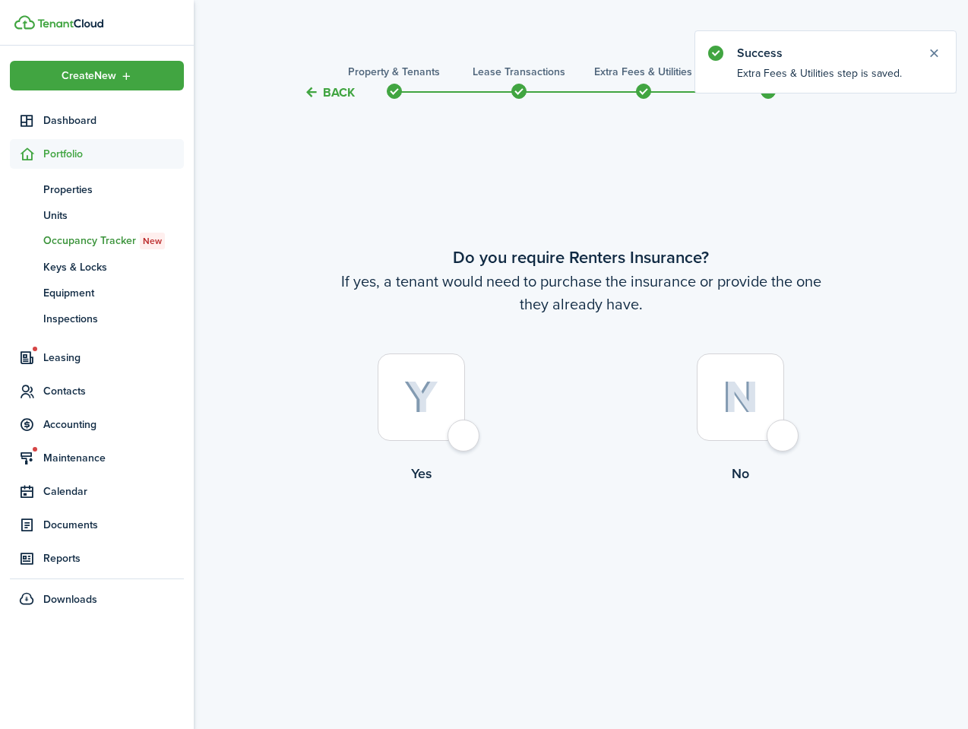
click at [729, 443] on label "No" at bounding box center [740, 422] width 319 height 138
radio input "true"
click at [566, 550] on button "Complete move in" at bounding box center [581, 547] width 112 height 34
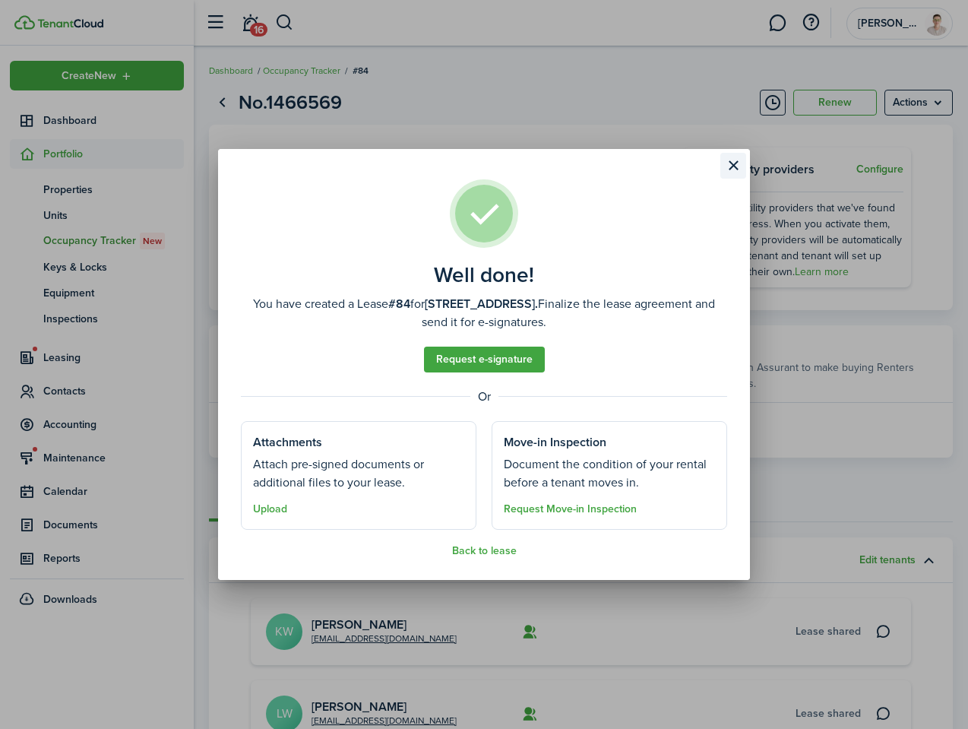
click at [731, 169] on button "Close modal" at bounding box center [734, 166] width 26 height 26
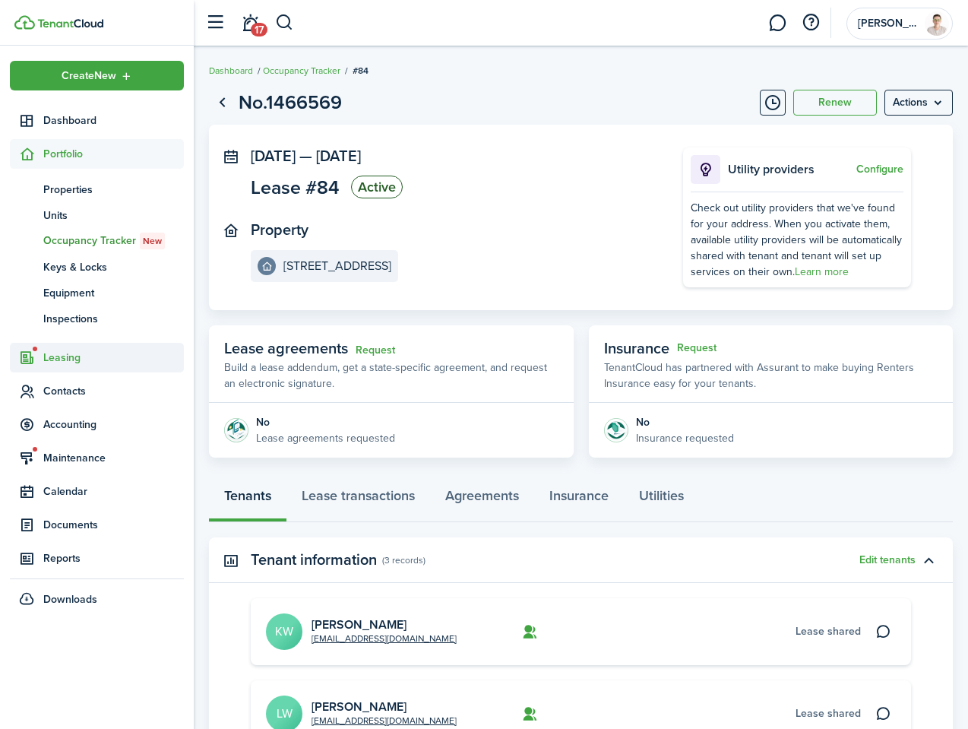
click at [63, 369] on span "Leasing" at bounding box center [97, 358] width 174 height 30
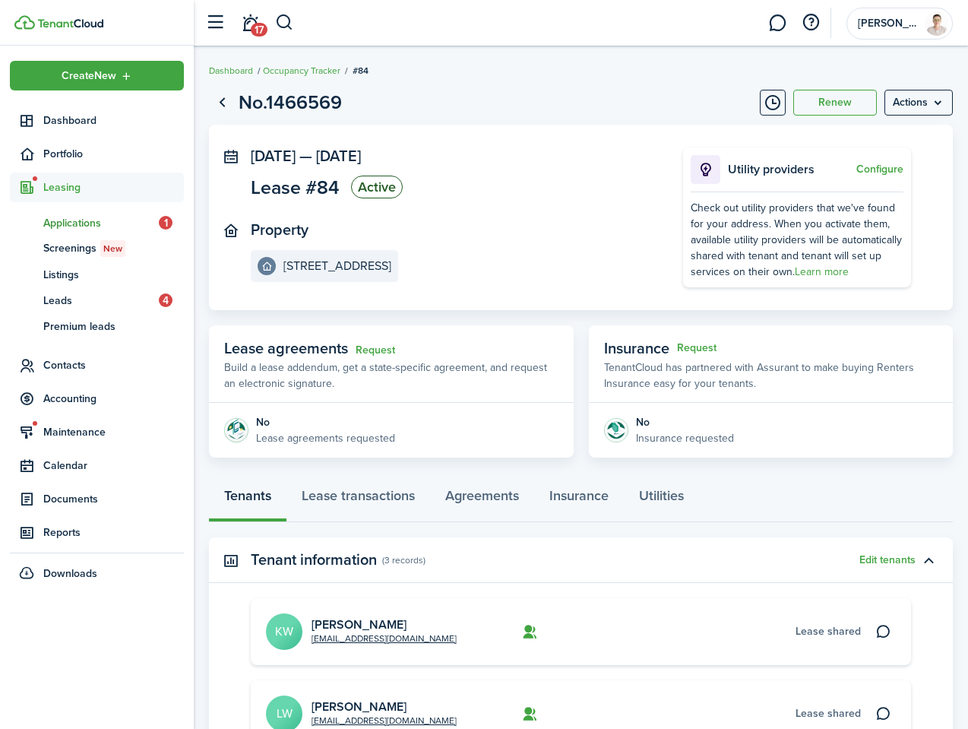
click at [106, 223] on span "Applications" at bounding box center [101, 223] width 116 height 16
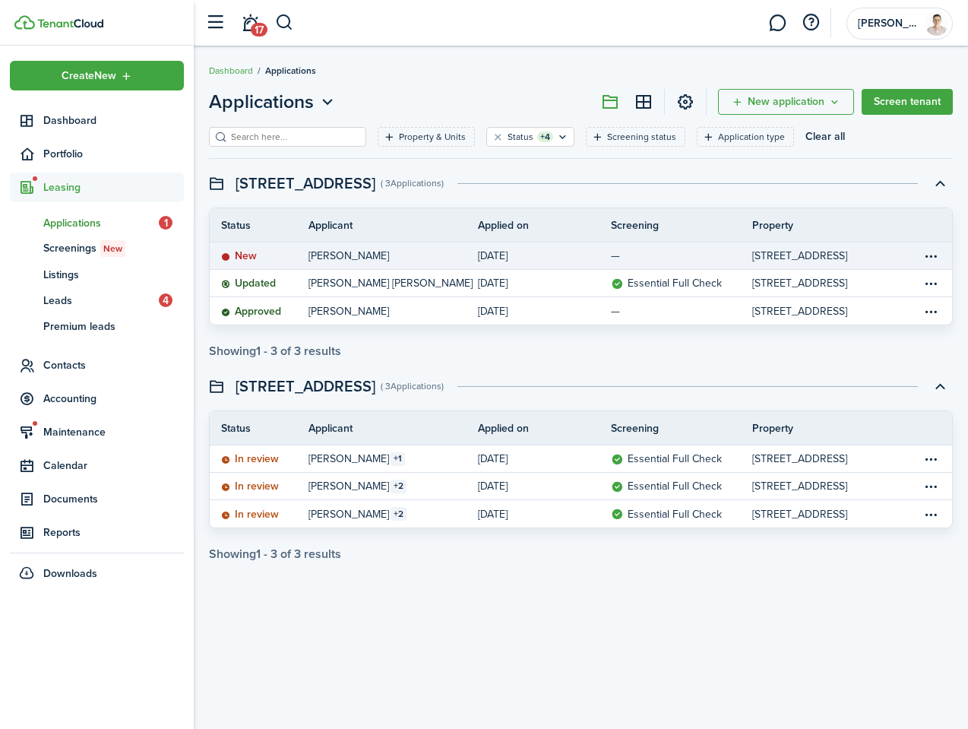
click at [429, 255] on link "Samantha Kelley" at bounding box center [393, 255] width 169 height 27
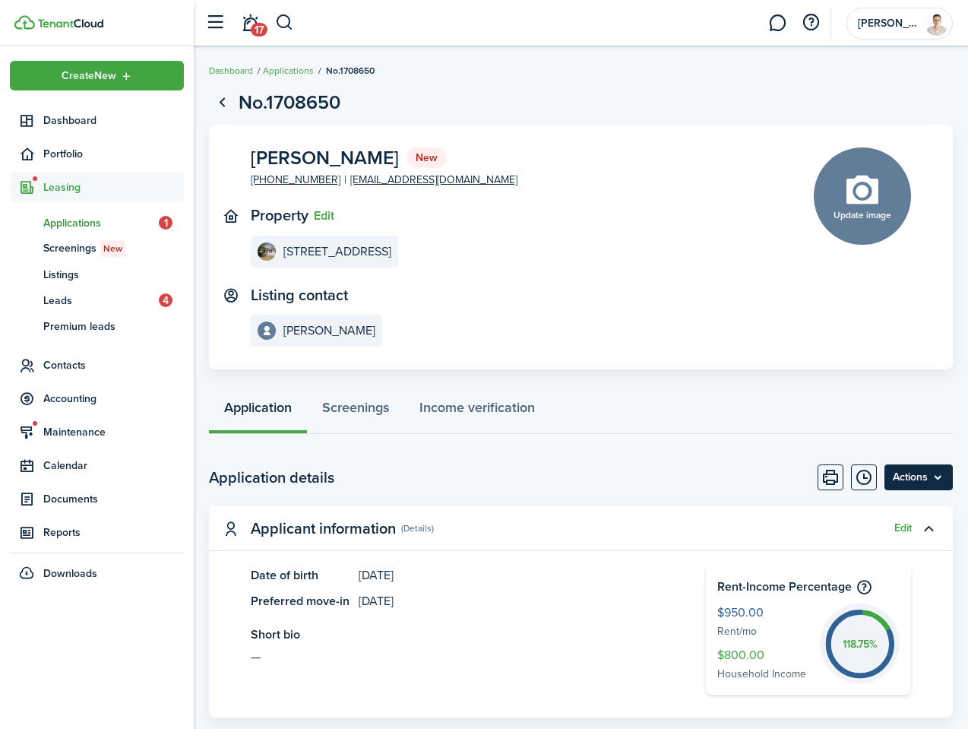
click at [934, 476] on menu-btn "Actions" at bounding box center [919, 477] width 68 height 26
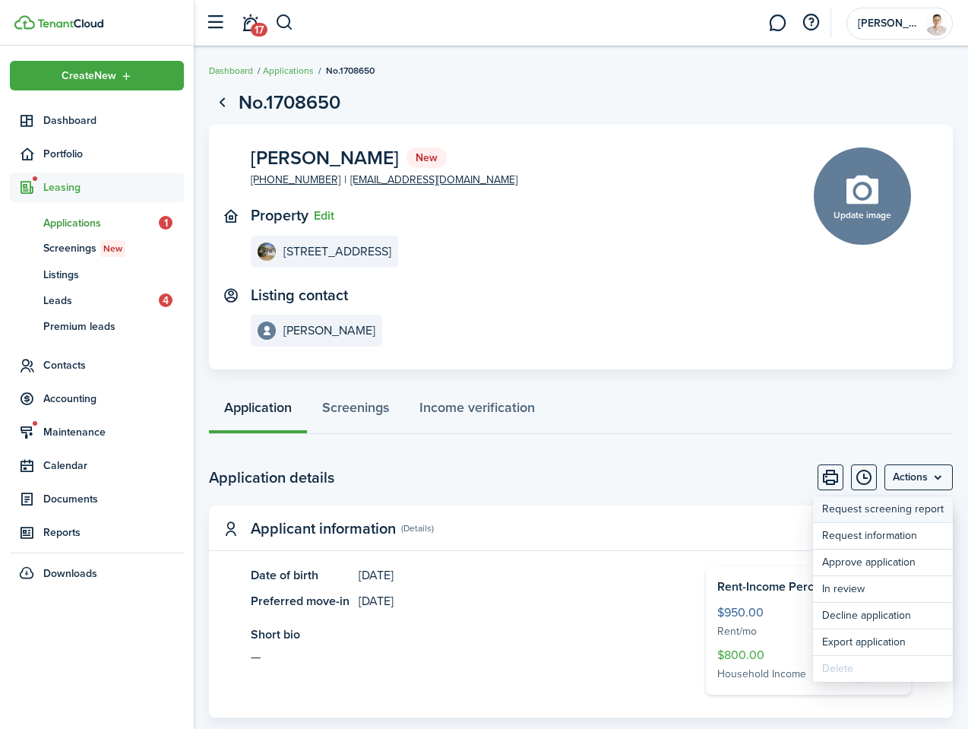
click at [872, 506] on link "Request screening report" at bounding box center [883, 509] width 140 height 26
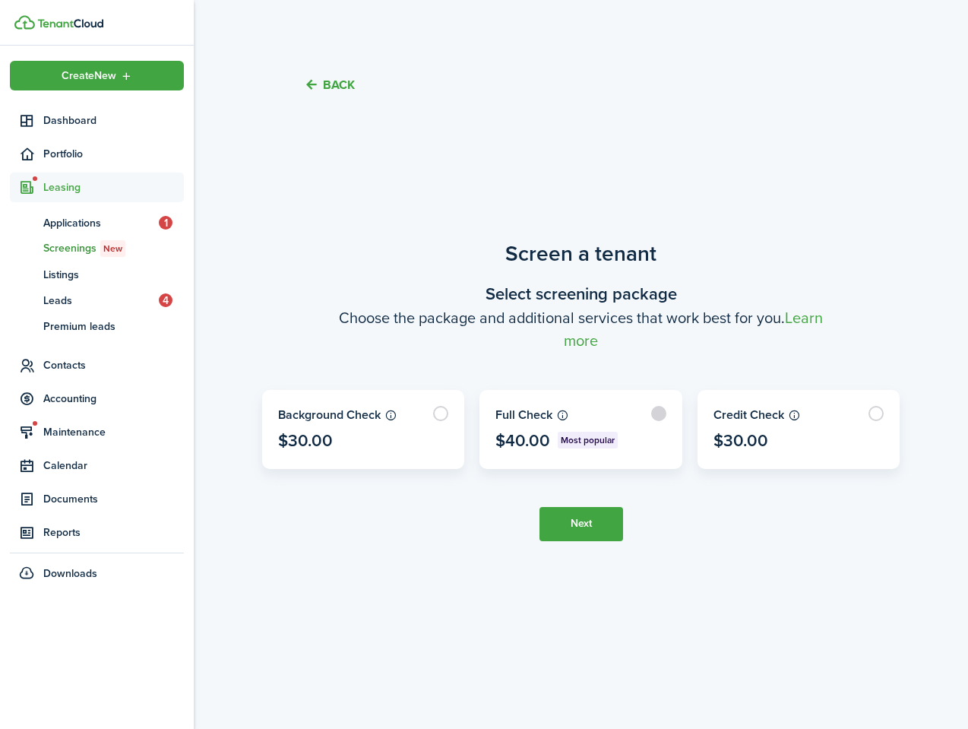
click at [662, 417] on label at bounding box center [580, 430] width 201 height 78
radio input "true"
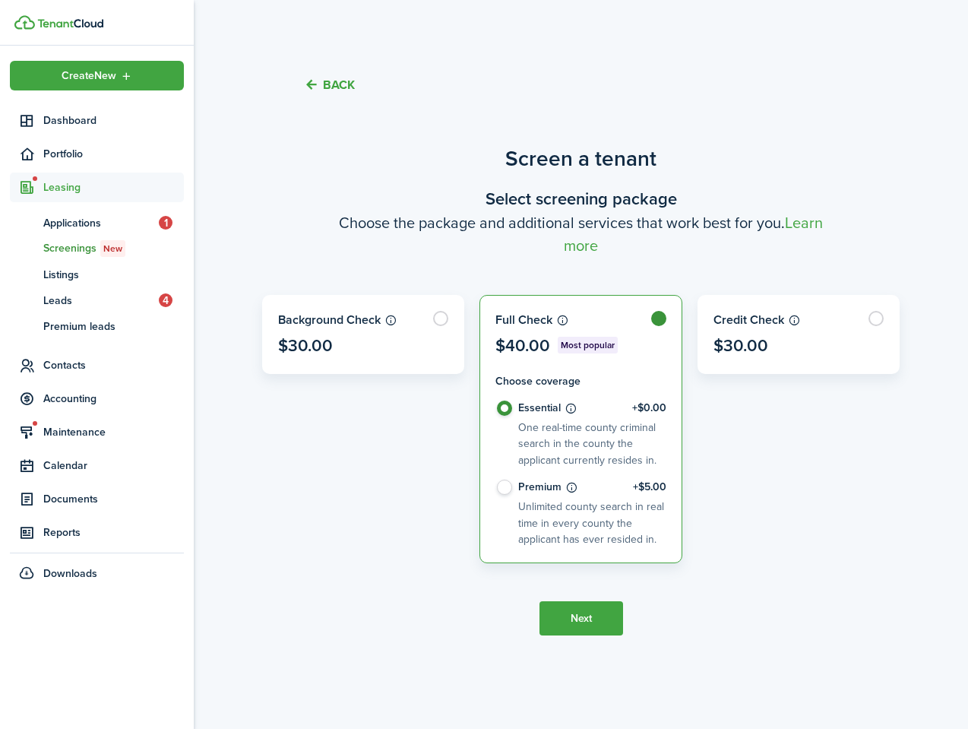
click at [331, 87] on button "Back" at bounding box center [329, 85] width 51 height 16
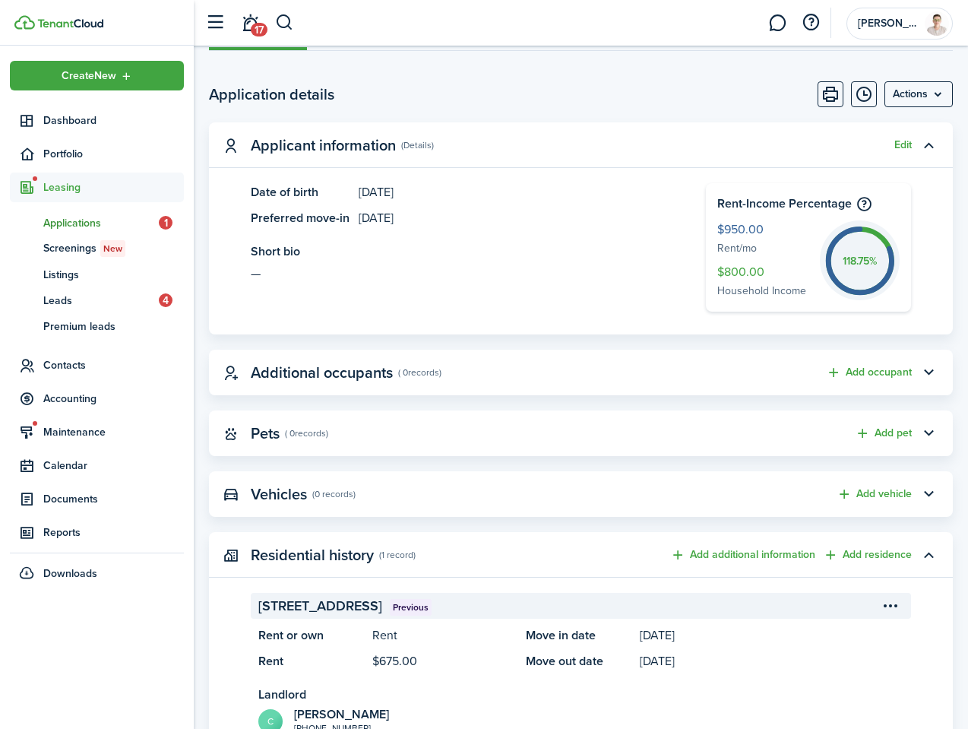
scroll to position [578, 0]
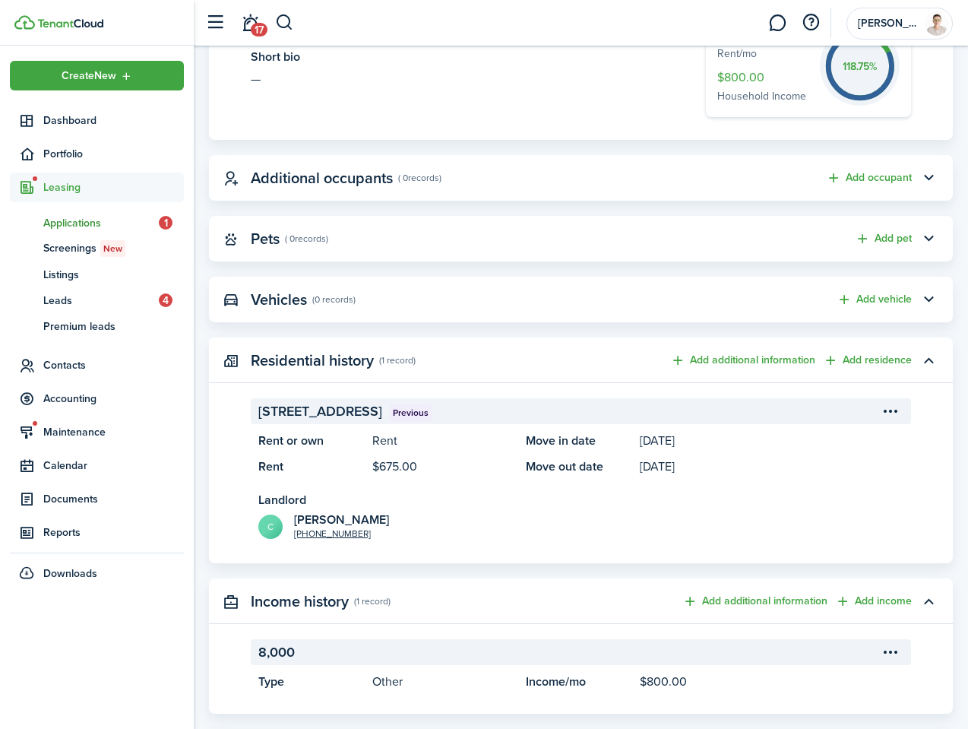
click at [85, 218] on span "Applications" at bounding box center [101, 223] width 116 height 16
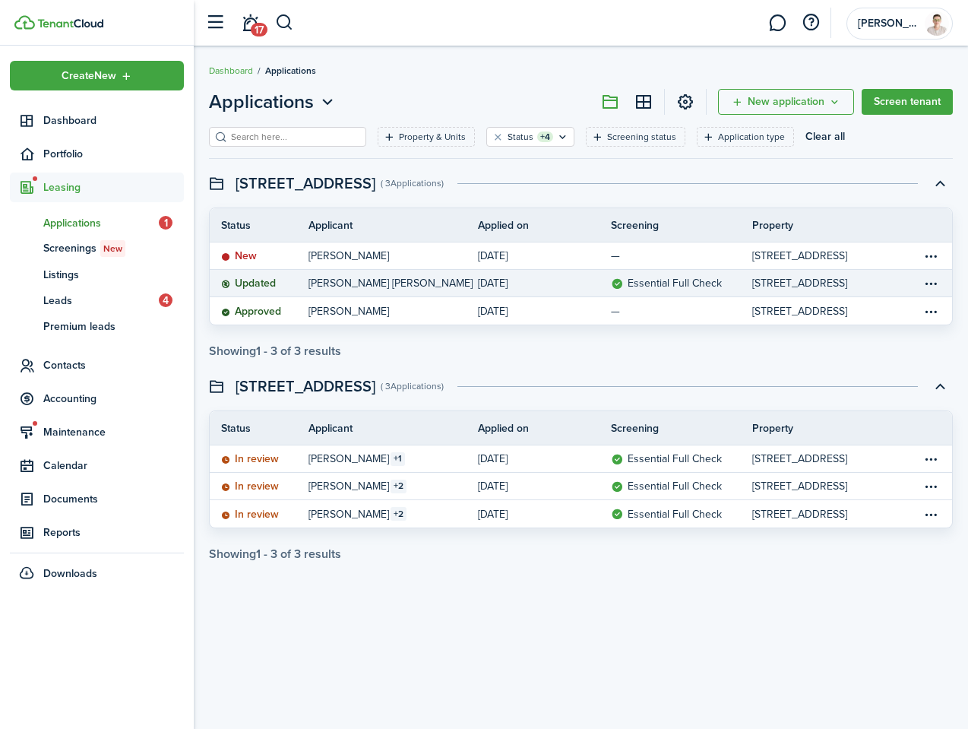
click at [342, 274] on link "James-Brandon Mitchell Hines" at bounding box center [393, 283] width 169 height 27
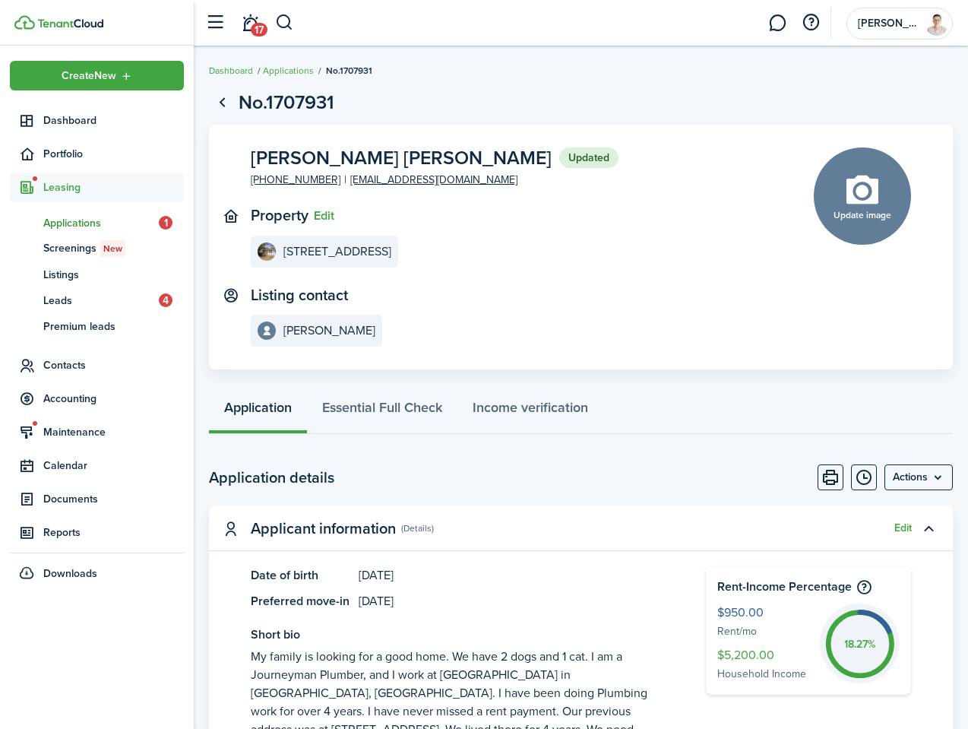
click at [59, 224] on span "Applications" at bounding box center [101, 223] width 116 height 16
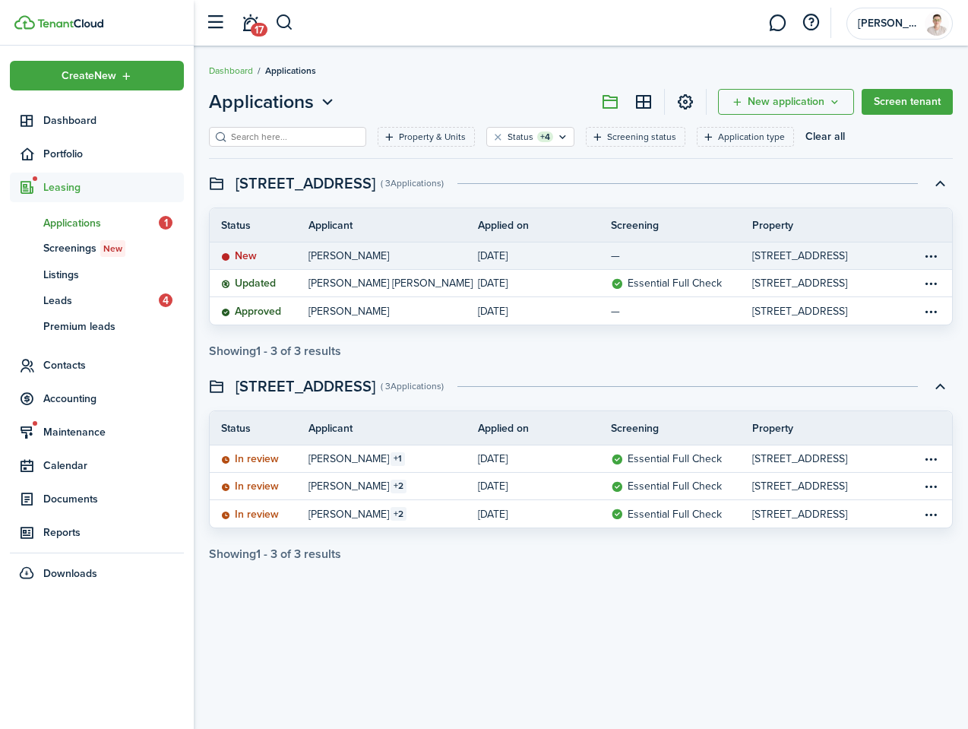
click at [356, 262] on table-info-title "Samantha Kelley" at bounding box center [349, 256] width 81 height 16
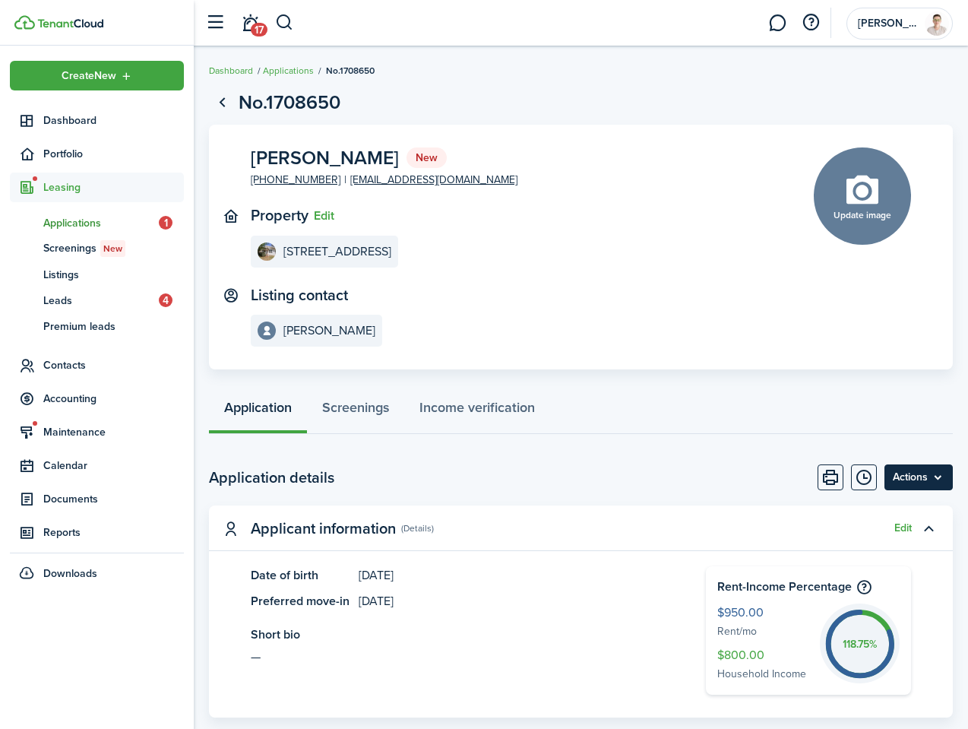
click at [922, 466] on menu-btn "Actions" at bounding box center [919, 477] width 68 height 26
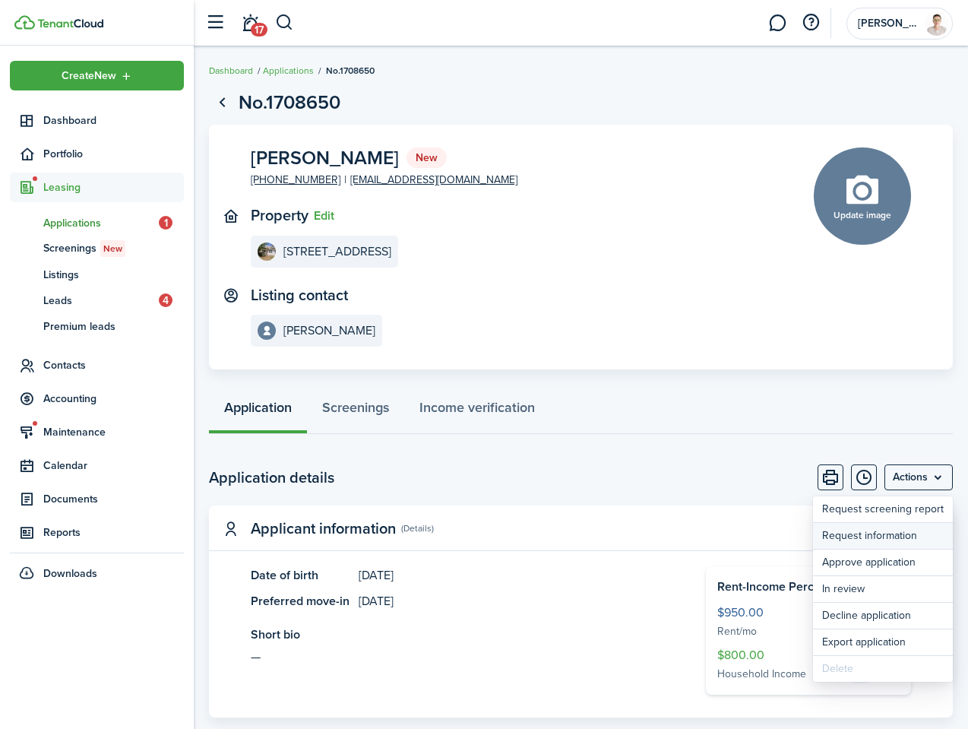
click at [888, 540] on button "Request information" at bounding box center [883, 536] width 140 height 26
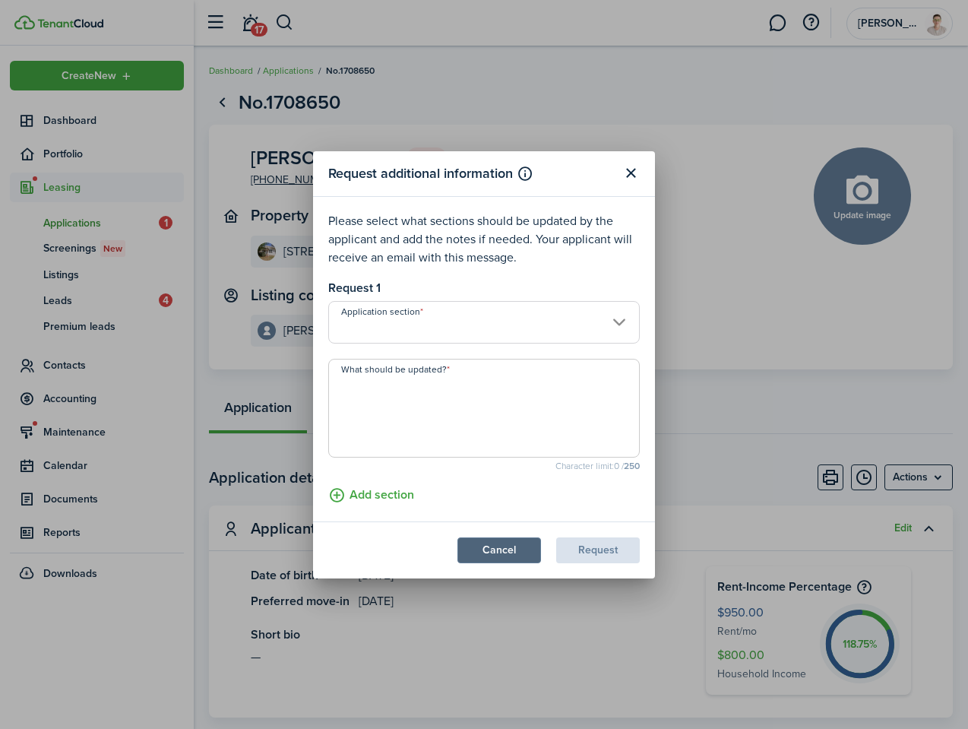
click at [508, 544] on button "Cancel" at bounding box center [500, 550] width 84 height 26
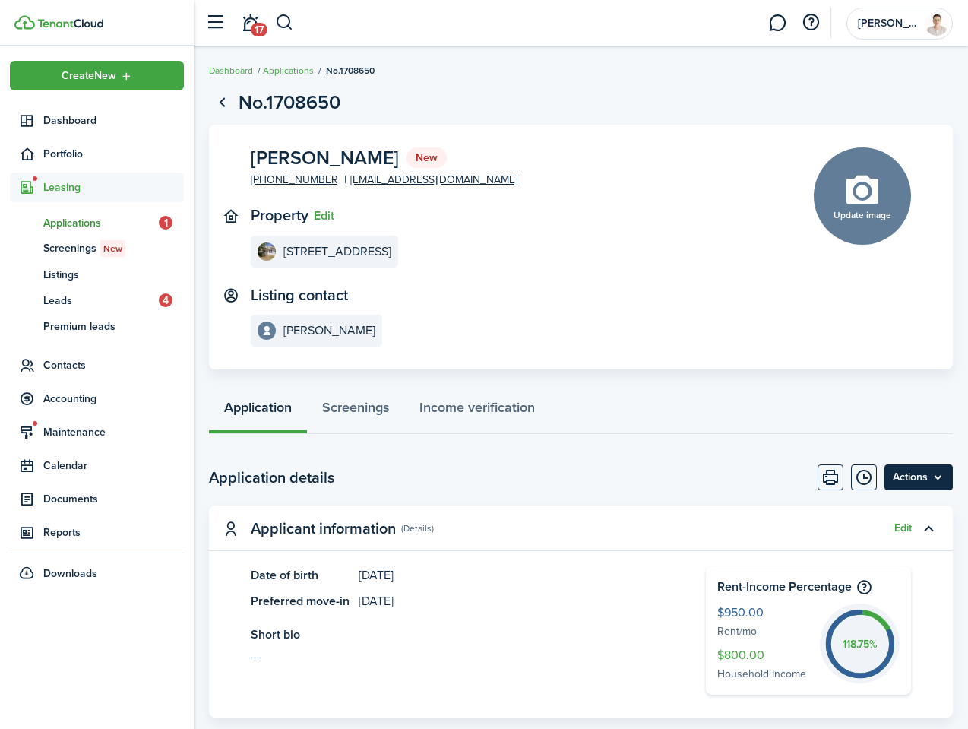
click at [917, 479] on menu-btn "Actions" at bounding box center [919, 477] width 68 height 26
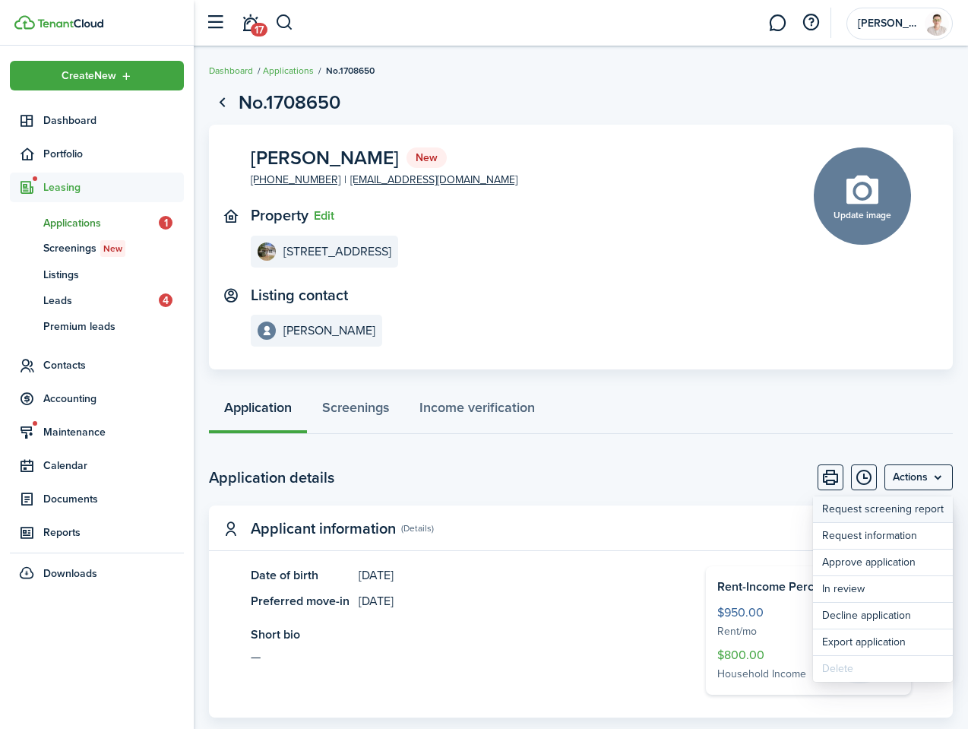
click at [864, 508] on link "Request screening report" at bounding box center [883, 509] width 140 height 26
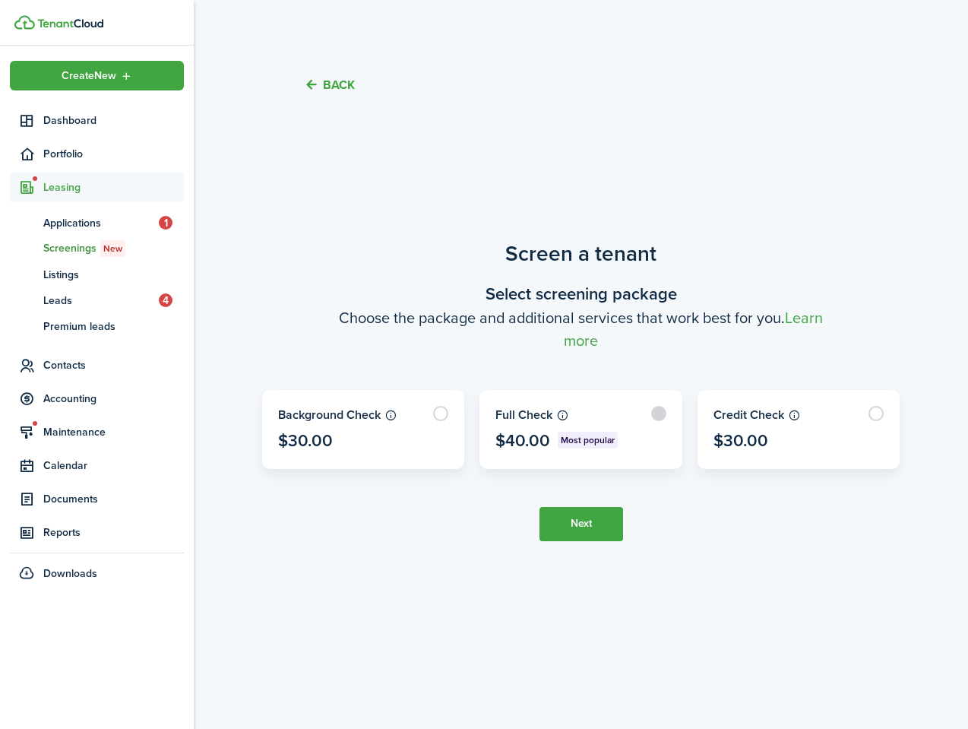
click at [645, 416] on label at bounding box center [580, 430] width 201 height 78
radio input "true"
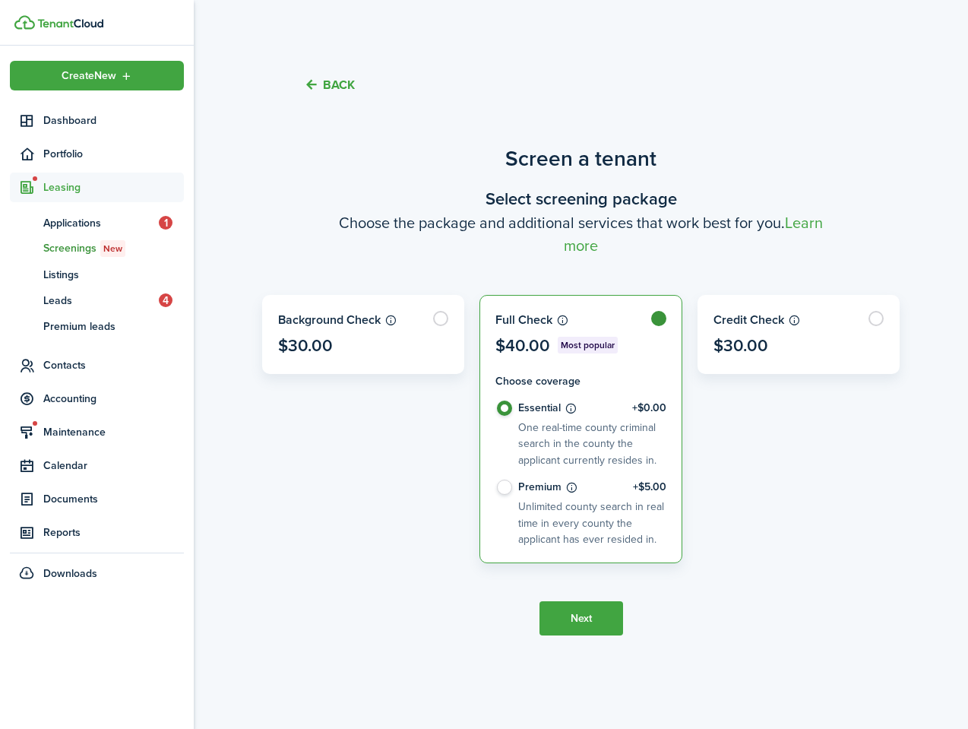
click at [578, 609] on button "Next" at bounding box center [582, 618] width 84 height 34
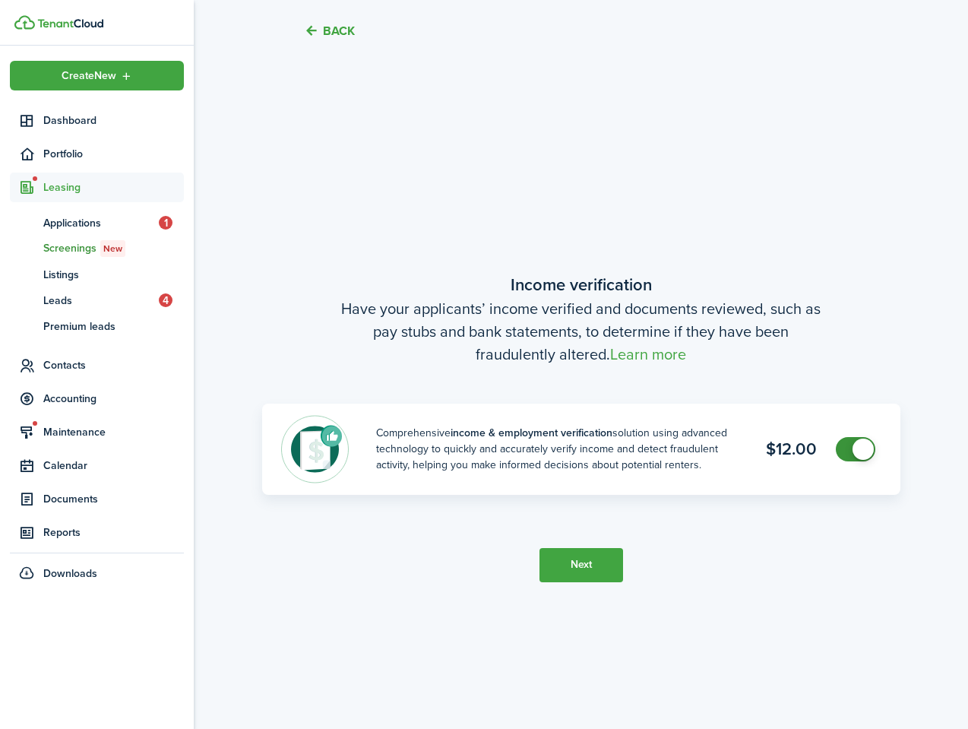
scroll to position [612, 0]
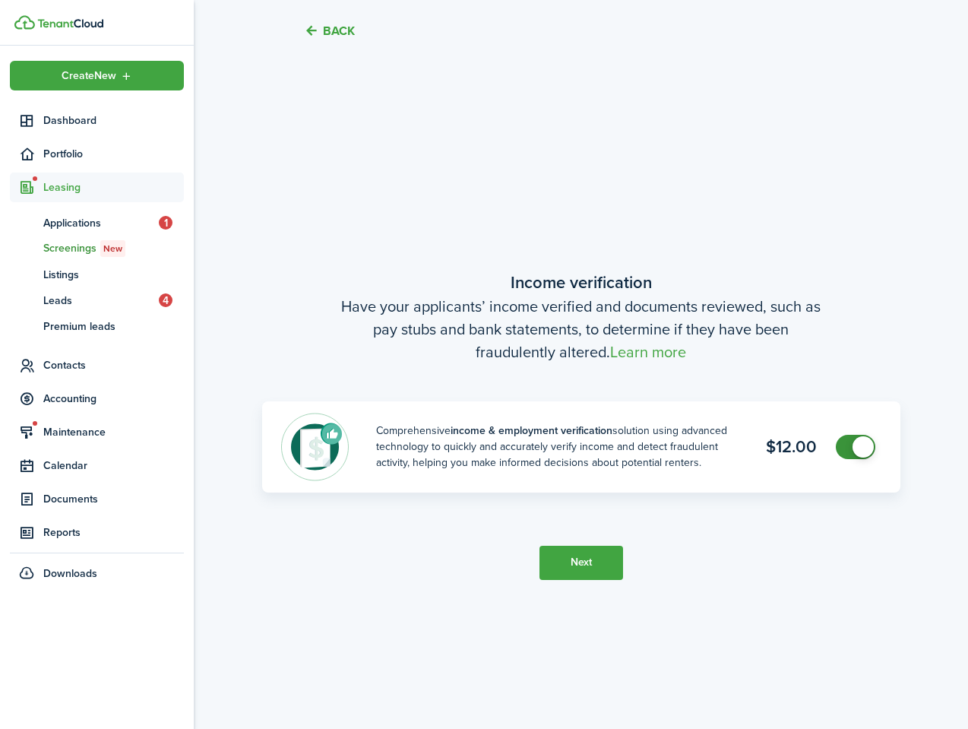
click at [570, 571] on button "Next" at bounding box center [582, 563] width 84 height 34
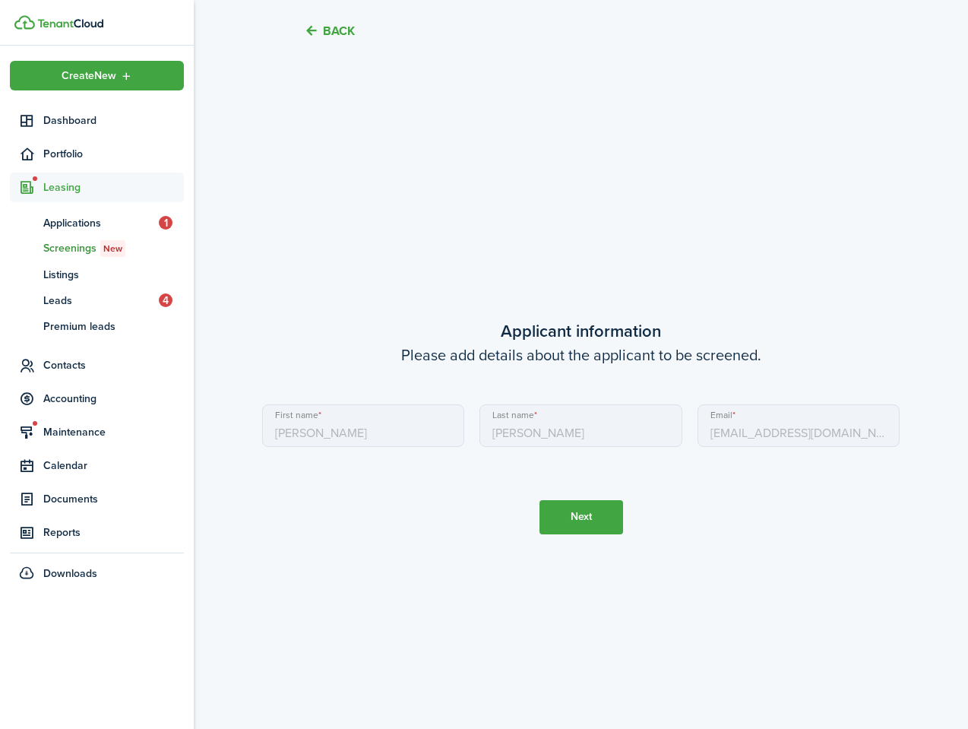
scroll to position [1341, 0]
click at [583, 521] on button "Next" at bounding box center [582, 516] width 84 height 34
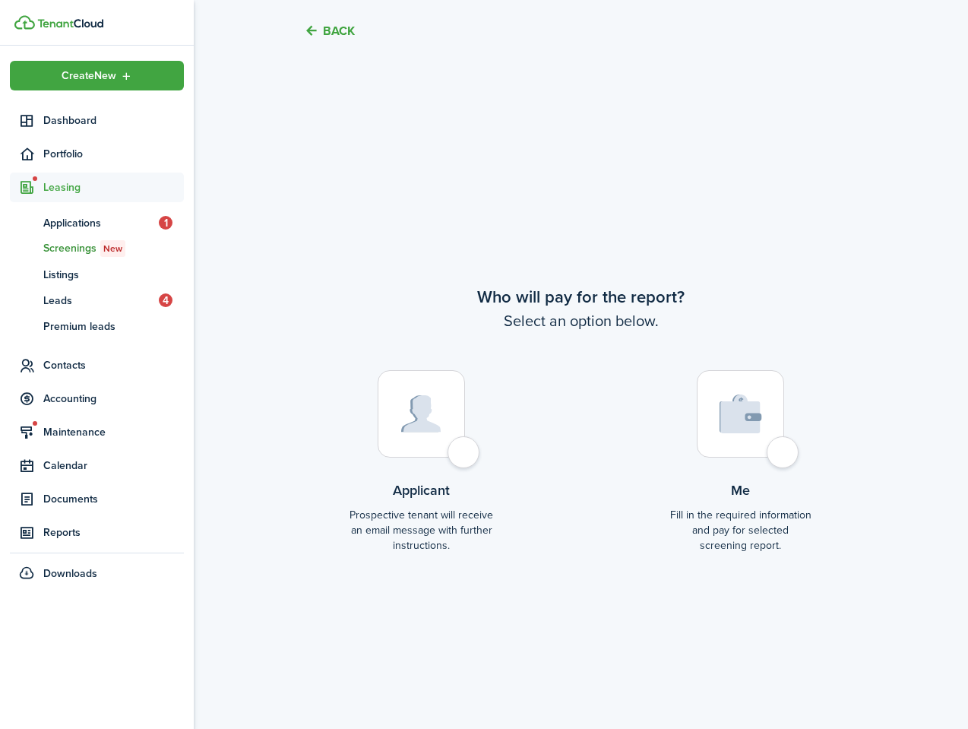
click at [463, 458] on div at bounding box center [421, 413] width 87 height 87
radio input "true"
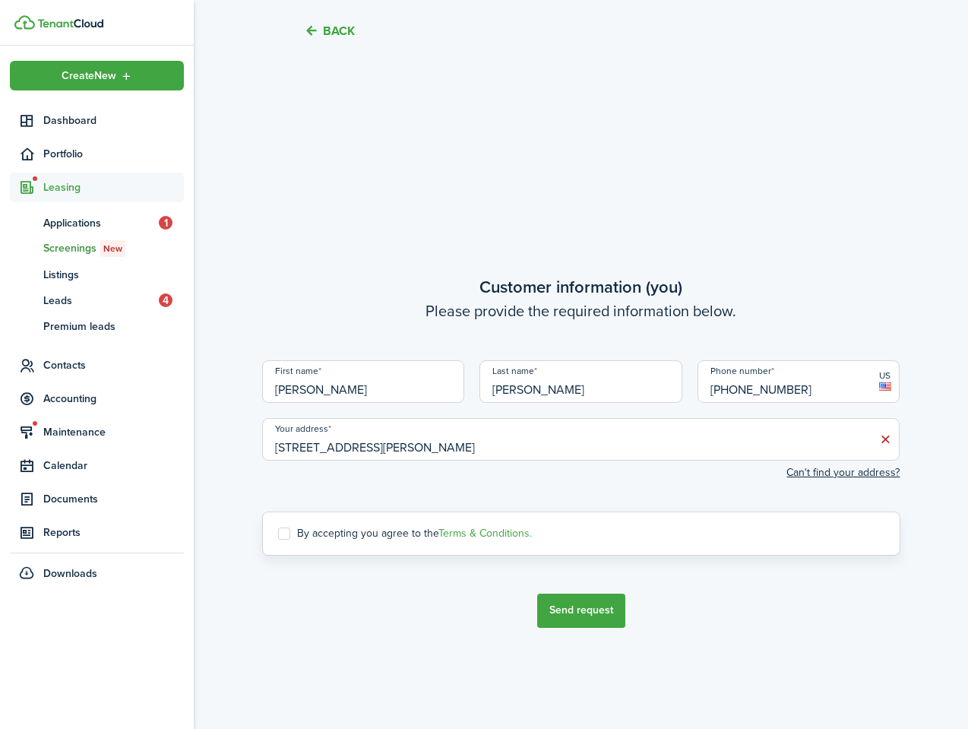
scroll to position [2798, 0]
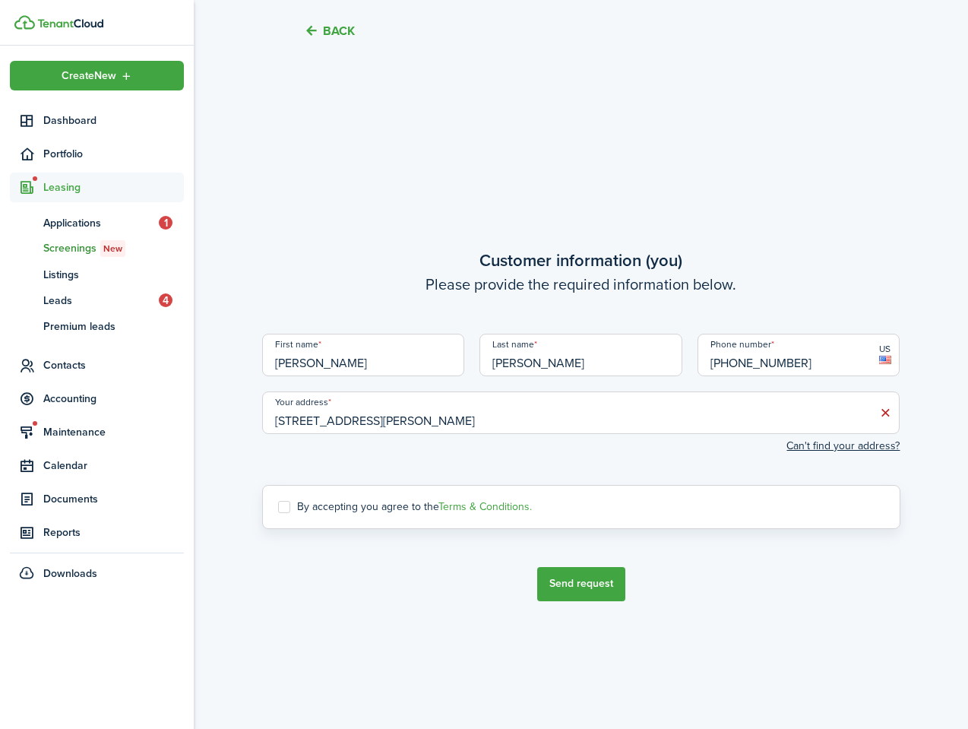
click at [325, 502] on label "By accepting you agree to the Terms & Conditions." at bounding box center [405, 507] width 254 height 12
click at [278, 506] on input "By accepting you agree to the Terms & Conditions." at bounding box center [277, 506] width 1 height 1
checkbox input "true"
click at [591, 574] on button "Send request" at bounding box center [581, 584] width 88 height 34
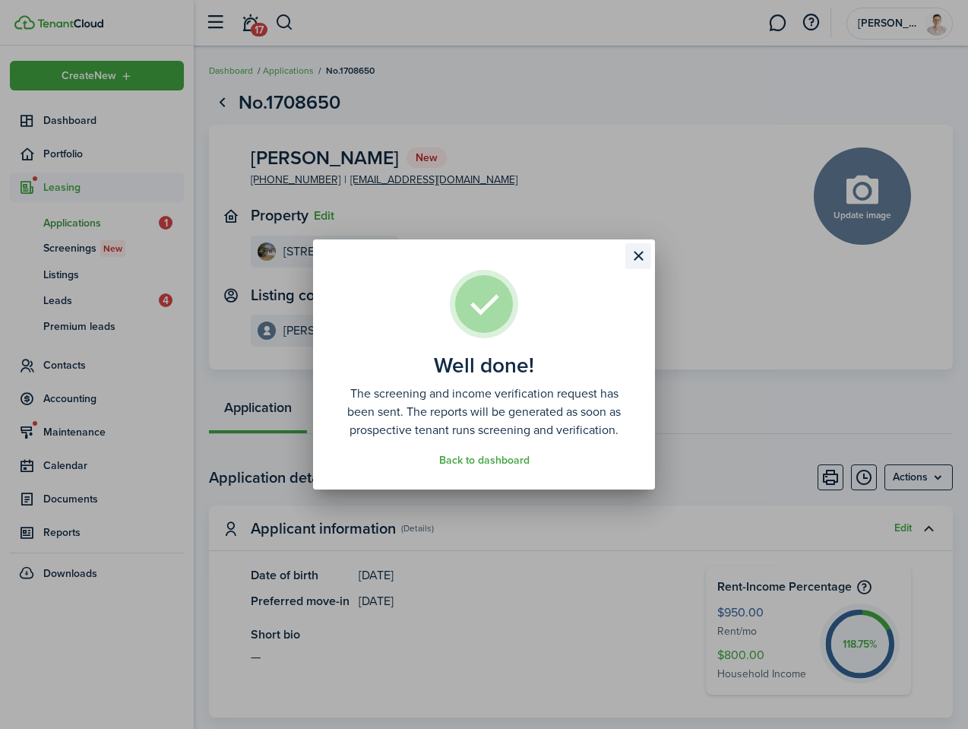
click at [639, 264] on button "Close modal" at bounding box center [639, 256] width 26 height 26
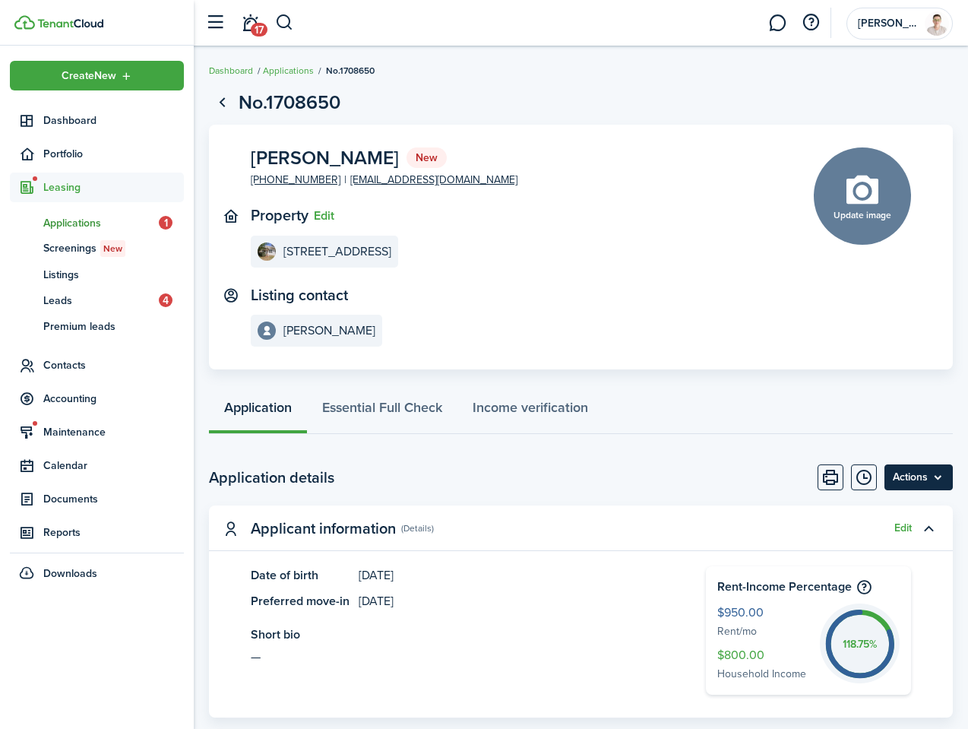
click at [941, 482] on menu-btn "Actions" at bounding box center [919, 477] width 68 height 26
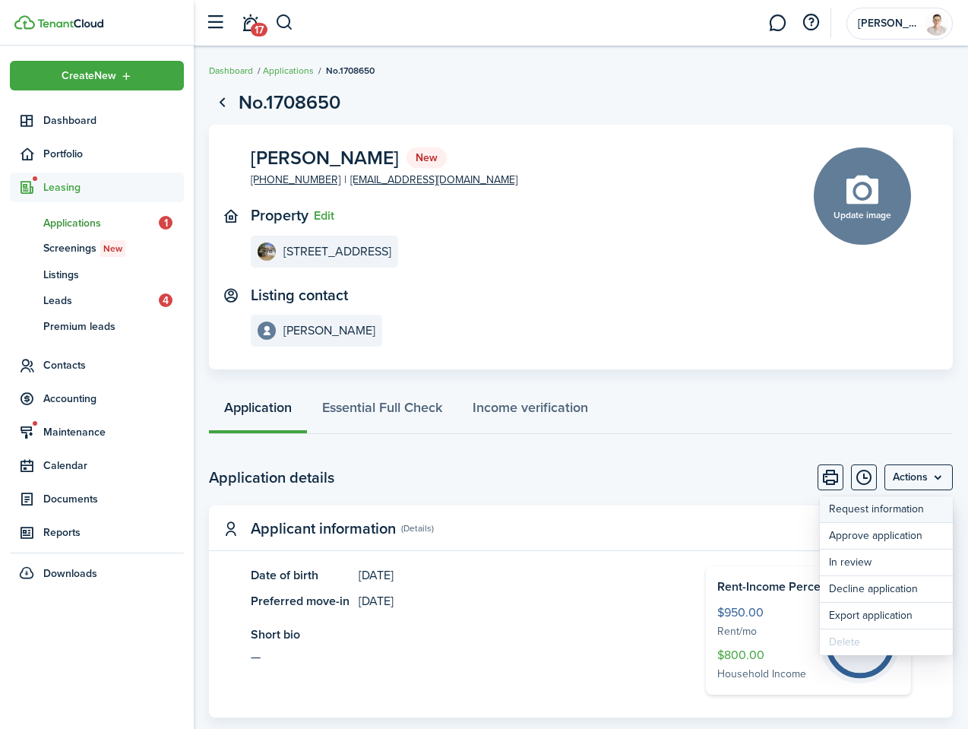
click at [899, 511] on button "Request information" at bounding box center [886, 509] width 133 height 26
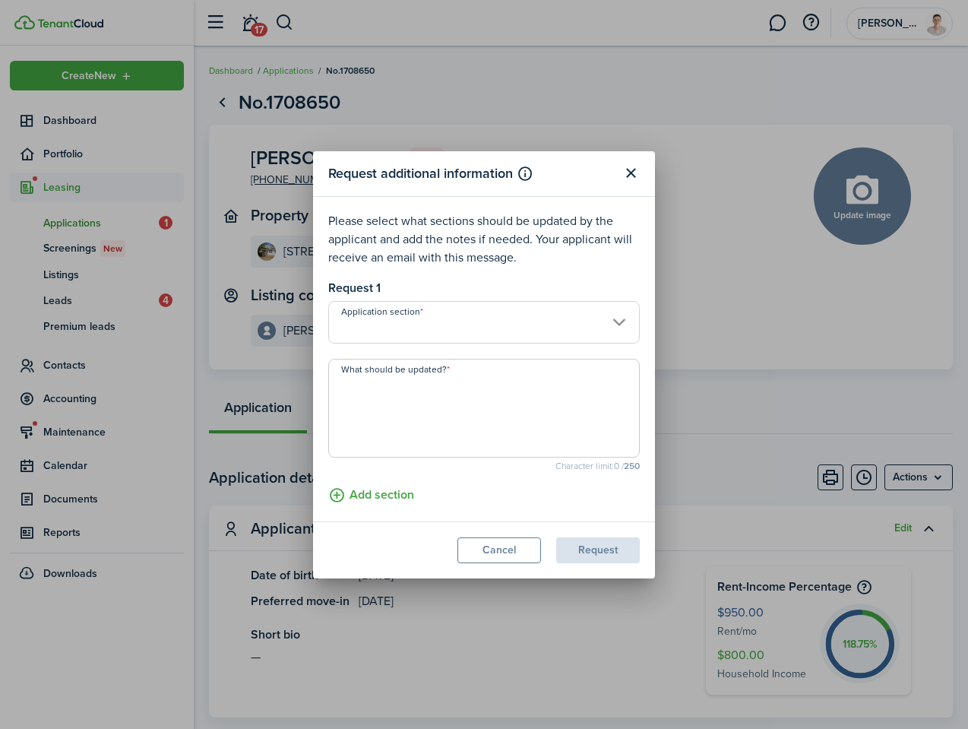
click at [541, 321] on input "Application section" at bounding box center [484, 322] width 312 height 43
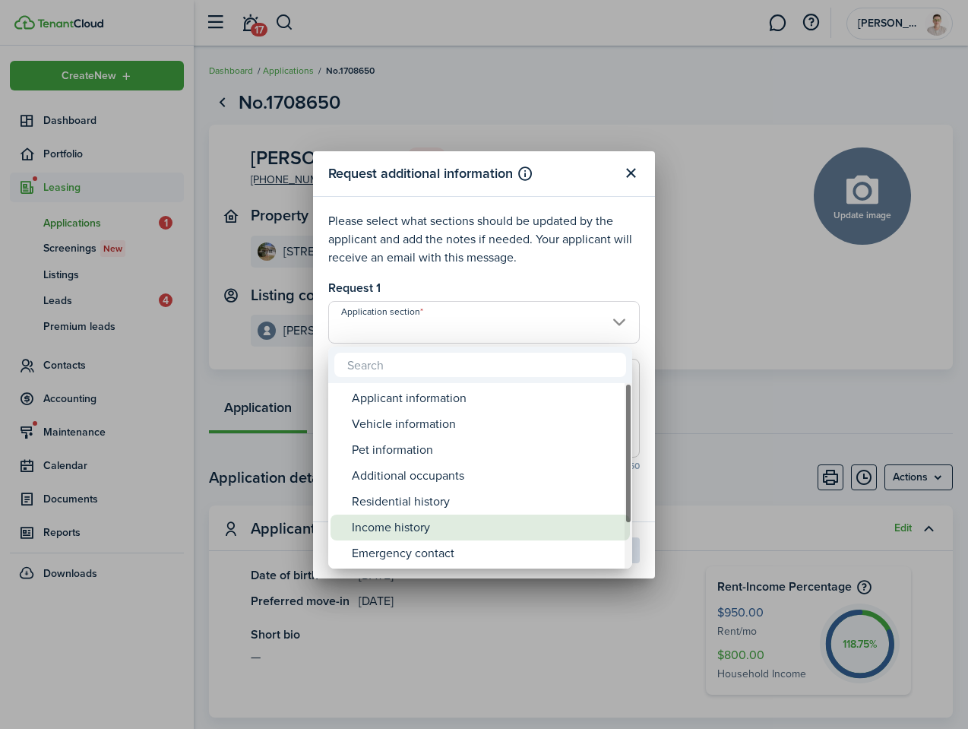
click at [435, 522] on div "Income history" at bounding box center [486, 528] width 269 height 26
type input "Income history"
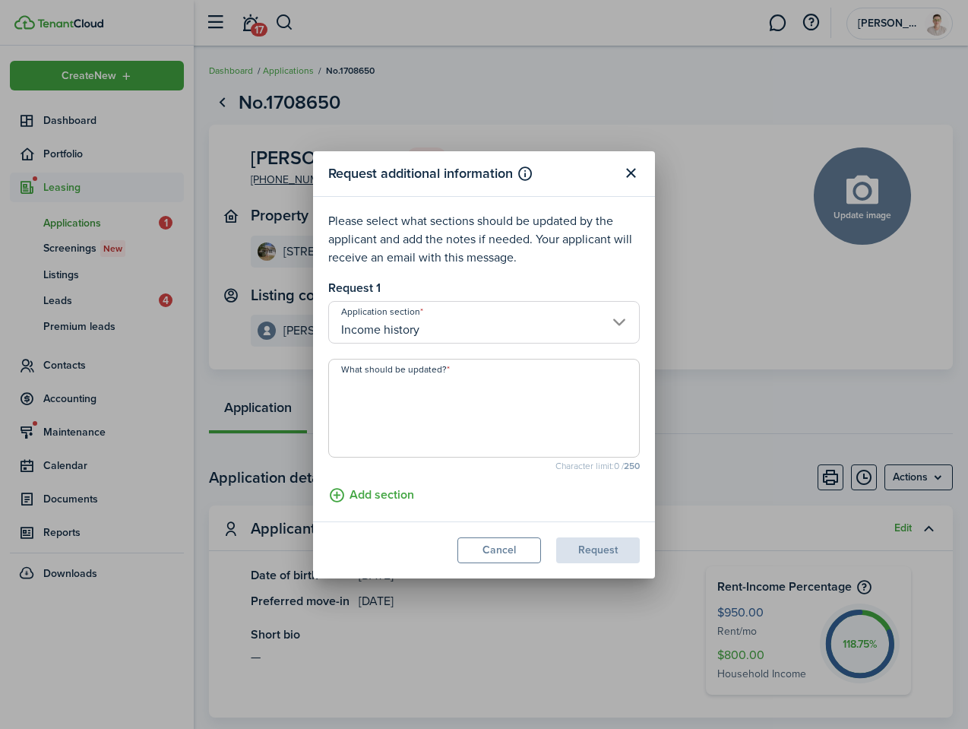
click at [423, 417] on textarea "What should be updated?" at bounding box center [484, 412] width 310 height 73
type textarea "I"
type textarea "Can you verify"
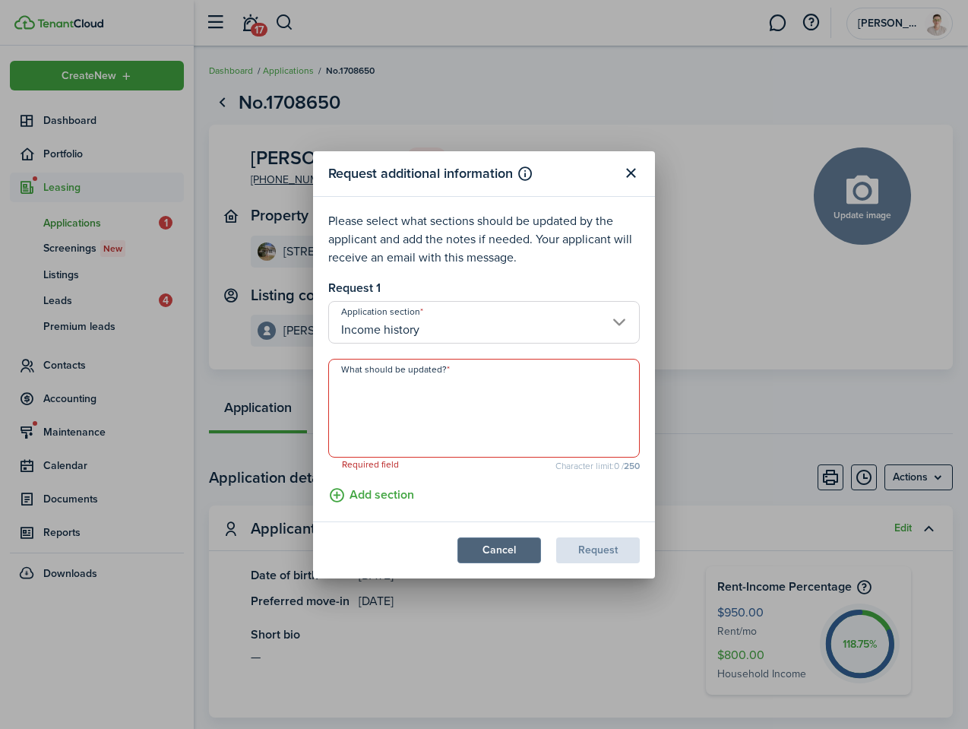
click at [502, 540] on button "Cancel" at bounding box center [500, 550] width 84 height 26
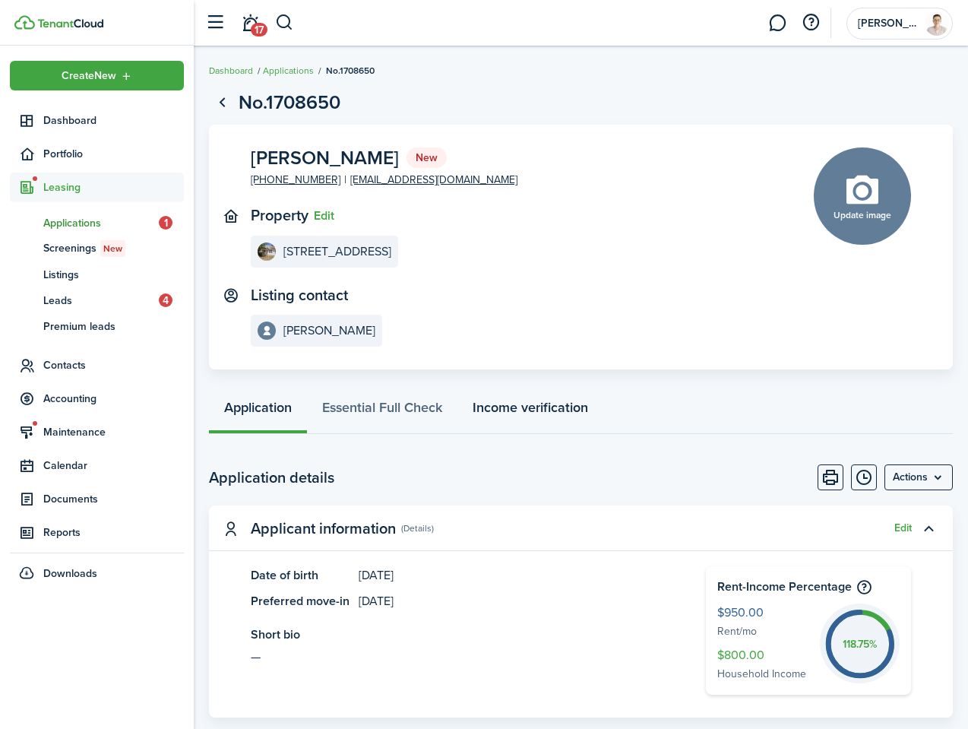
click at [543, 407] on link "Income verification" at bounding box center [531, 411] width 146 height 46
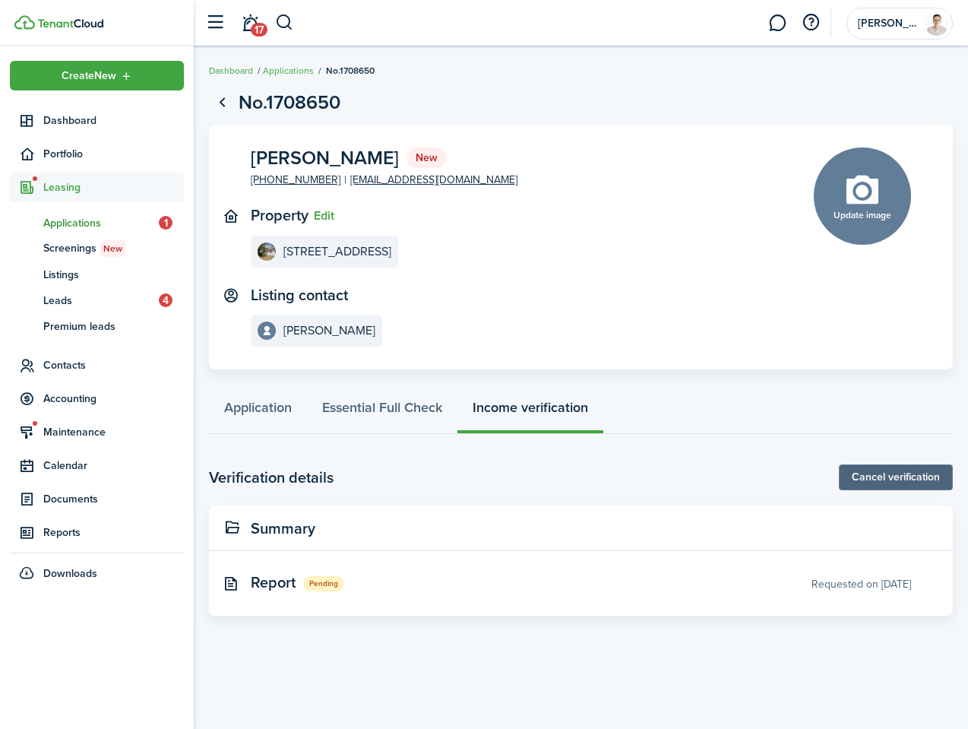
click at [876, 477] on link "Cancel verification" at bounding box center [896, 477] width 114 height 26
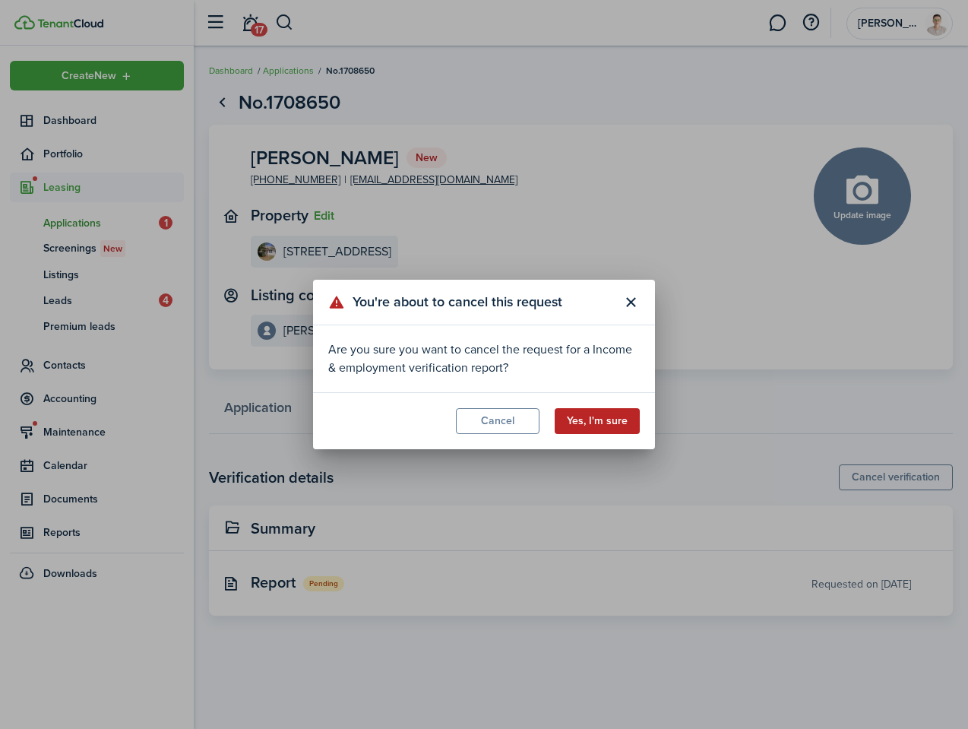
click at [607, 417] on button "Yes, I'm sure" at bounding box center [597, 421] width 85 height 26
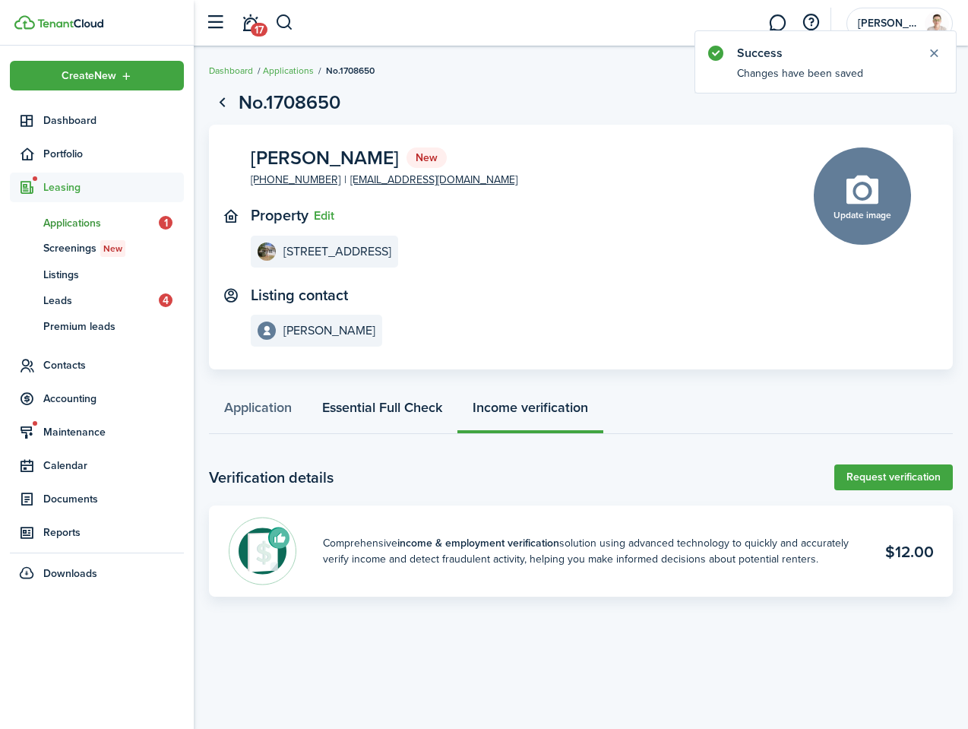
click at [413, 406] on link "Essential Full Check" at bounding box center [382, 411] width 150 height 46
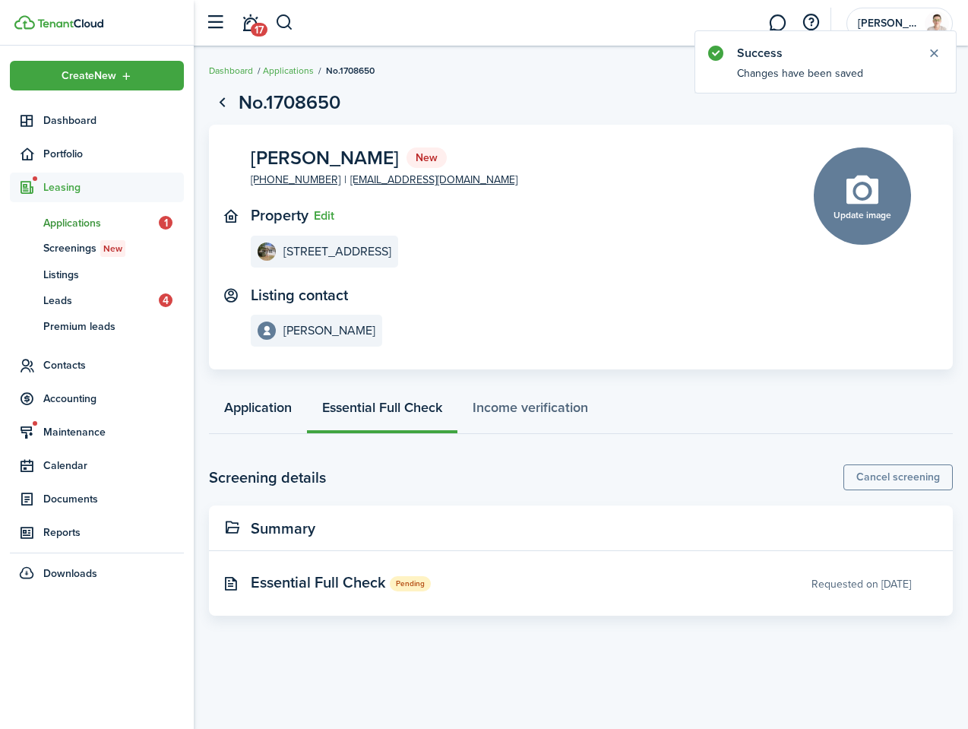
click at [264, 404] on link "Application" at bounding box center [258, 411] width 98 height 46
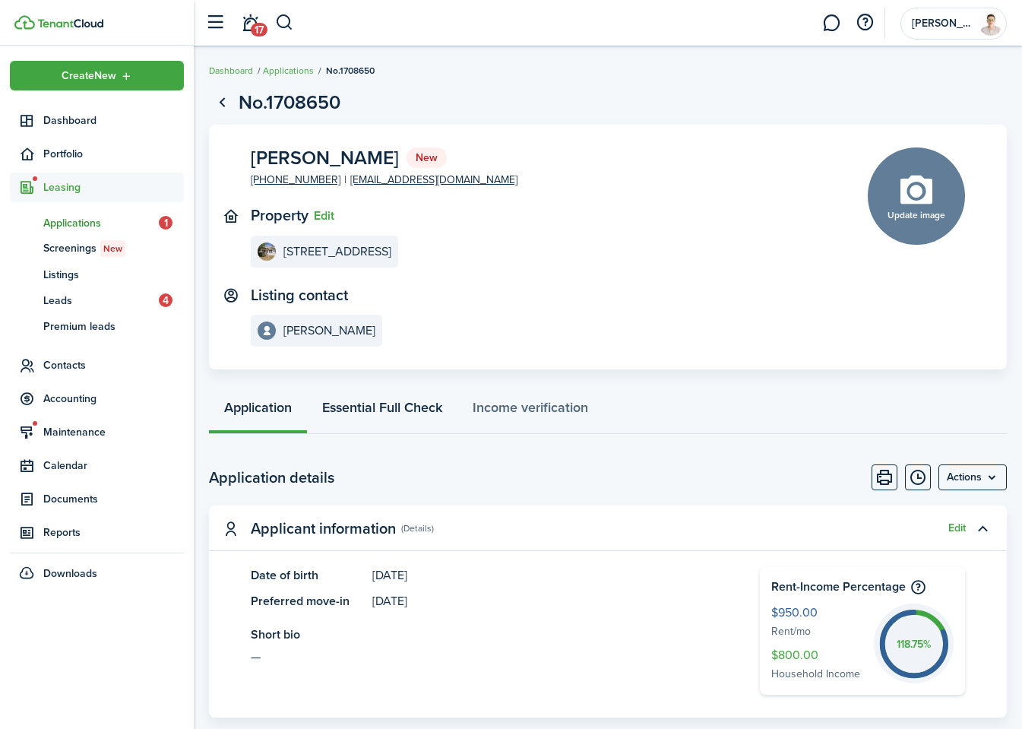
drag, startPoint x: 457, startPoint y: 417, endPoint x: 444, endPoint y: 414, distance: 13.3
click at [444, 414] on link "Essential Full Check" at bounding box center [382, 411] width 150 height 46
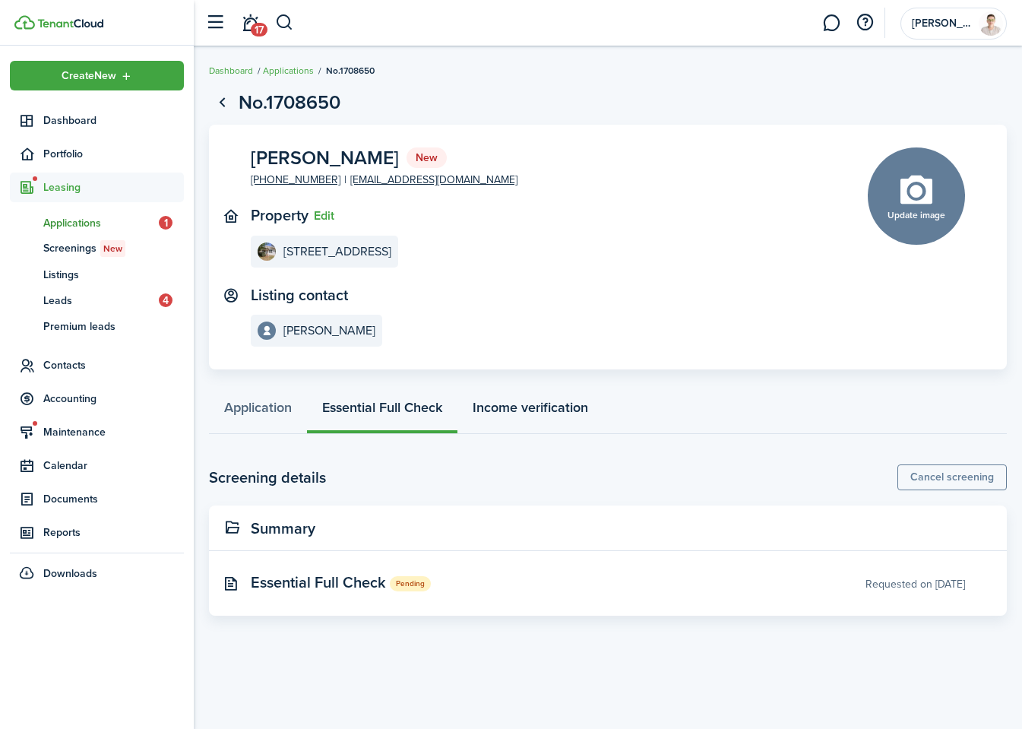
click at [545, 417] on link "Income verification" at bounding box center [531, 411] width 146 height 46
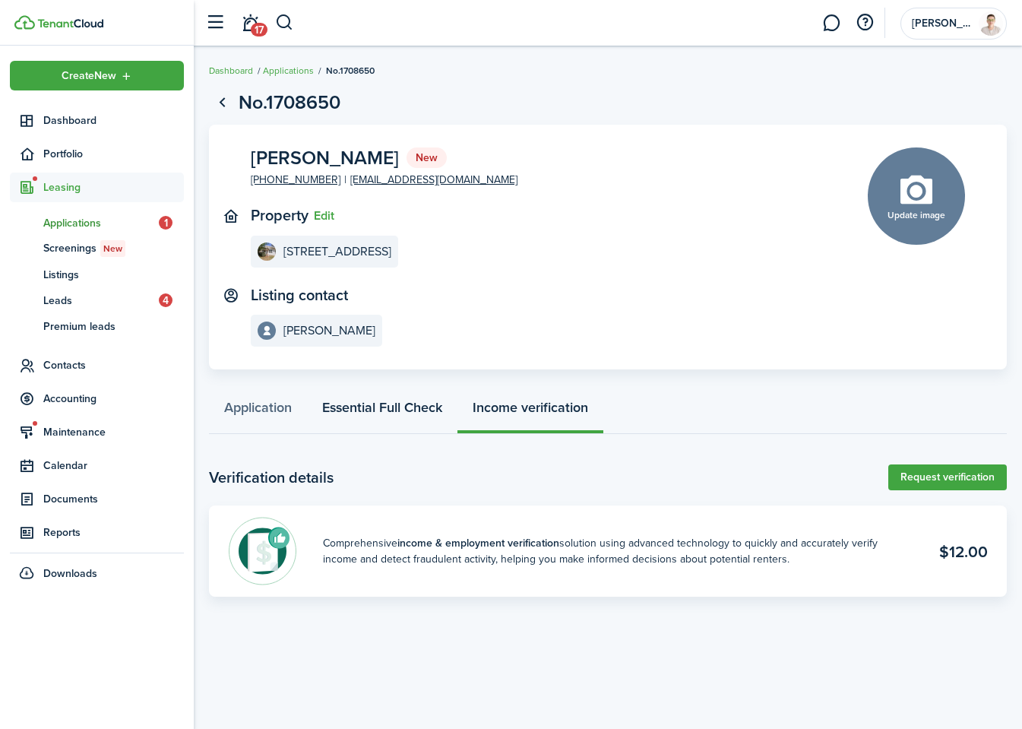
click at [372, 411] on link "Essential Full Check" at bounding box center [382, 411] width 150 height 46
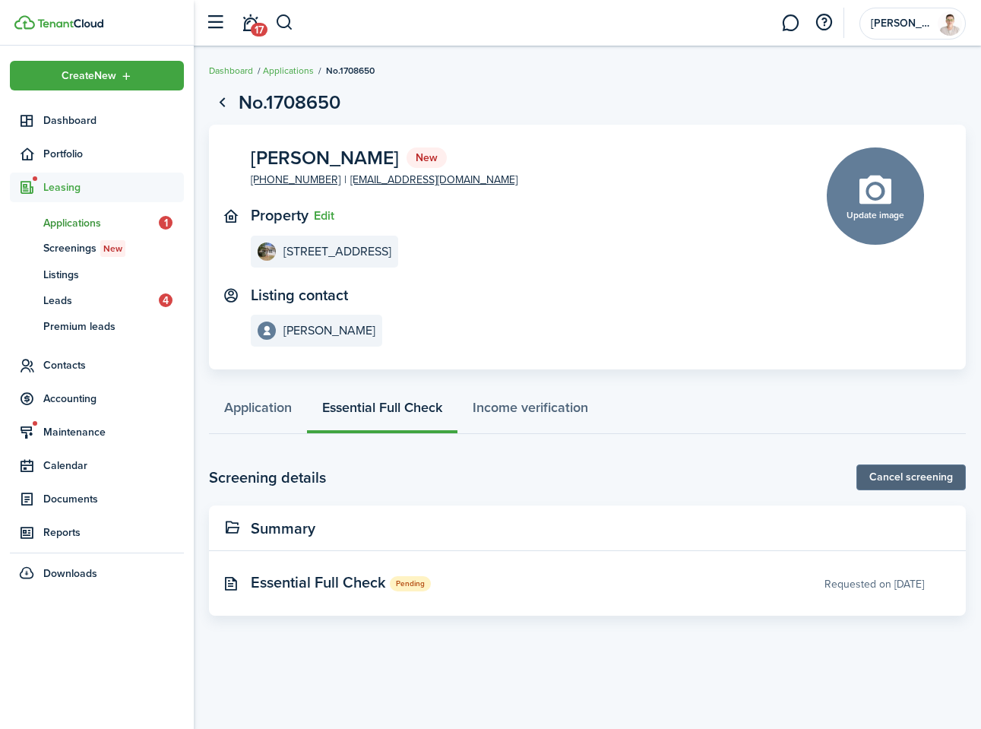
click at [885, 472] on button "Cancel screening" at bounding box center [911, 477] width 109 height 26
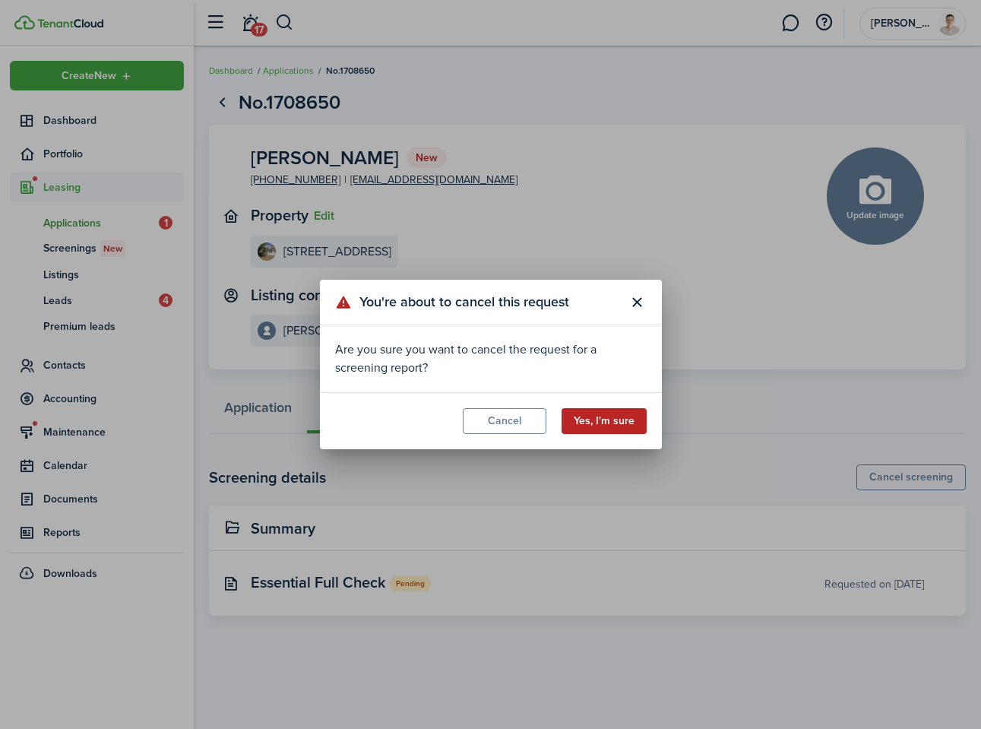
drag, startPoint x: 617, startPoint y: 410, endPoint x: 629, endPoint y: 413, distance: 11.8
click at [617, 410] on button "Yes, I'm sure" at bounding box center [604, 421] width 85 height 26
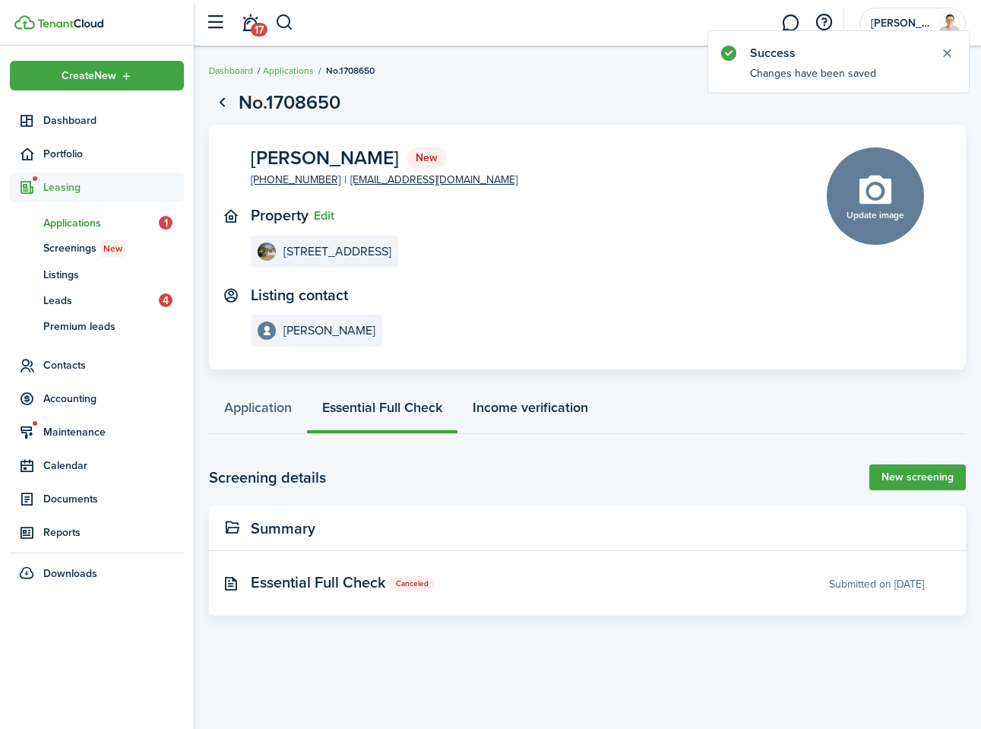
click at [553, 417] on link "Income verification" at bounding box center [531, 411] width 146 height 46
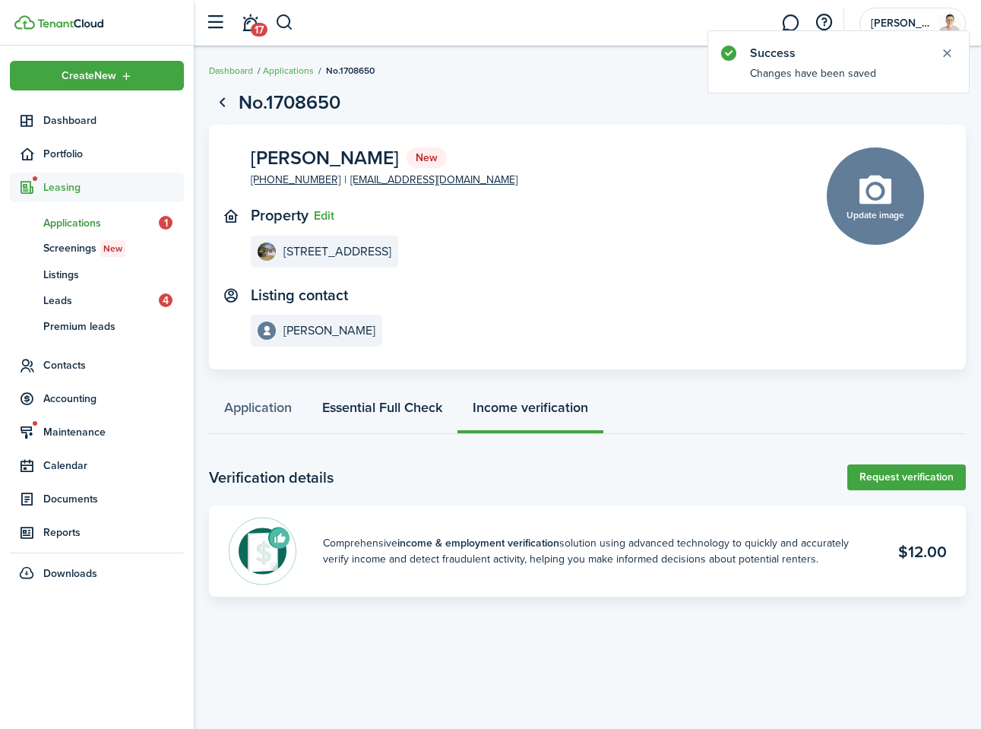
click at [413, 407] on link "Essential Full Check" at bounding box center [382, 411] width 150 height 46
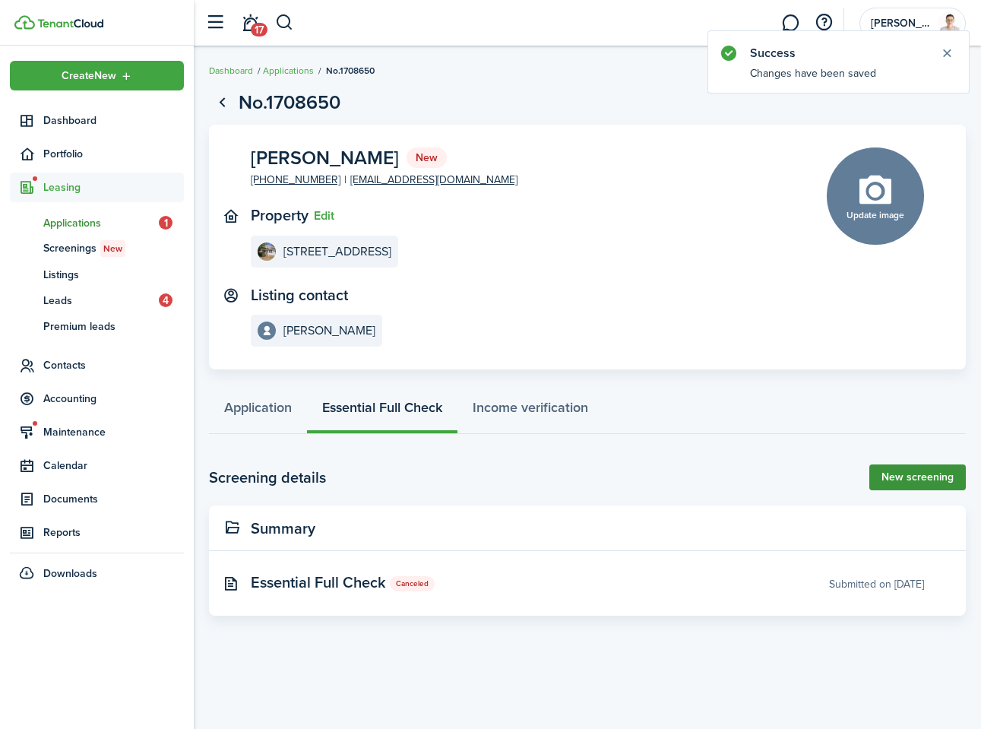
click at [881, 480] on link "New screening" at bounding box center [917, 477] width 97 height 26
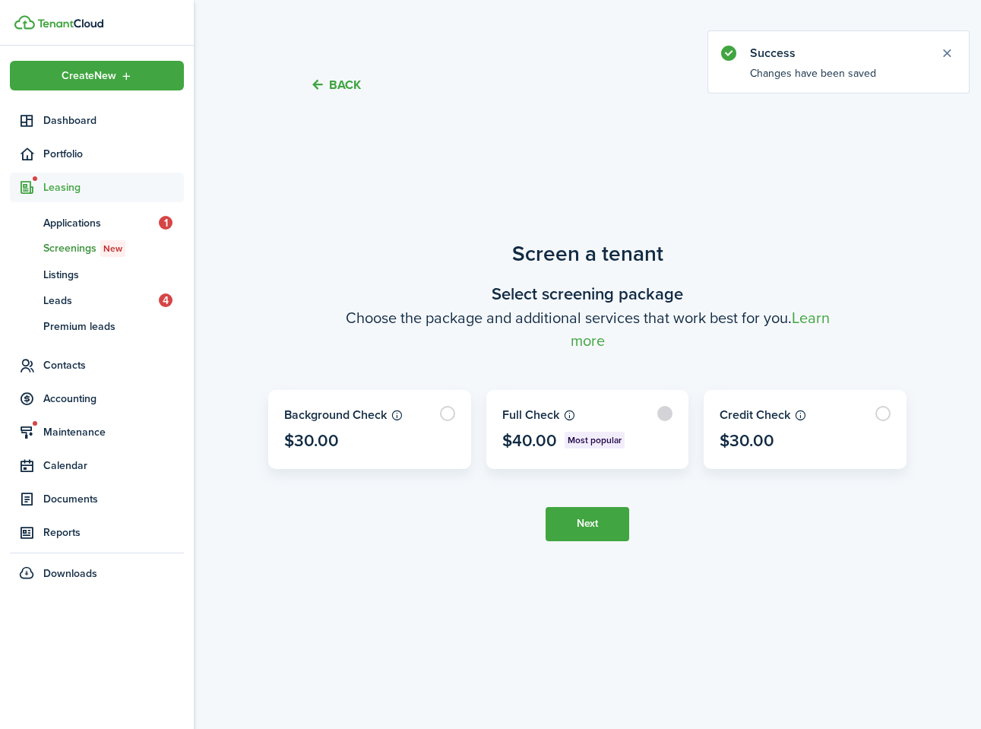
click at [660, 417] on label at bounding box center [587, 430] width 201 height 78
radio input "true"
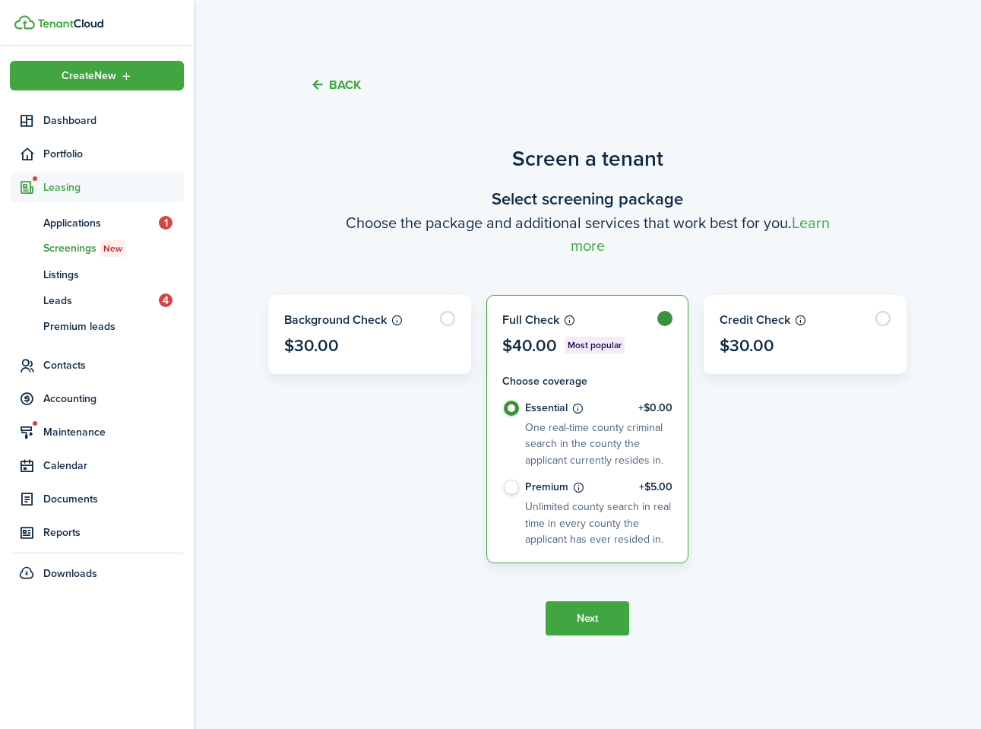
click at [598, 624] on button "Next" at bounding box center [588, 618] width 84 height 34
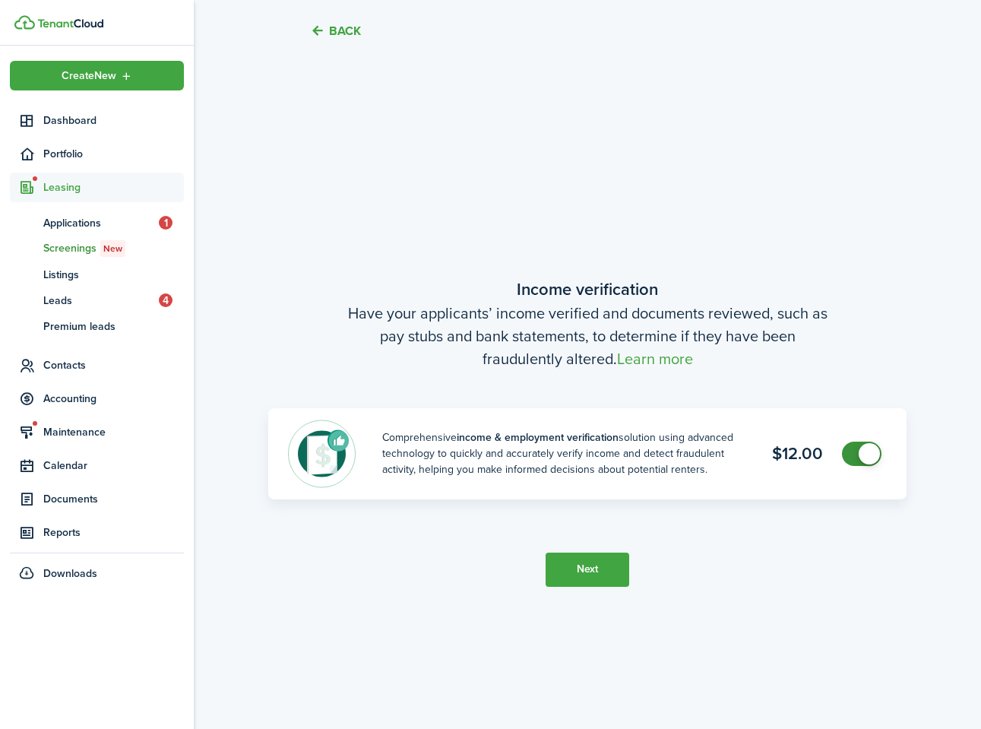
scroll to position [612, 0]
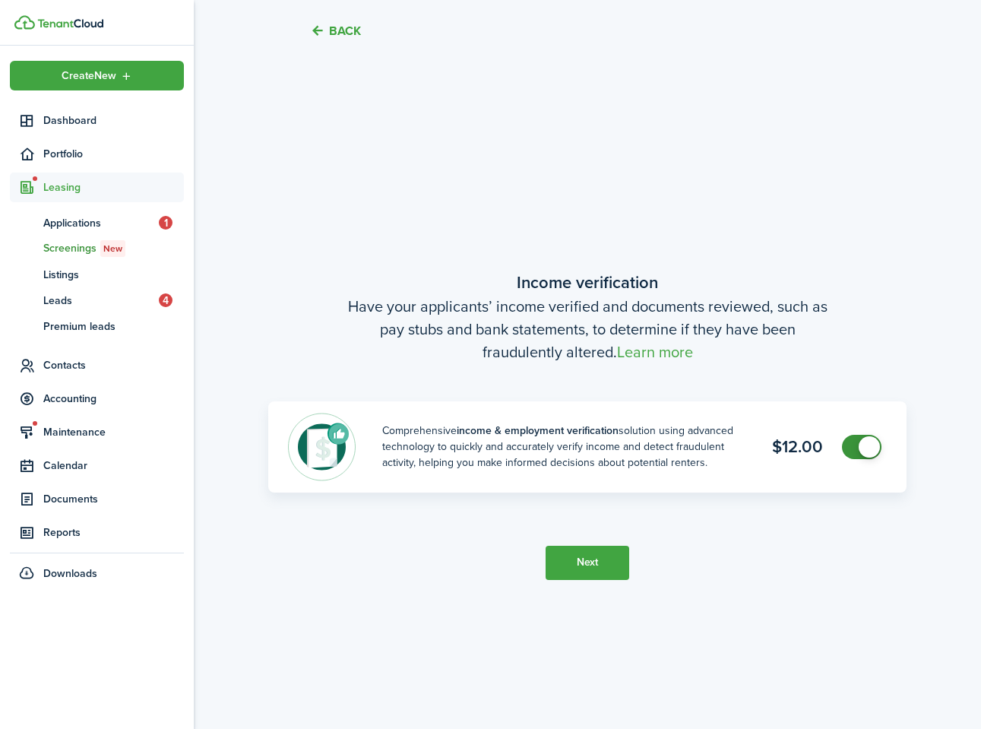
click at [597, 572] on button "Next" at bounding box center [588, 563] width 84 height 34
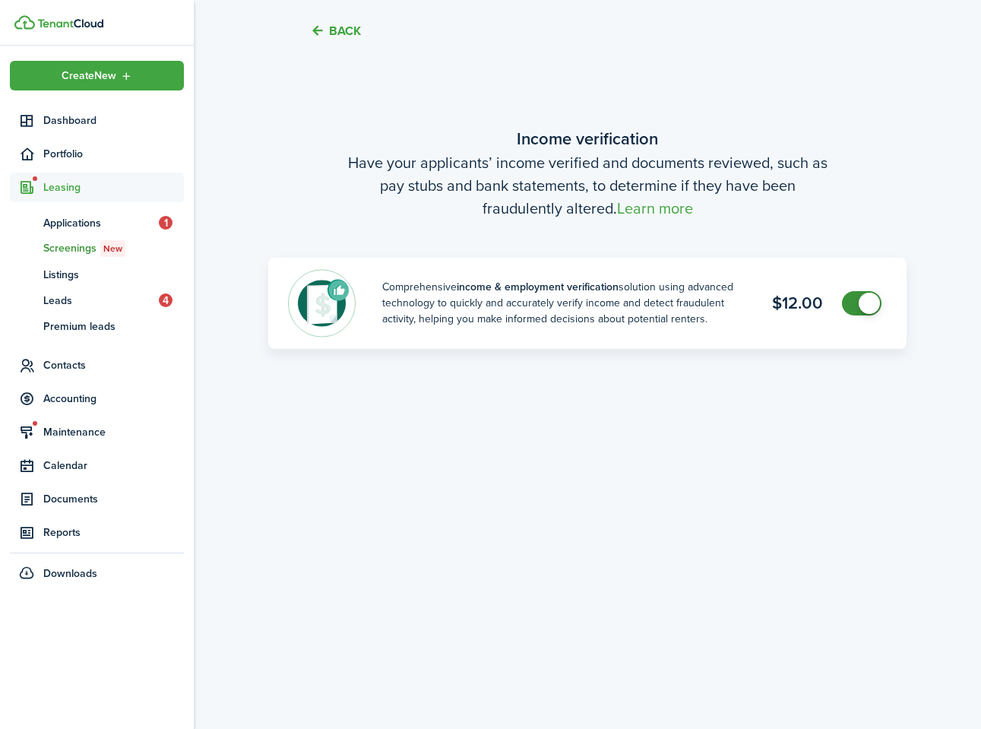
scroll to position [752, 0]
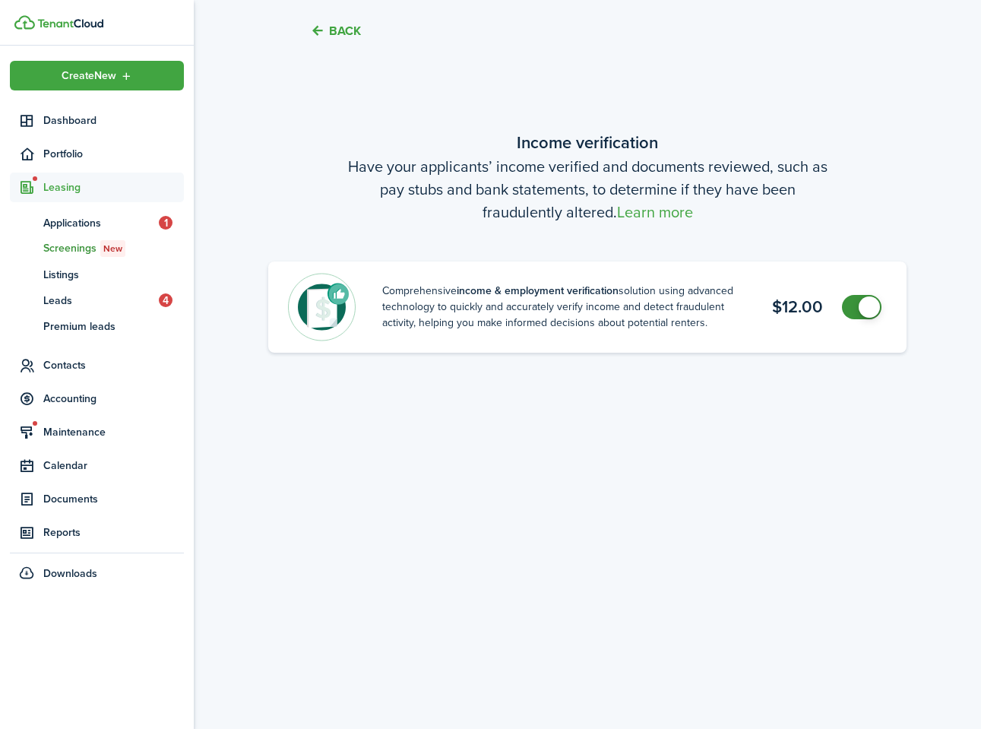
click at [865, 322] on div "Comprehensive income & employment verification solution using advanced technolo…" at bounding box center [587, 307] width 600 height 68
checkbox input "false"
click at [866, 317] on span at bounding box center [861, 307] width 15 height 24
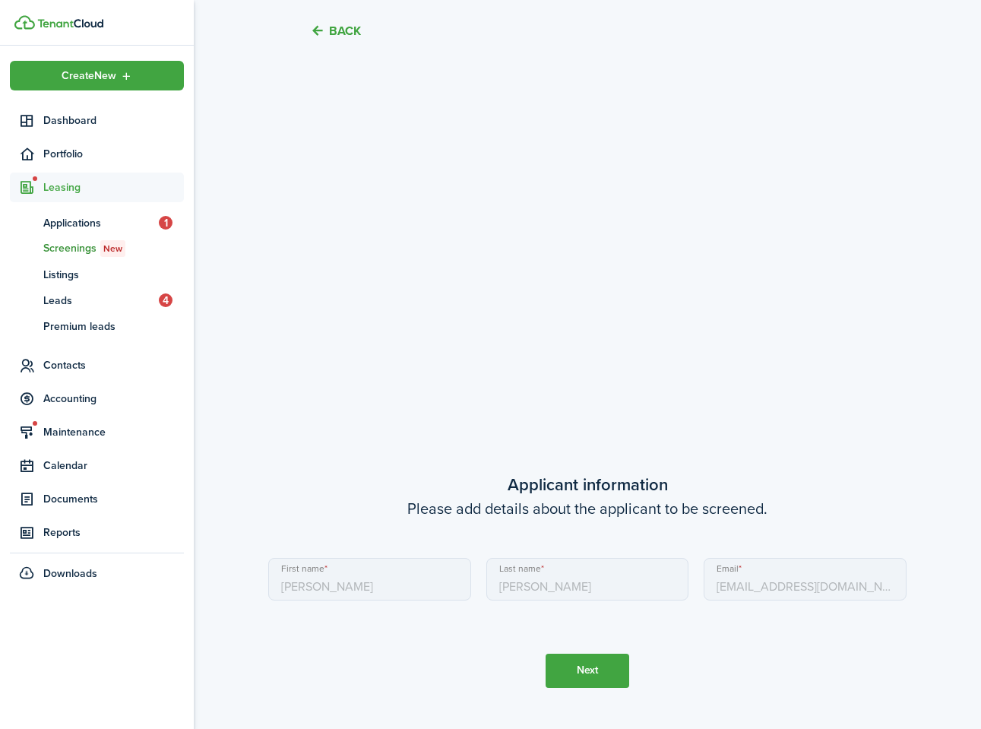
scroll to position [635, 0]
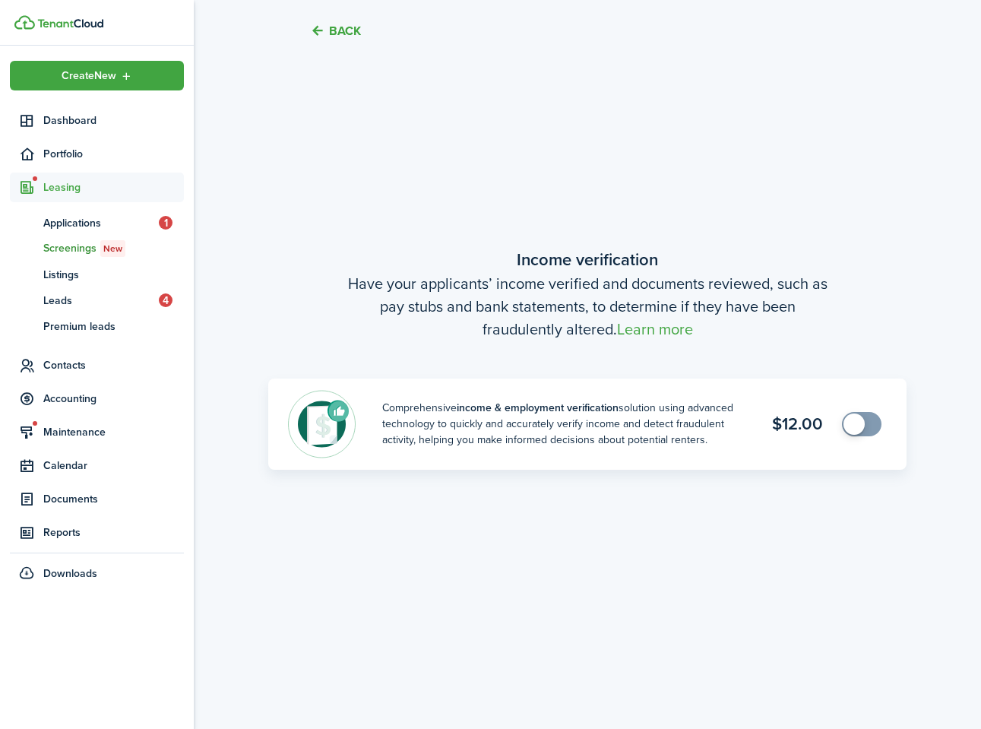
click at [341, 33] on button "Back" at bounding box center [335, 31] width 51 height 16
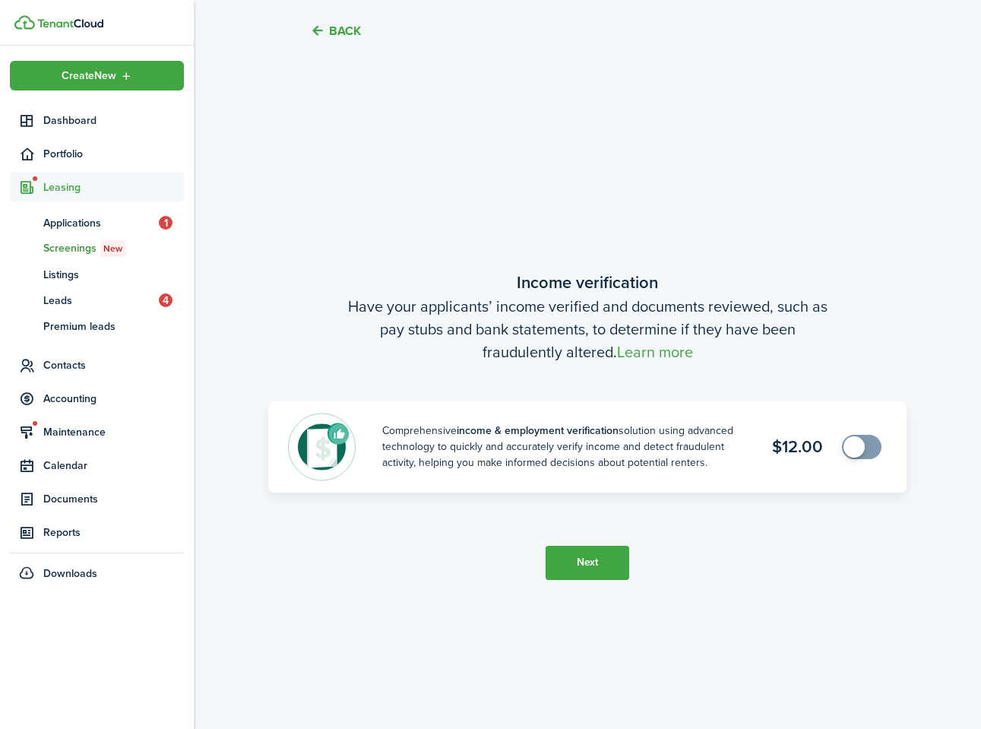
click at [341, 33] on button "Back" at bounding box center [335, 31] width 51 height 16
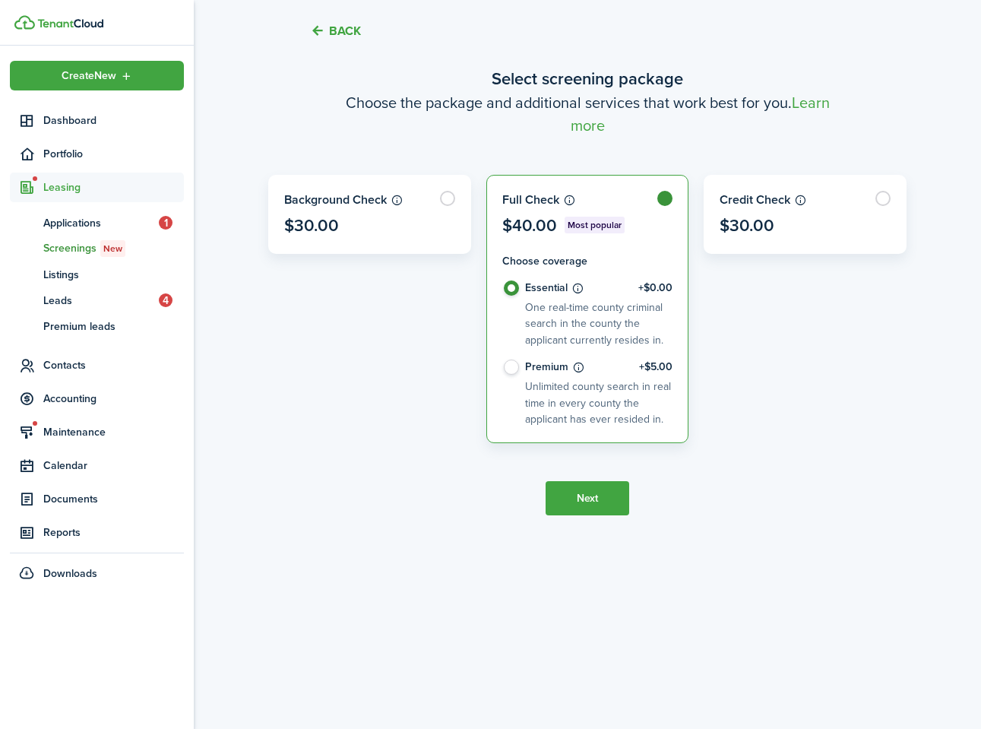
scroll to position [0, 0]
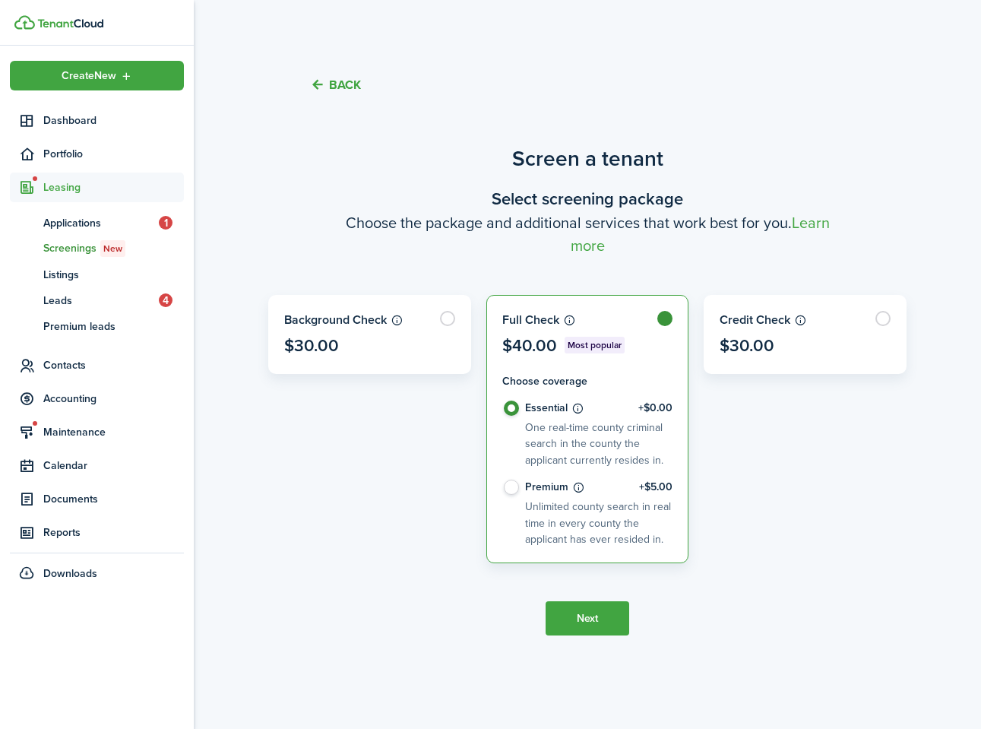
click at [591, 606] on button "Next" at bounding box center [588, 618] width 84 height 34
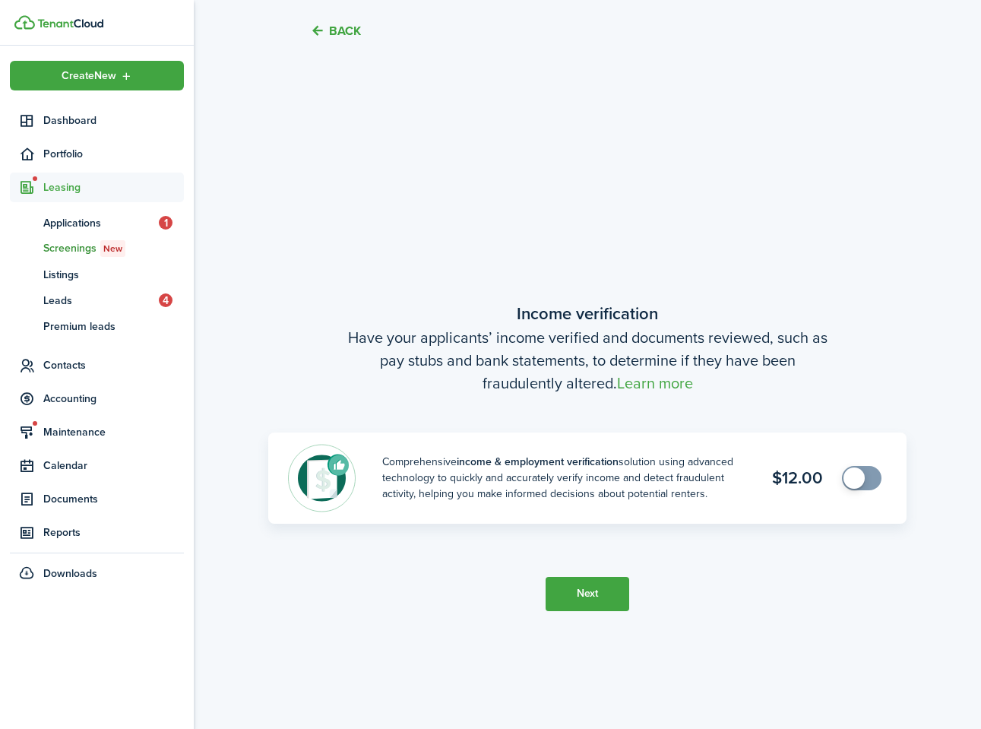
scroll to position [612, 0]
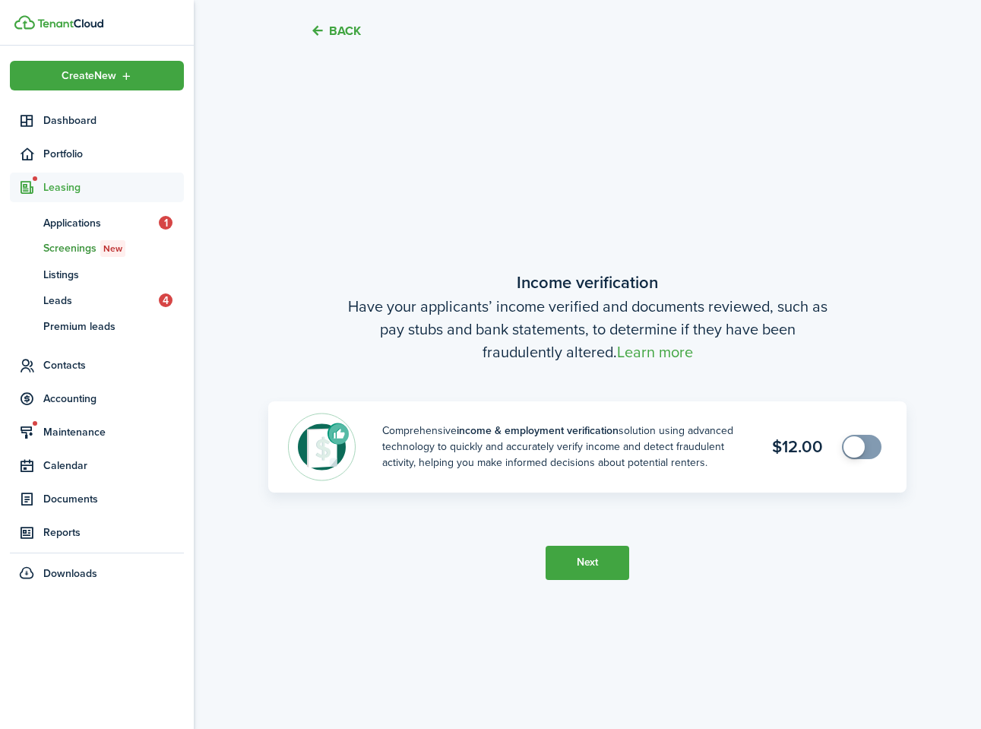
click at [591, 580] on tc-wizard-step "Income verification Have your applicants’ income verified and documents reviewe…" at bounding box center [587, 424] width 638 height 729
click at [594, 567] on button "Next" at bounding box center [588, 563] width 84 height 34
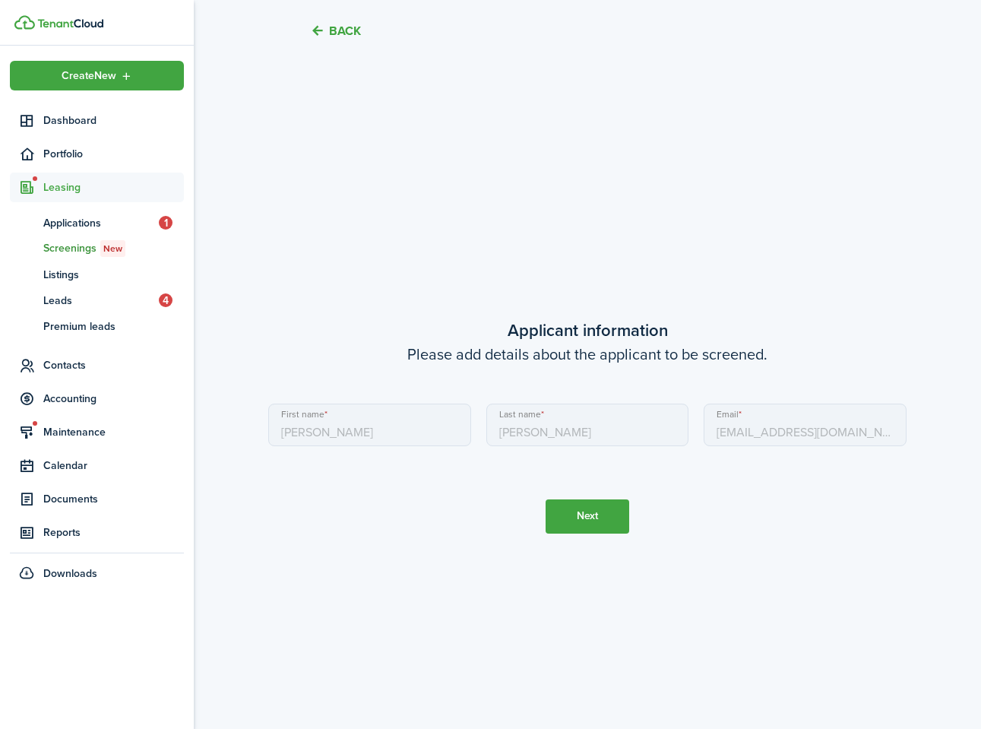
scroll to position [1341, 0]
click at [604, 527] on button "Next" at bounding box center [588, 516] width 84 height 34
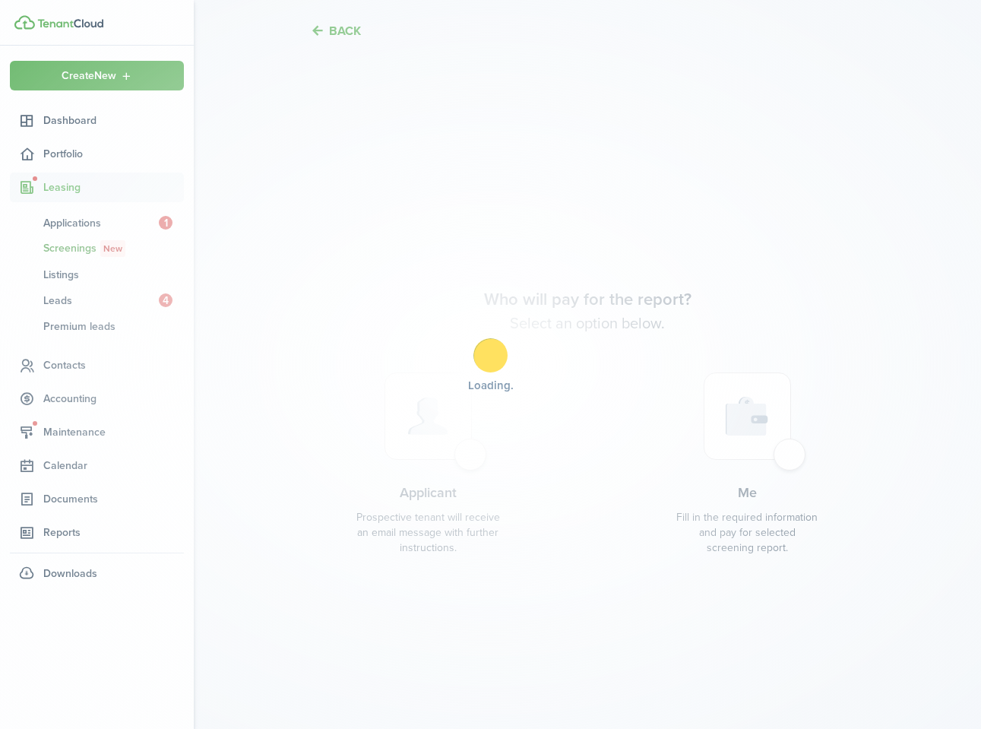
scroll to position [2070, 0]
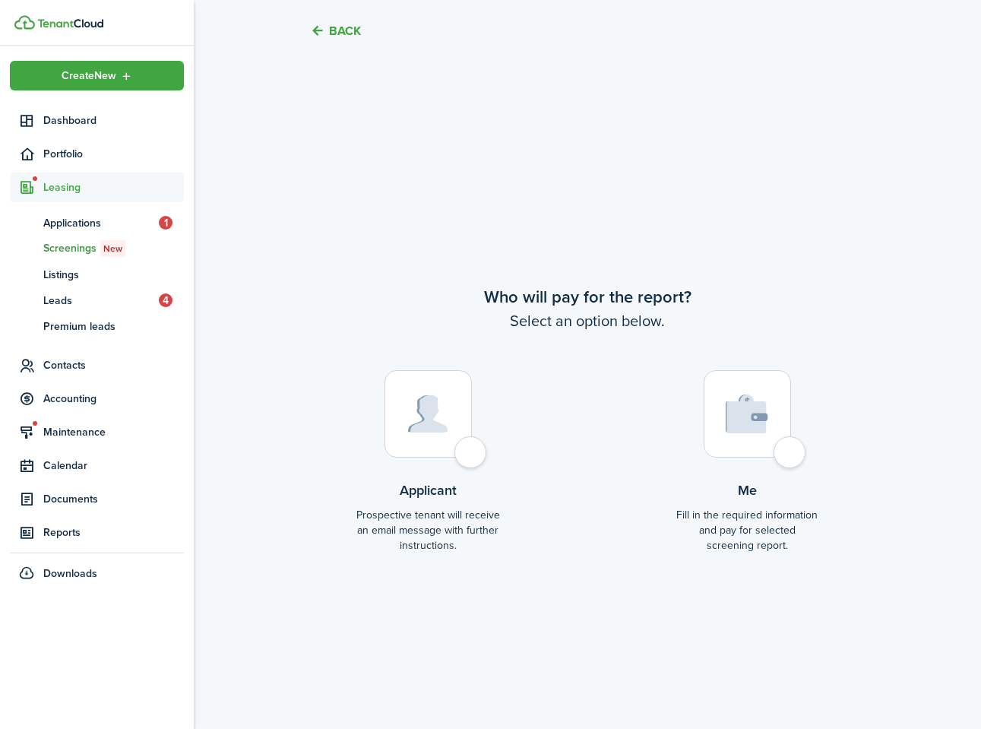
click at [465, 452] on div at bounding box center [428, 413] width 87 height 87
radio input "true"
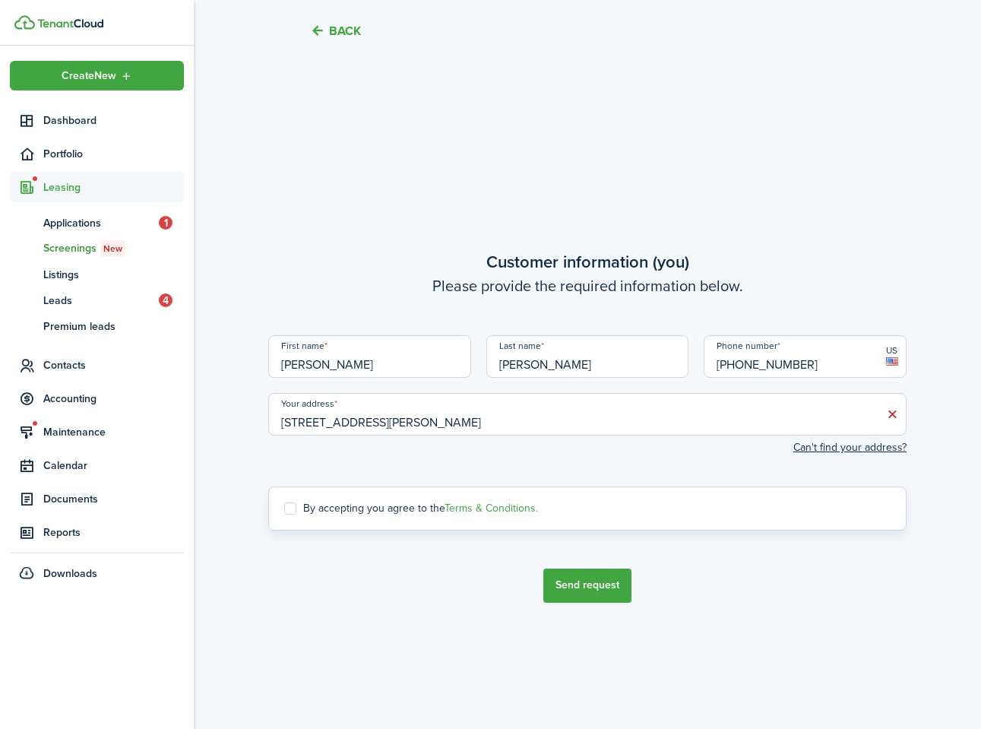
scroll to position [2798, 0]
click at [301, 507] on label "By accepting you agree to the Terms & Conditions." at bounding box center [411, 507] width 254 height 12
click at [284, 507] on input "By accepting you agree to the Terms & Conditions." at bounding box center [283, 506] width 1 height 1
checkbox input "true"
click at [559, 583] on button "Send request" at bounding box center [587, 584] width 88 height 34
